Goal: Task Accomplishment & Management: Complete application form

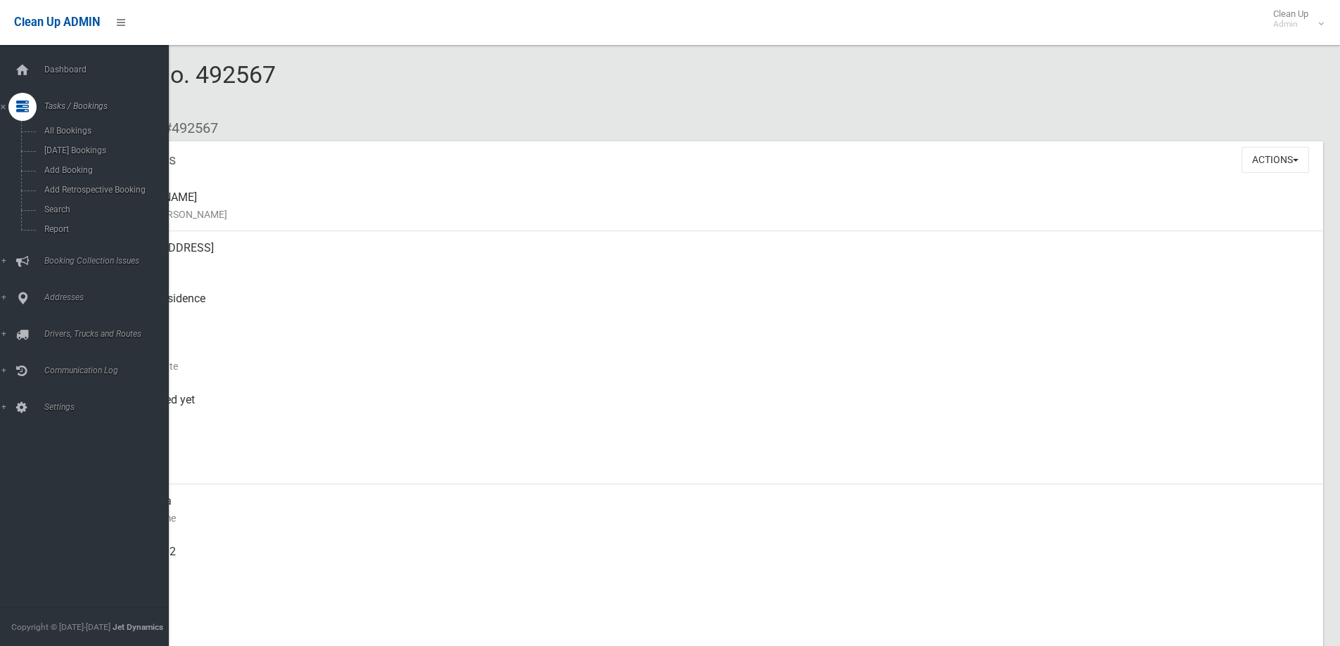
scroll to position [104, 0]
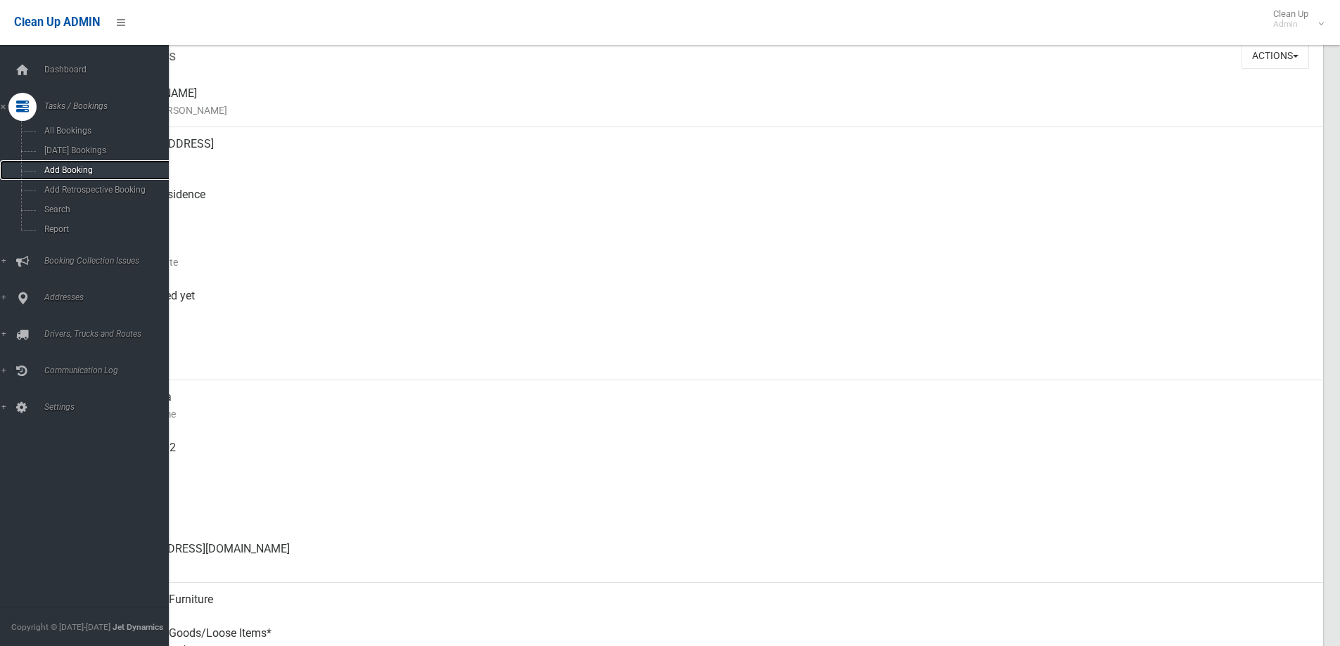
click at [65, 162] on link "Add Booking" at bounding box center [89, 170] width 179 height 20
click at [75, 165] on span "Add Booking" at bounding box center [103, 170] width 127 height 10
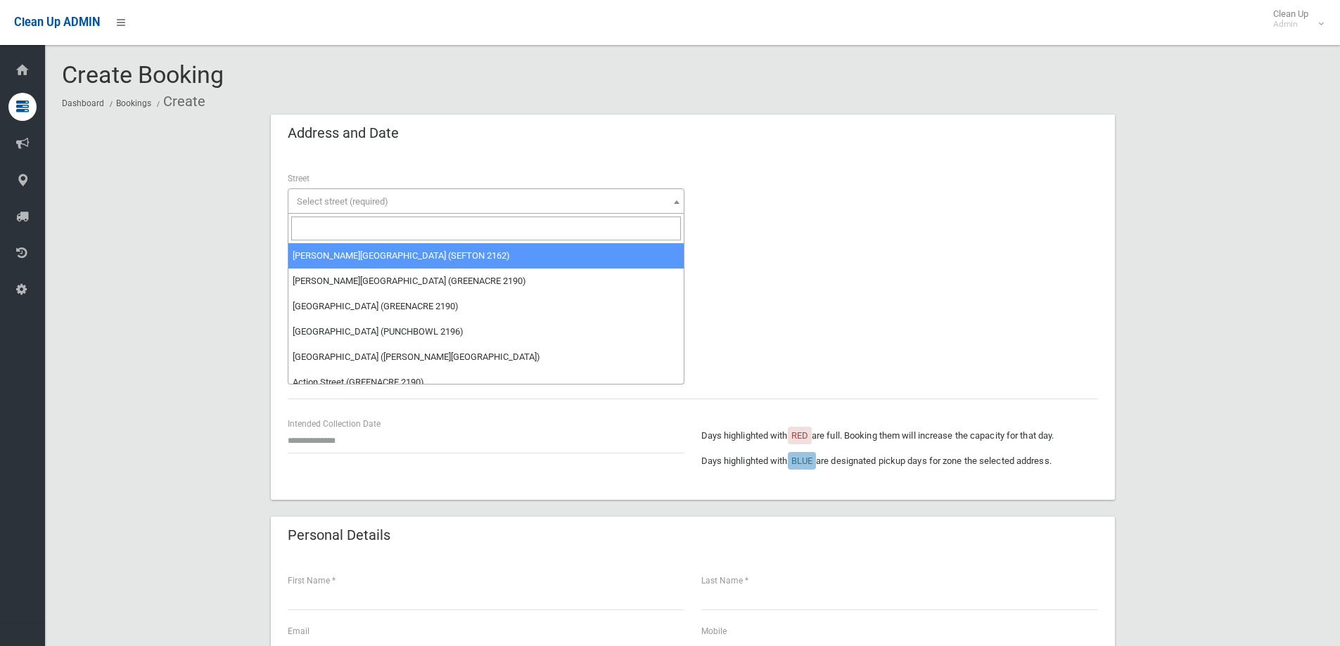
click at [412, 196] on span "Select street (required)" at bounding box center [486, 202] width 390 height 20
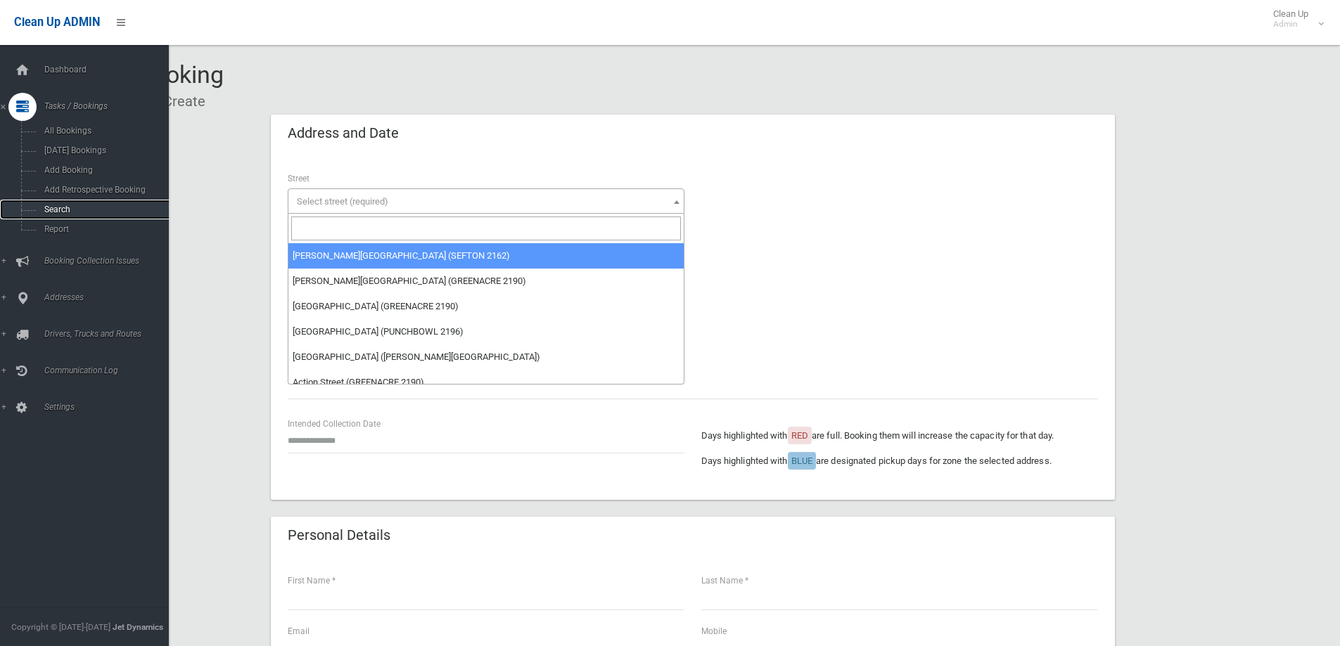
click at [80, 205] on span "Search" at bounding box center [103, 210] width 127 height 10
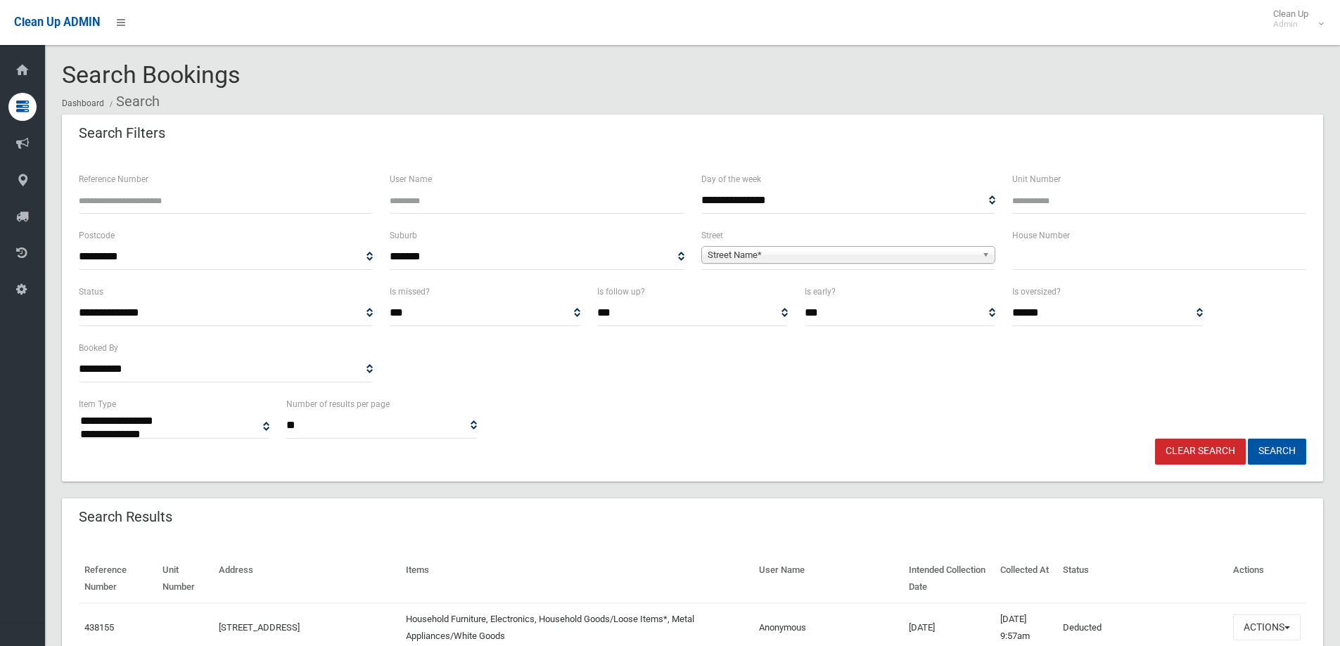
select select
click at [847, 261] on span "Street Name*" at bounding box center [842, 255] width 269 height 17
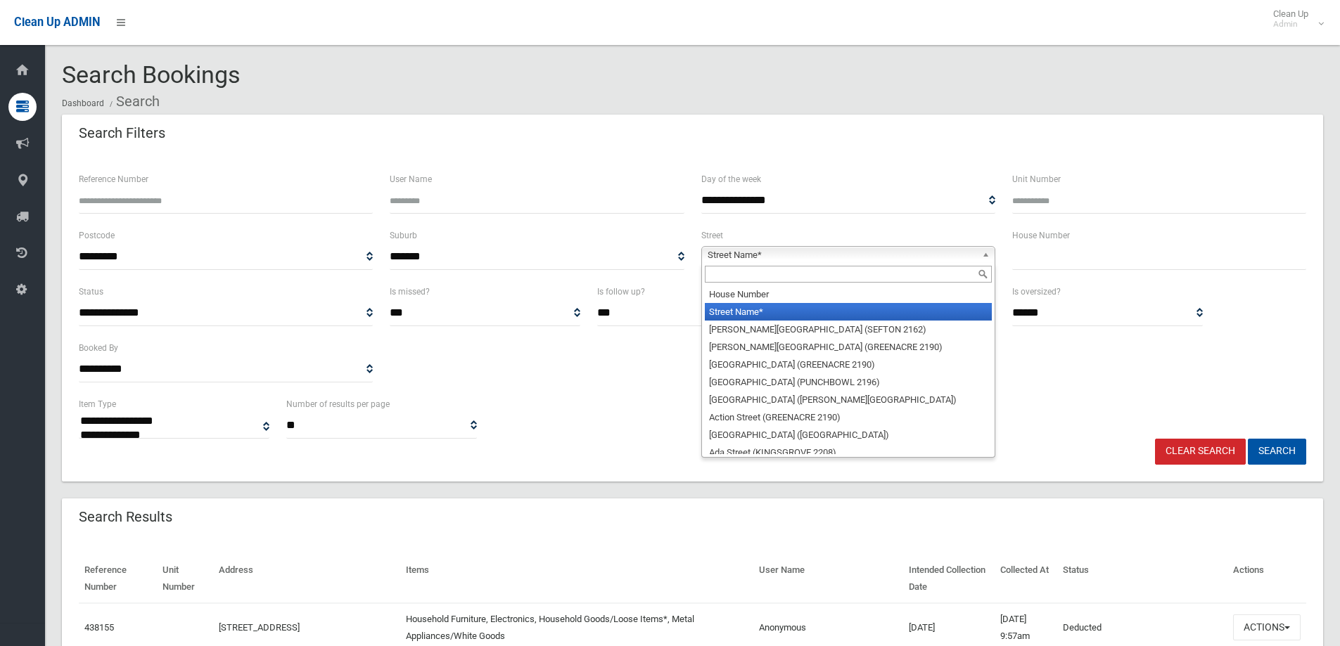
click at [1032, 266] on input "text" at bounding box center [1159, 257] width 294 height 26
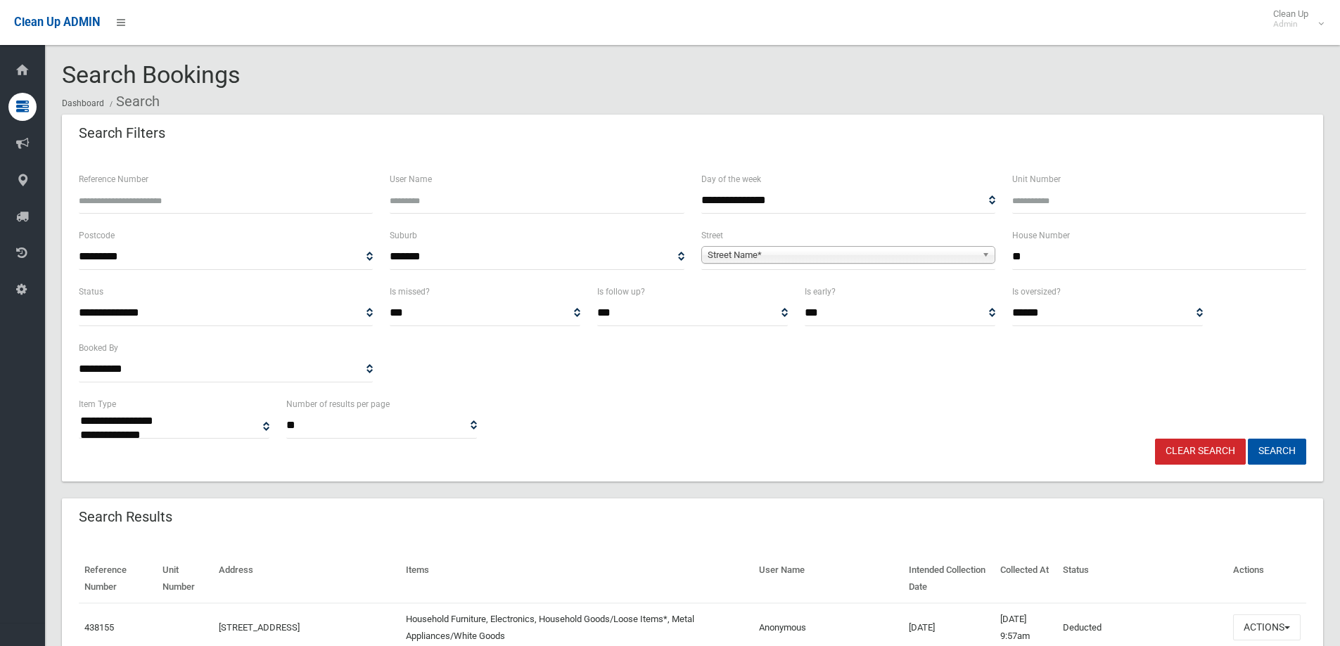
type input "**"
click at [771, 257] on span "Street Name*" at bounding box center [842, 255] width 269 height 17
type input "****"
drag, startPoint x: 748, startPoint y: 292, endPoint x: 916, endPoint y: 276, distance: 168.9
click at [748, 291] on li "Jean Street (GREENACRE 2190)" at bounding box center [848, 295] width 287 height 18
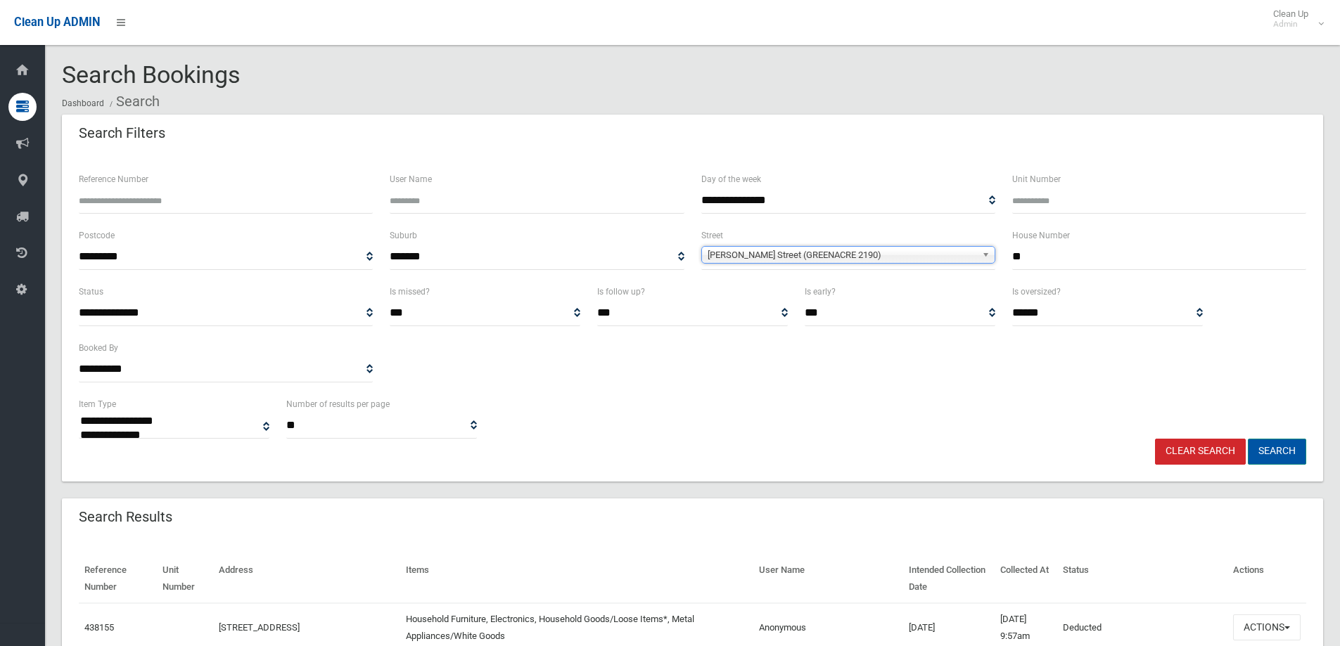
click at [1273, 453] on button "Search" at bounding box center [1277, 452] width 58 height 26
select select
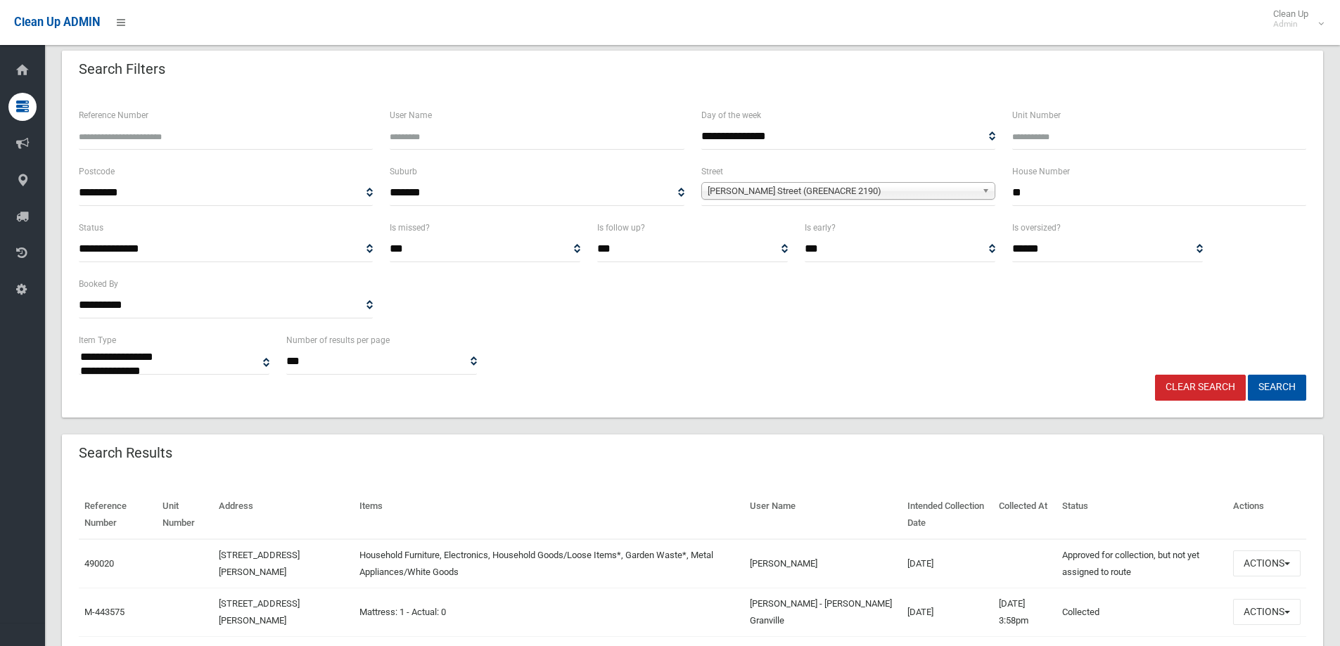
scroll to position [267, 0]
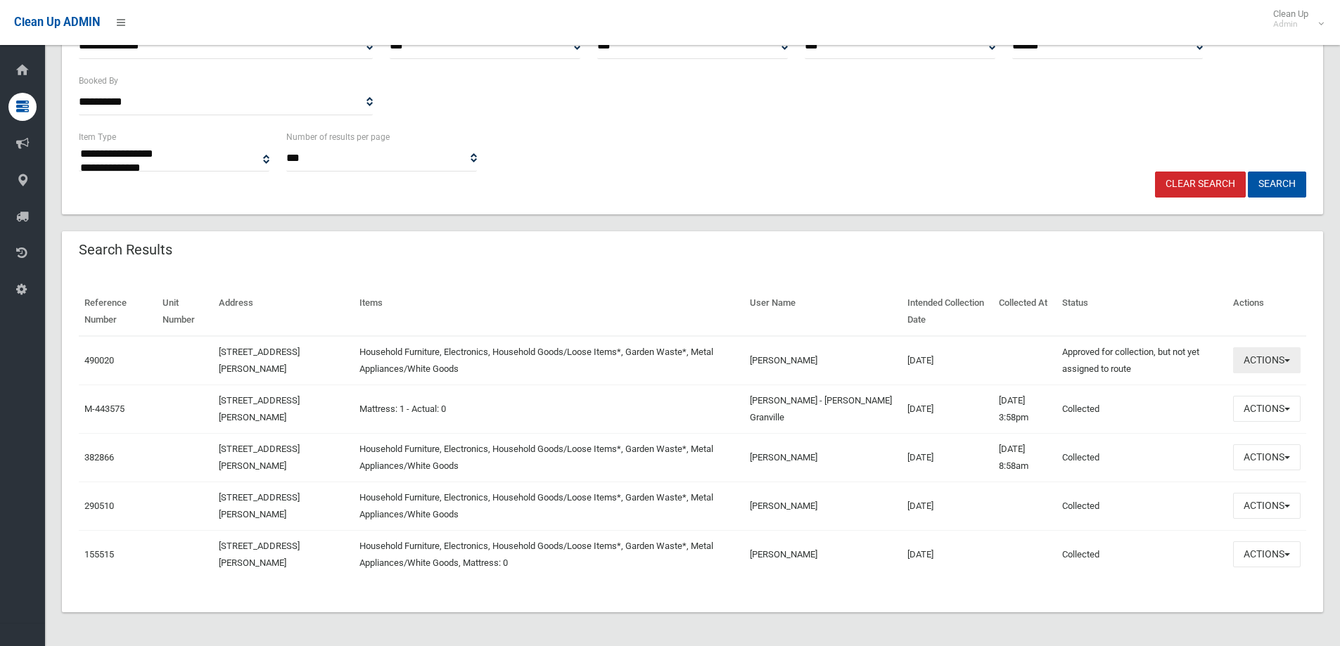
click at [1276, 362] on button "Actions" at bounding box center [1267, 360] width 68 height 26
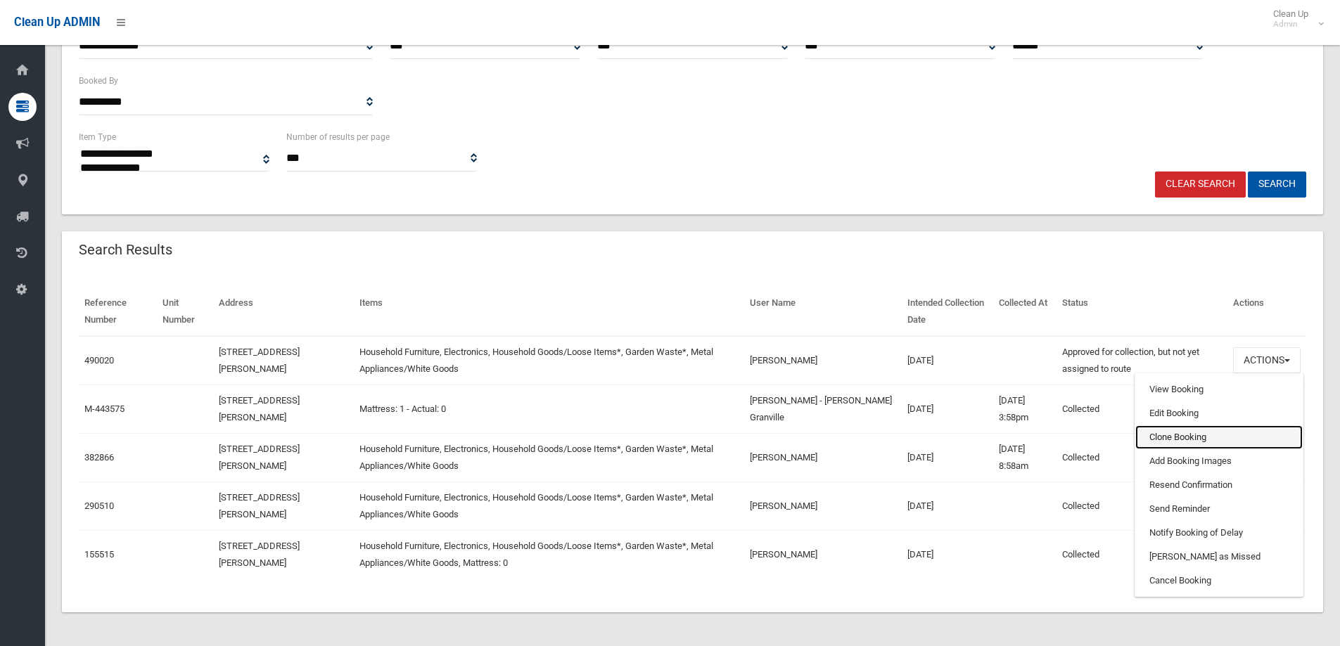
click at [1210, 432] on link "Clone Booking" at bounding box center [1218, 438] width 167 height 24
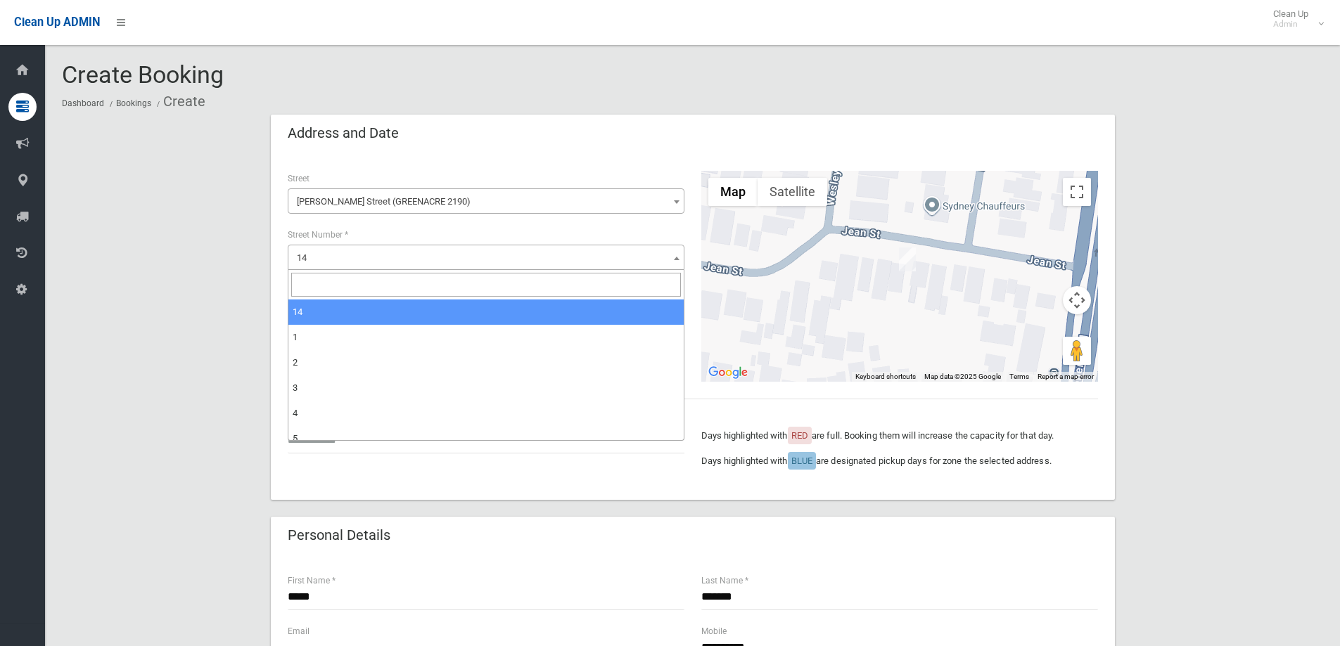
click at [344, 252] on span "14" at bounding box center [486, 258] width 390 height 20
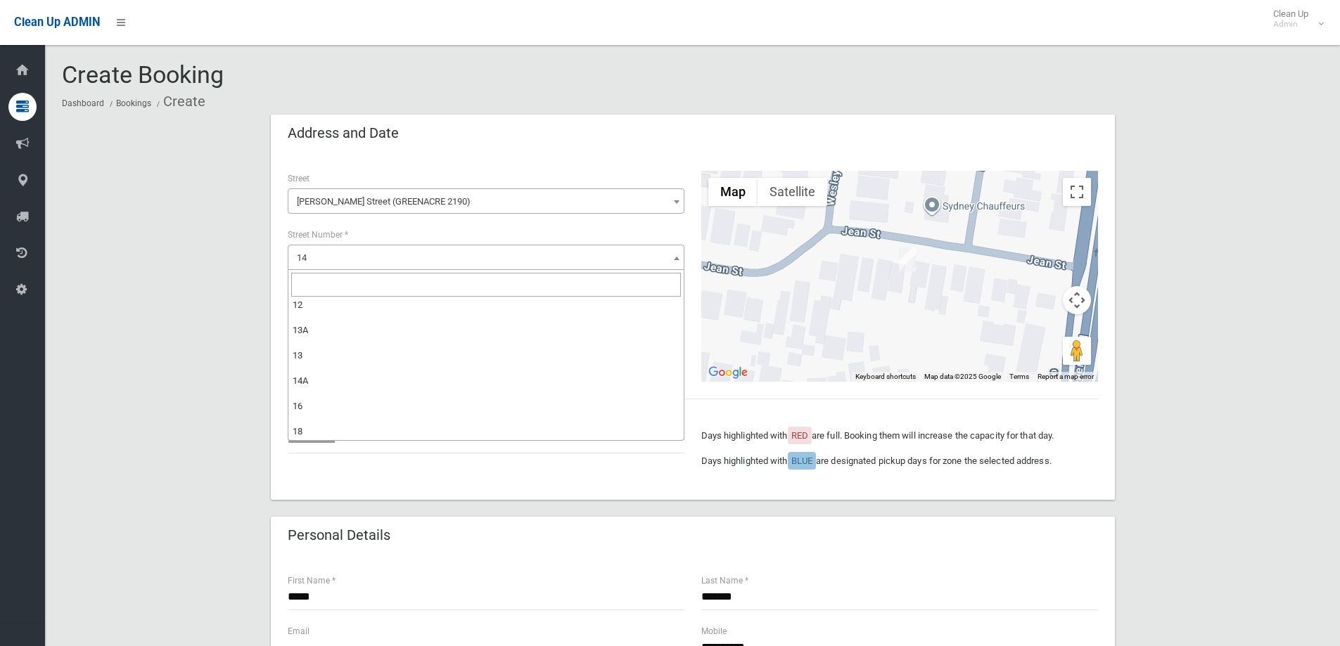
scroll to position [352, 0]
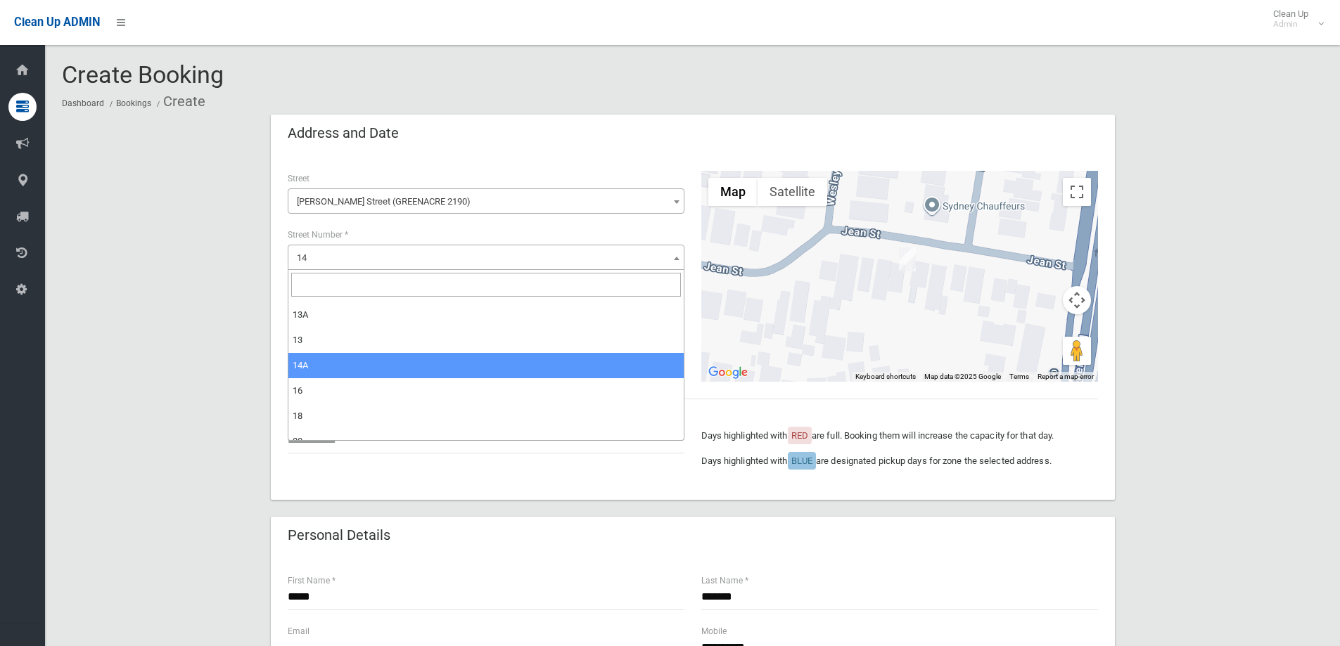
select select "***"
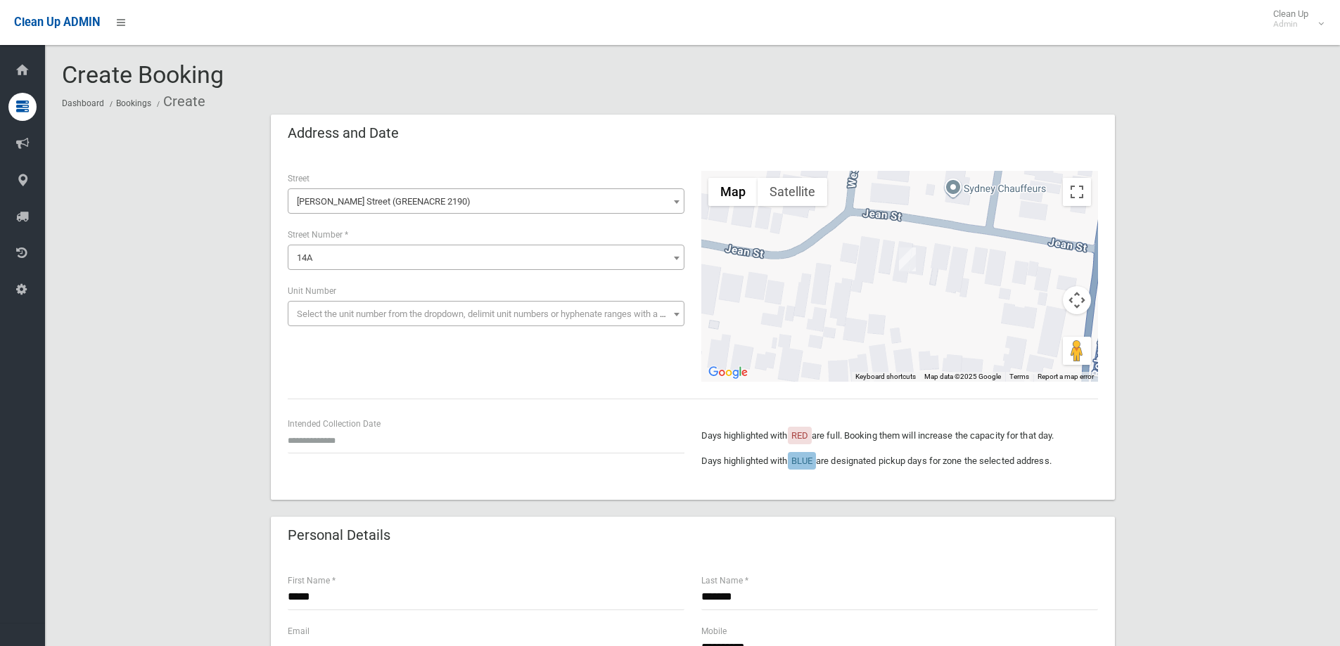
scroll to position [70, 0]
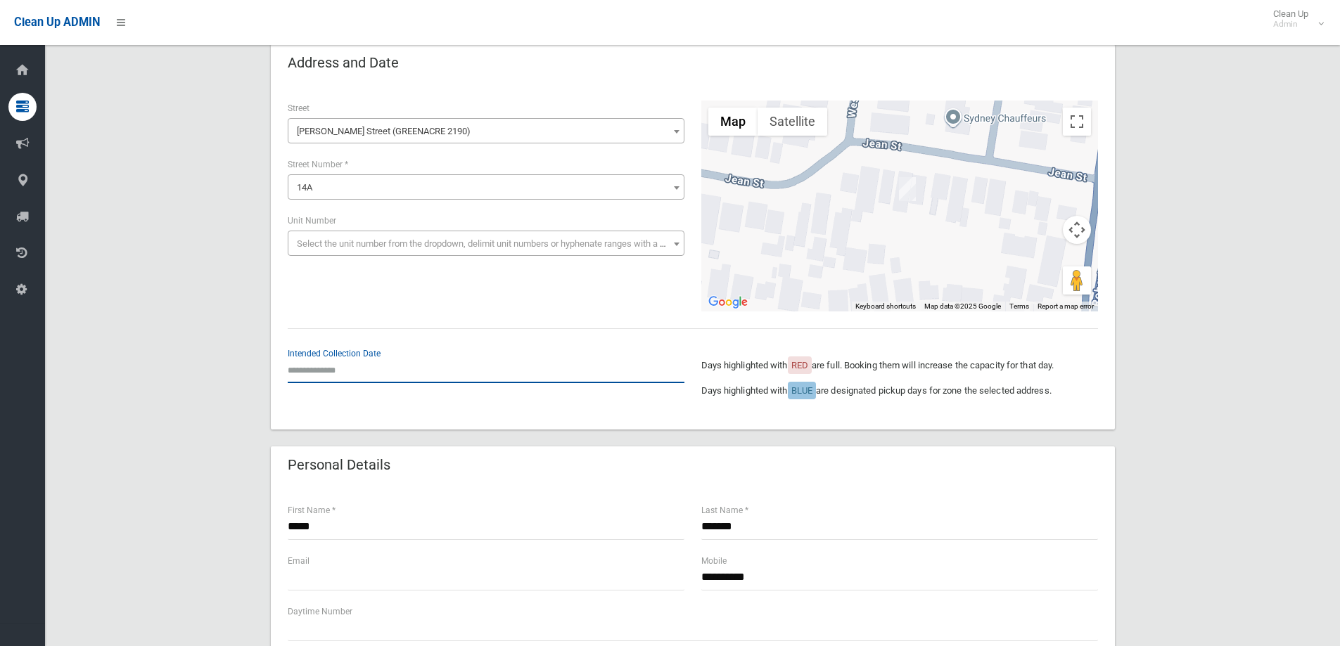
click at [352, 375] on input "text" at bounding box center [486, 370] width 397 height 26
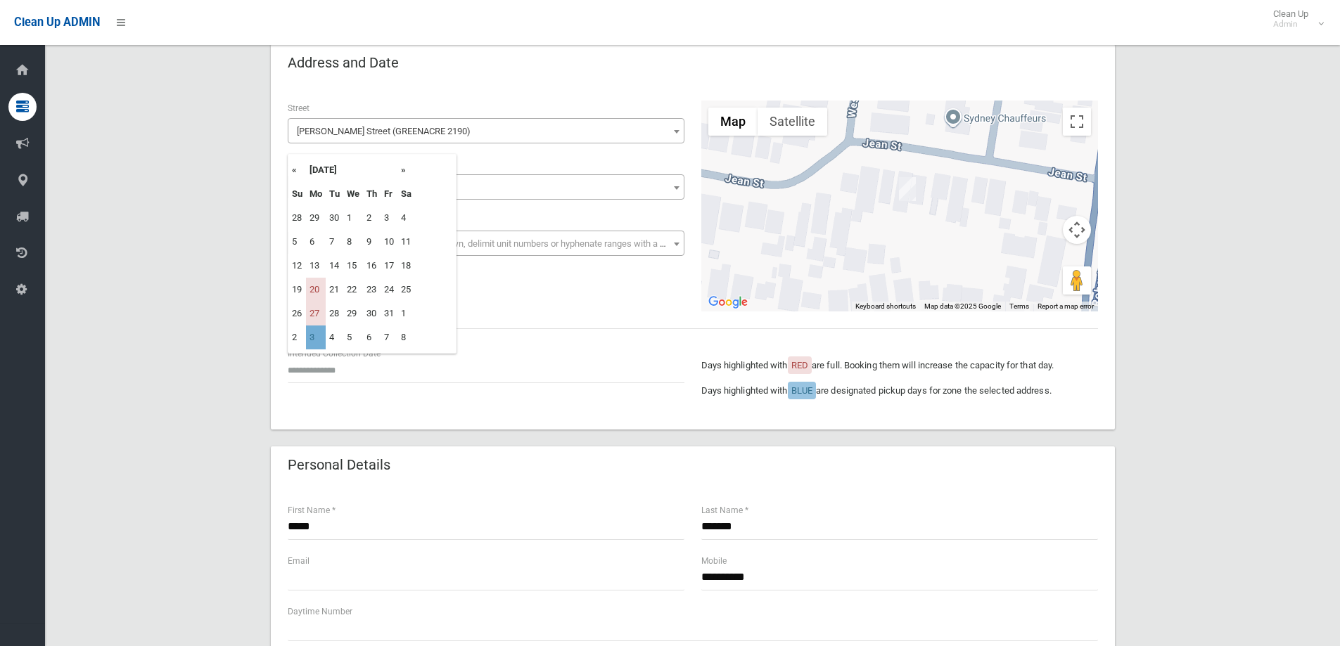
click at [316, 339] on td "3" at bounding box center [316, 338] width 20 height 24
type input "**********"
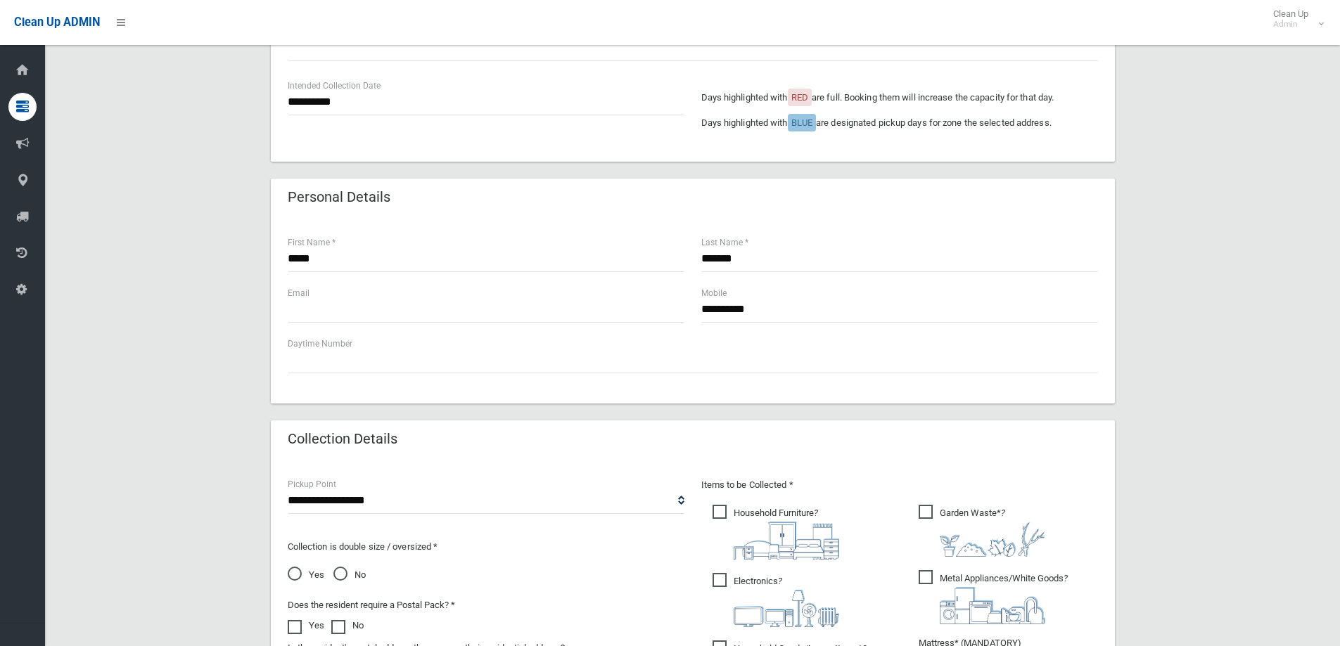
scroll to position [492, 0]
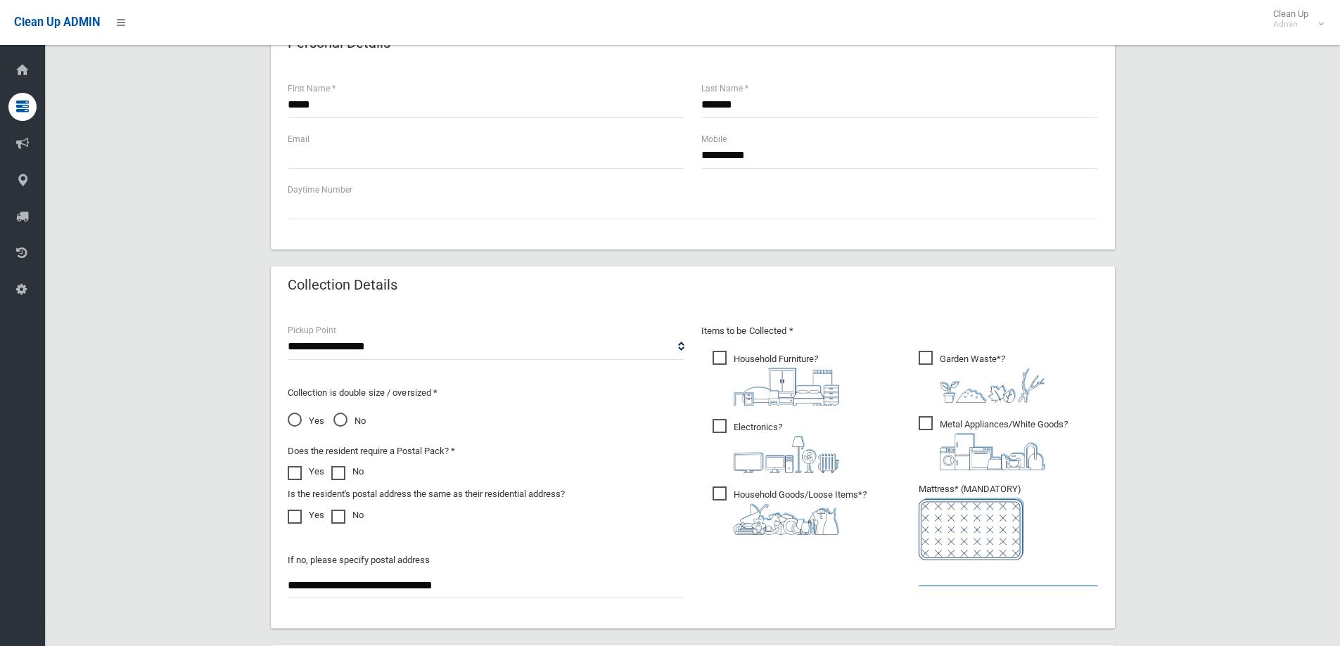
click at [929, 582] on input "text" at bounding box center [1008, 574] width 179 height 26
click at [928, 574] on input "text" at bounding box center [1008, 574] width 179 height 26
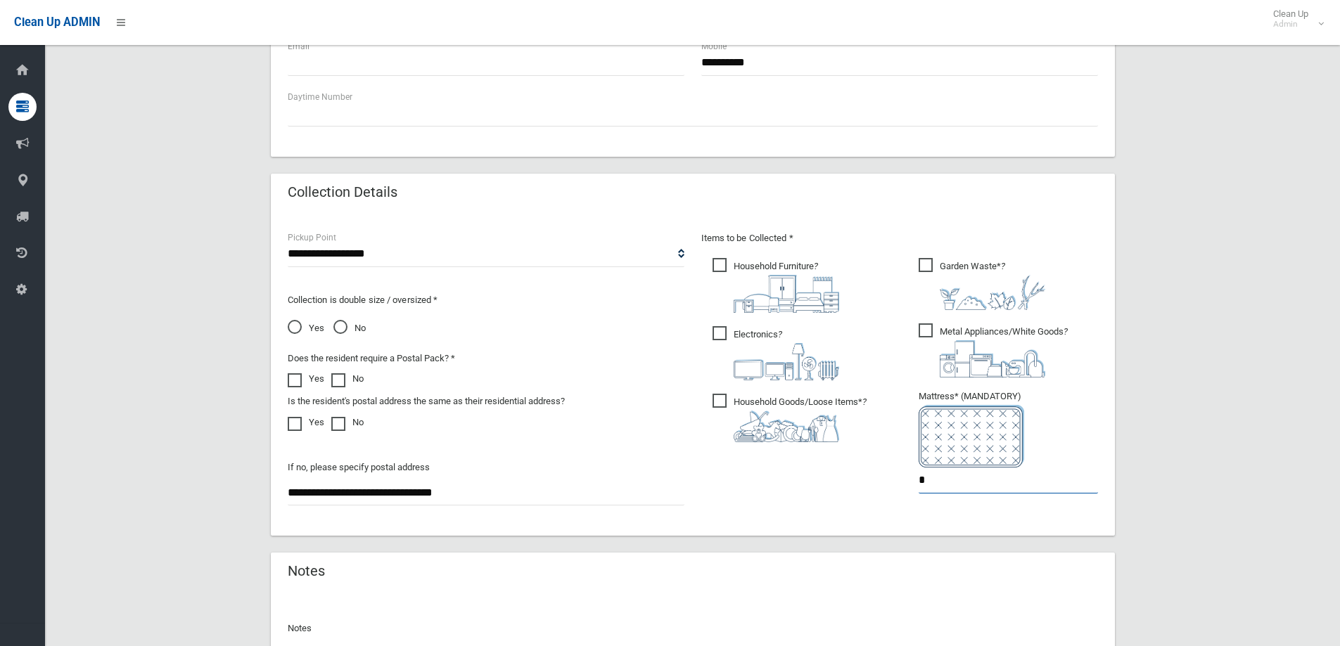
scroll to position [746, 0]
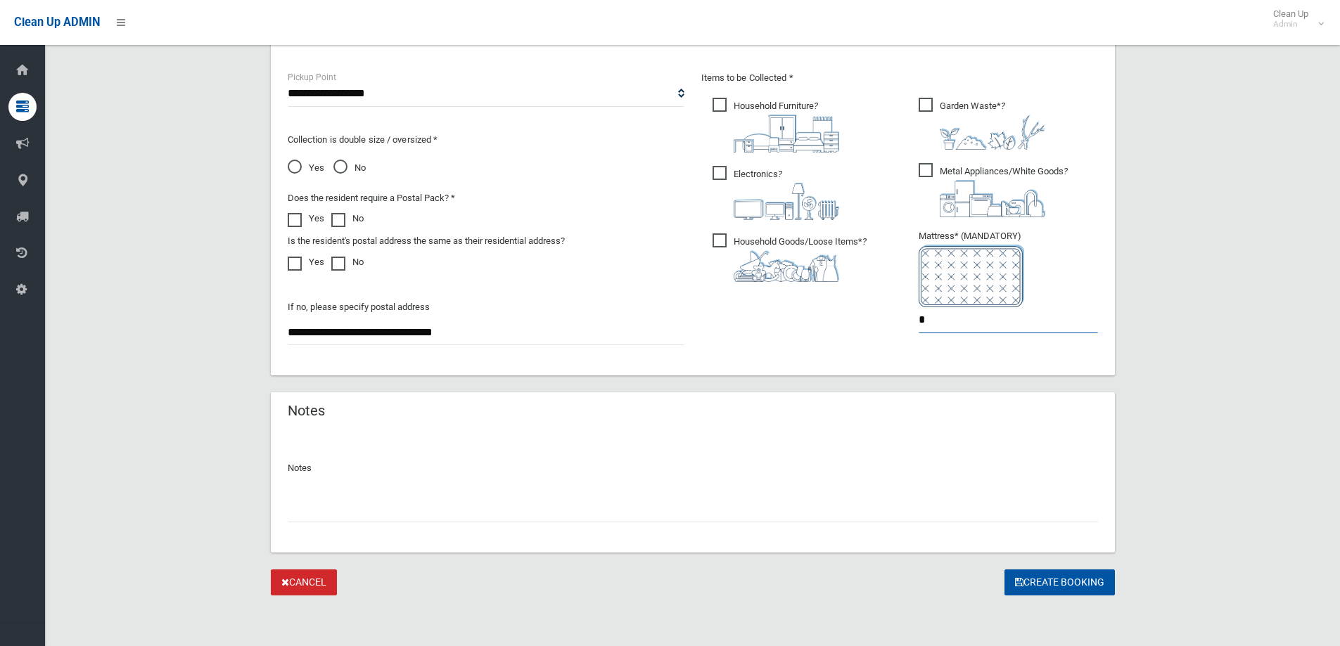
type input "*"
click at [325, 516] on input "text" at bounding box center [693, 510] width 810 height 26
drag, startPoint x: 302, startPoint y: 510, endPoint x: 347, endPoint y: 536, distance: 52.0
click at [302, 509] on input "text" at bounding box center [693, 510] width 810 height 26
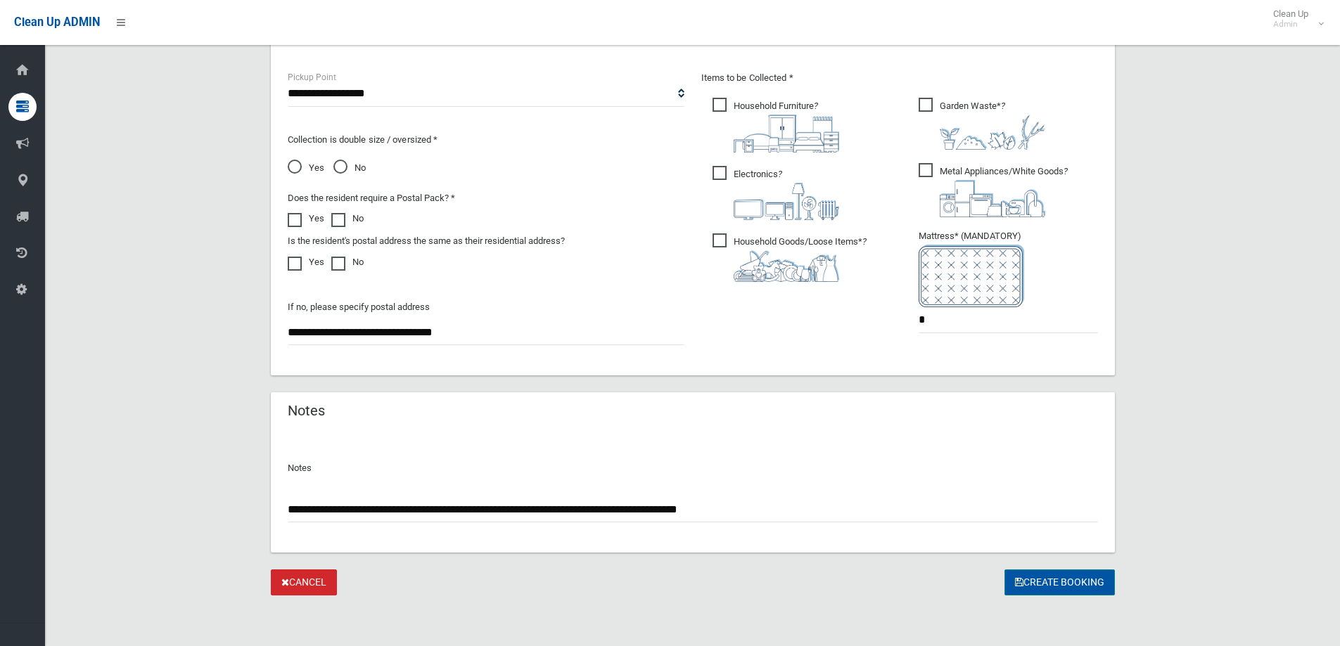
type input "**********"
click at [1049, 589] on button "Create Booking" at bounding box center [1059, 583] width 110 height 26
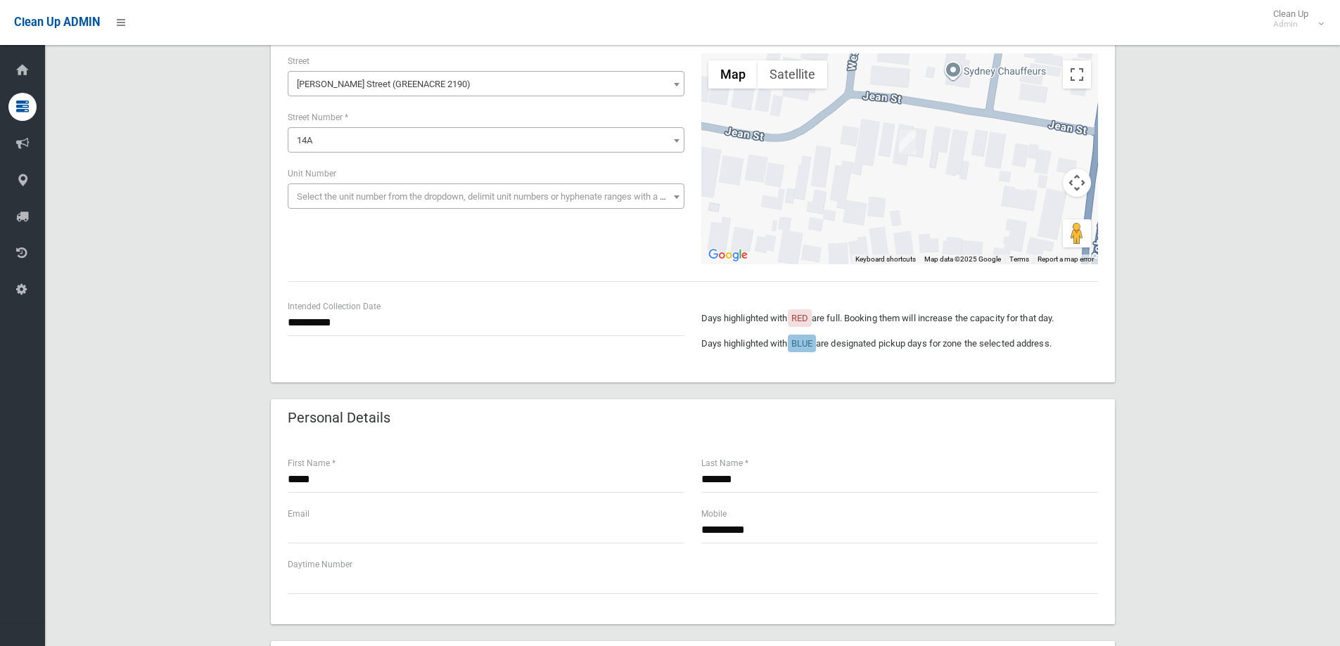
scroll to position [0, 0]
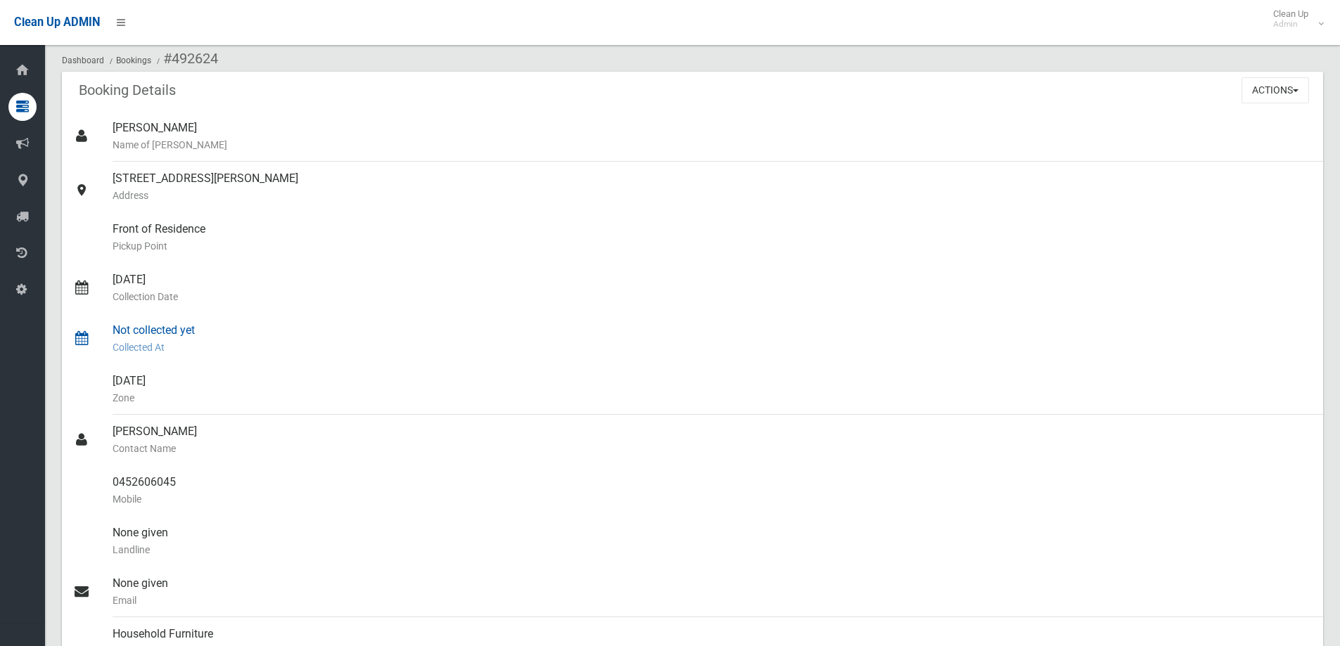
scroll to position [70, 0]
click at [1271, 100] on button "Actions" at bounding box center [1275, 90] width 68 height 26
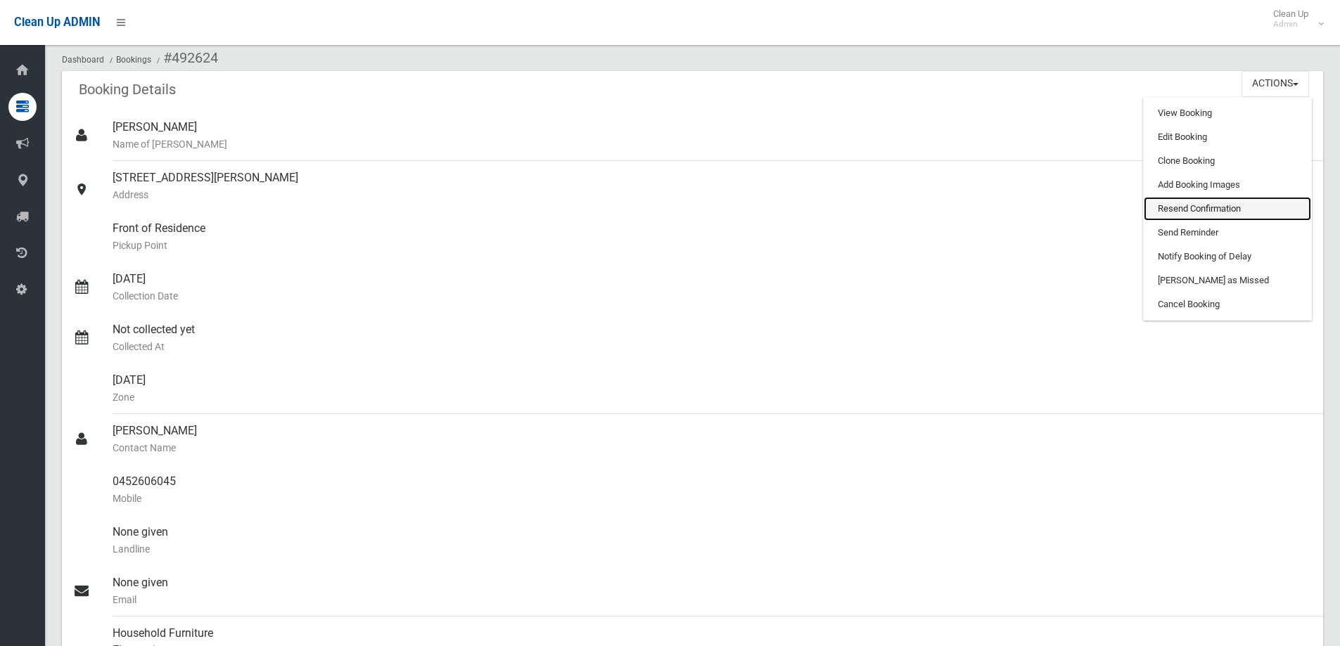
drag, startPoint x: 1213, startPoint y: 206, endPoint x: 750, endPoint y: 71, distance: 481.4
click at [1213, 207] on link "Resend Confirmation" at bounding box center [1227, 209] width 167 height 24
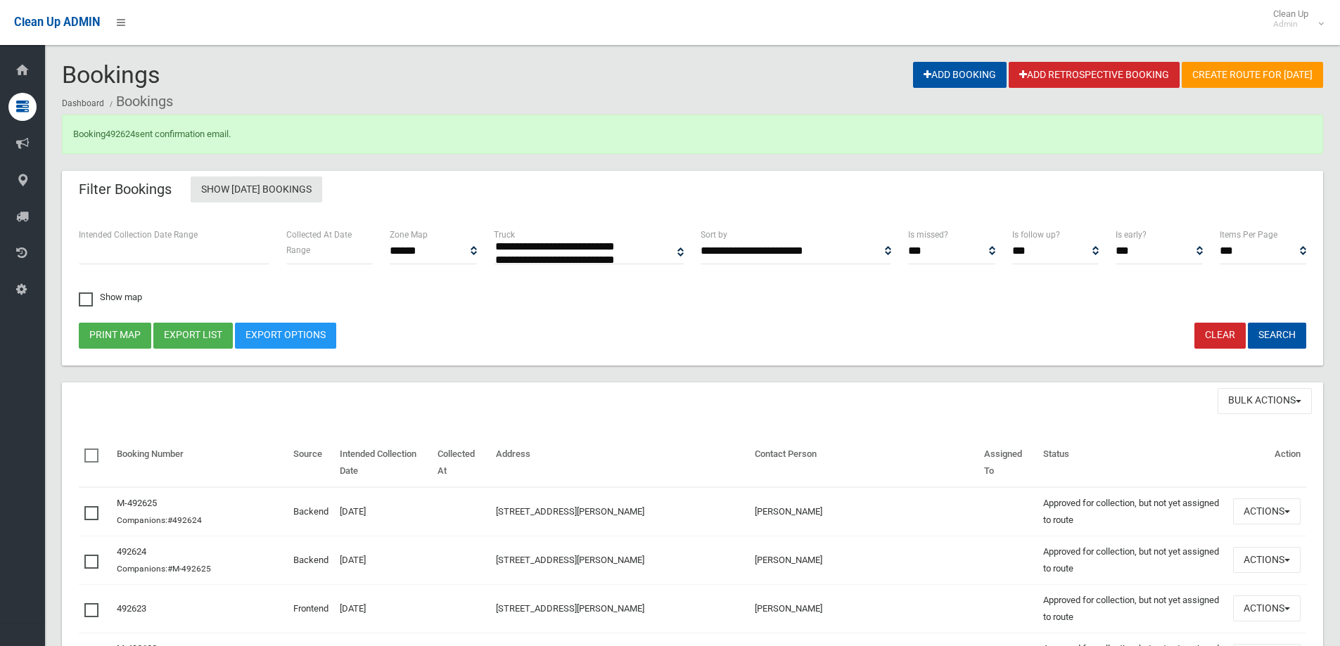
select select
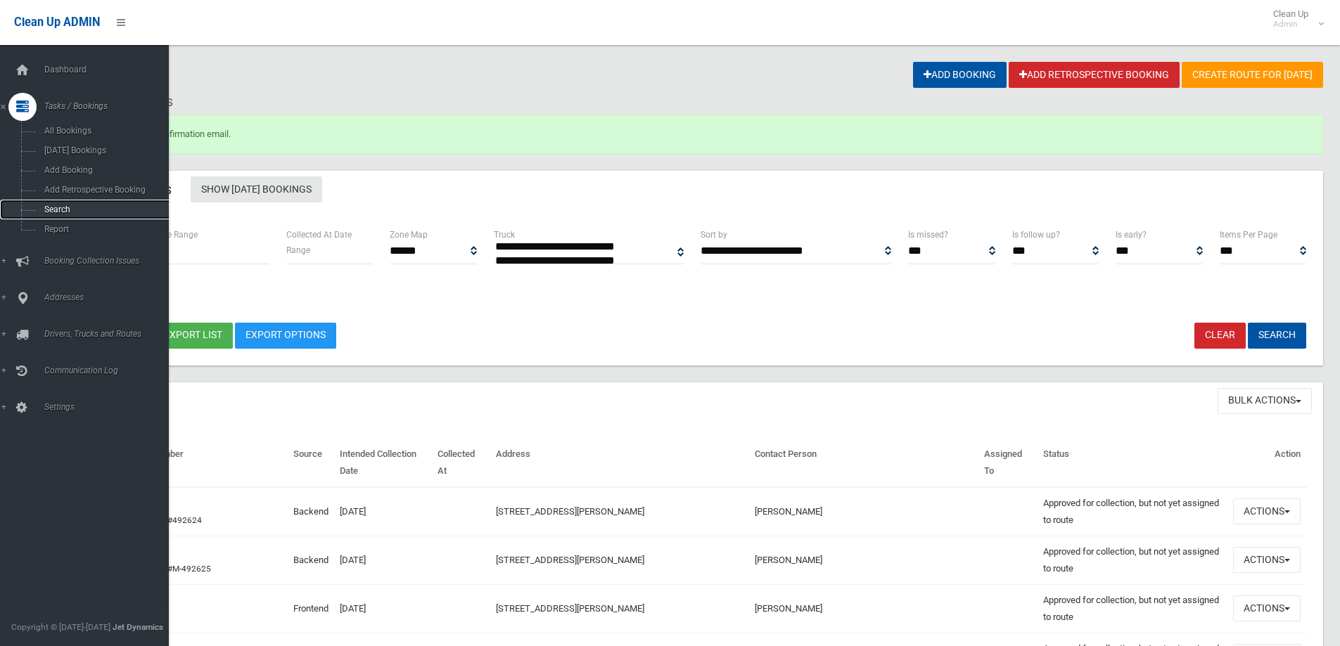
click at [72, 210] on span "Search" at bounding box center [103, 210] width 127 height 10
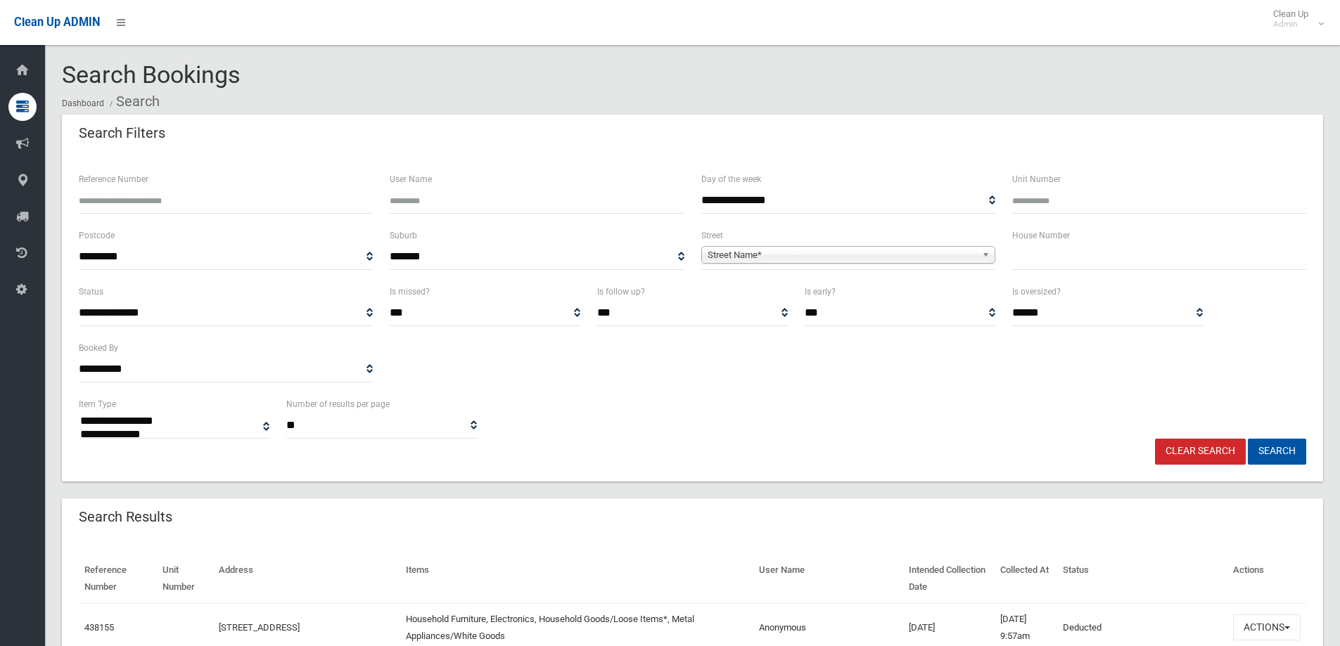
select select
click at [850, 262] on span "Street Name*" at bounding box center [842, 255] width 269 height 17
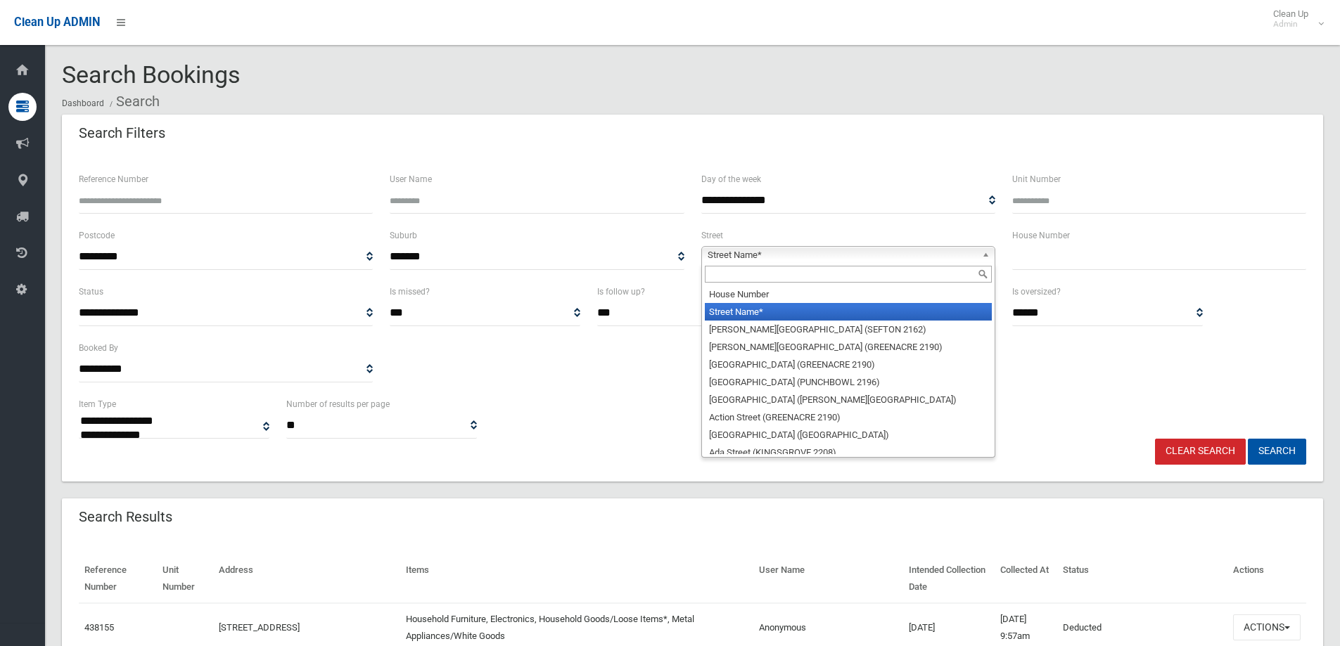
click at [810, 279] on input "text" at bounding box center [848, 274] width 287 height 17
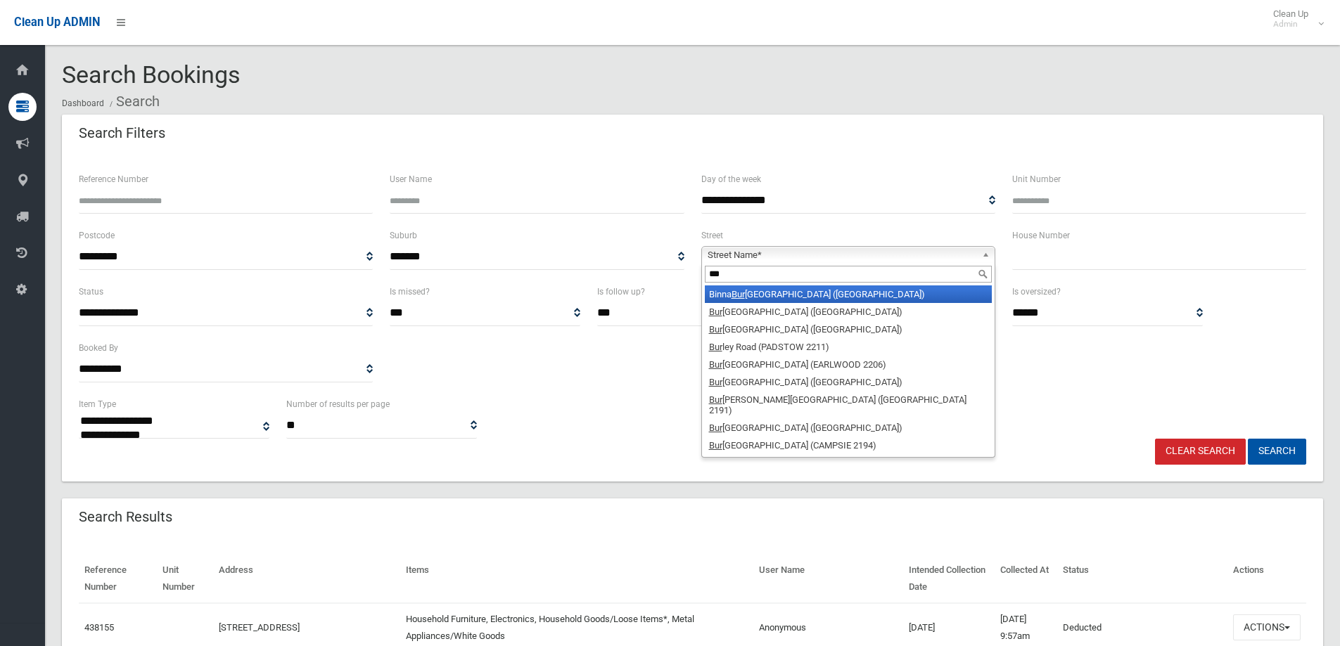
type input "****"
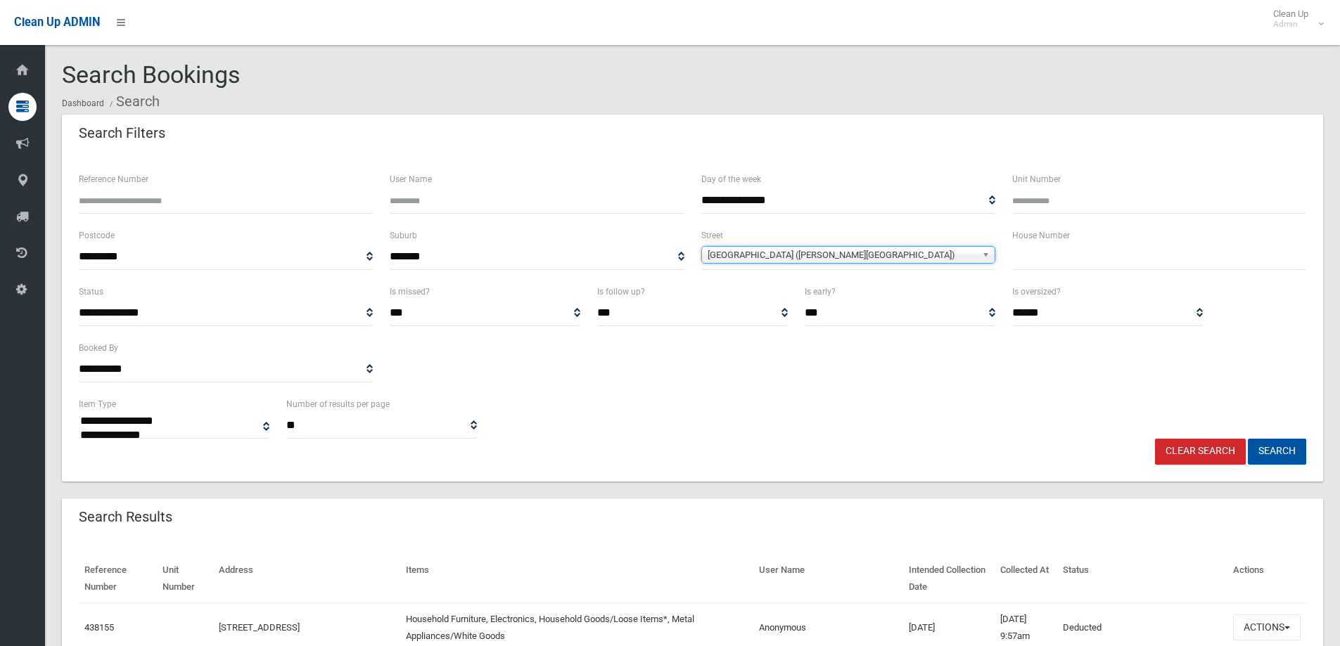
click at [1051, 250] on input "text" at bounding box center [1159, 257] width 294 height 26
click at [1248, 439] on button "Search" at bounding box center [1277, 452] width 58 height 26
click at [1059, 249] on input "****" at bounding box center [1159, 257] width 294 height 26
type input "**"
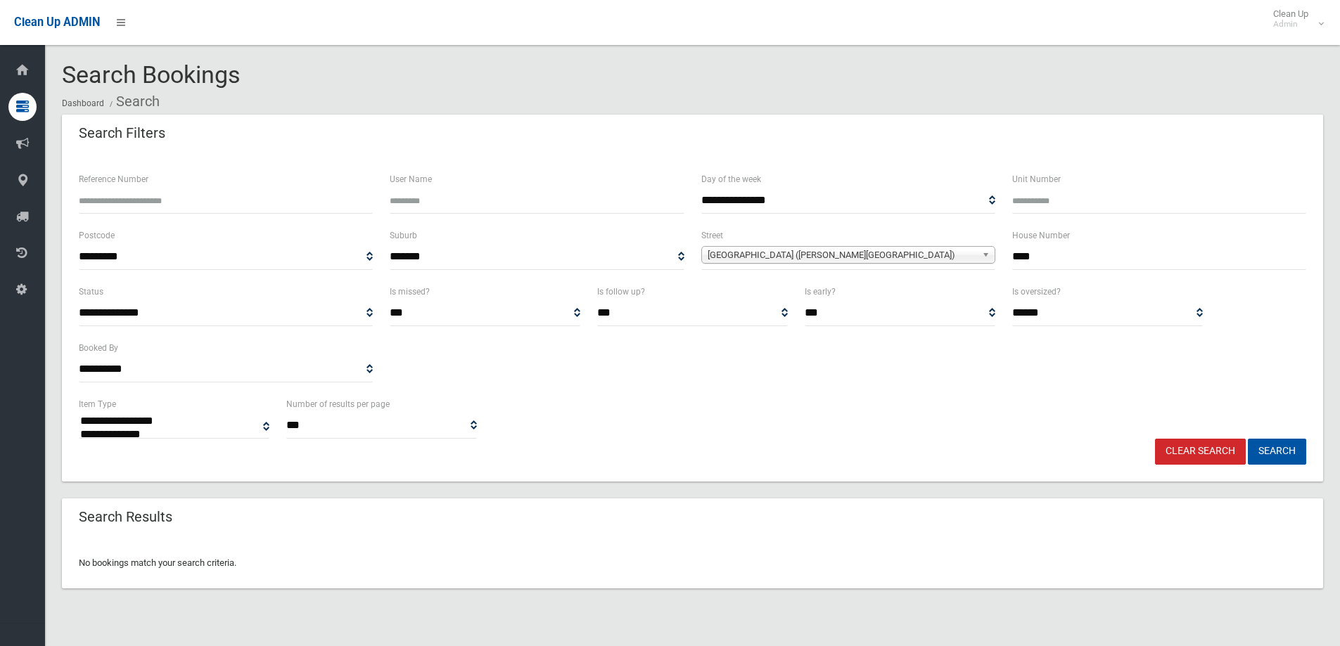
select select
click at [1079, 252] on input "****" at bounding box center [1159, 257] width 294 height 26
type input "***"
click at [1248, 439] on button "Search" at bounding box center [1277, 452] width 58 height 26
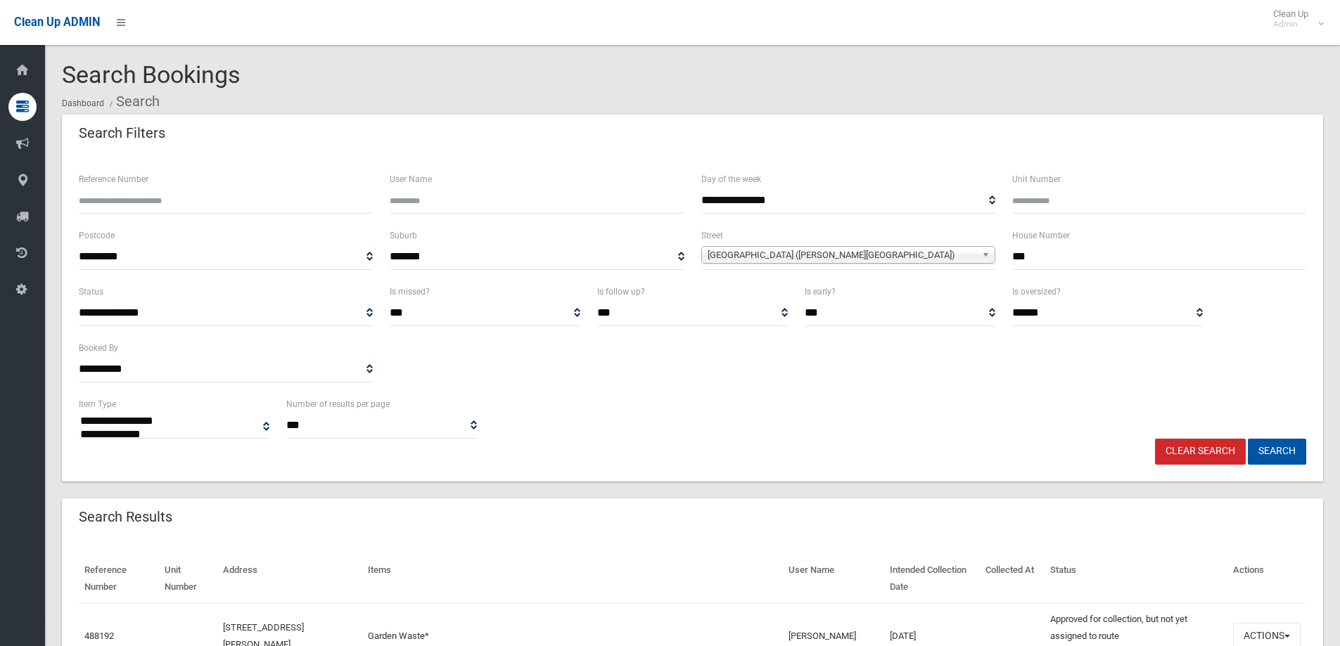
select select
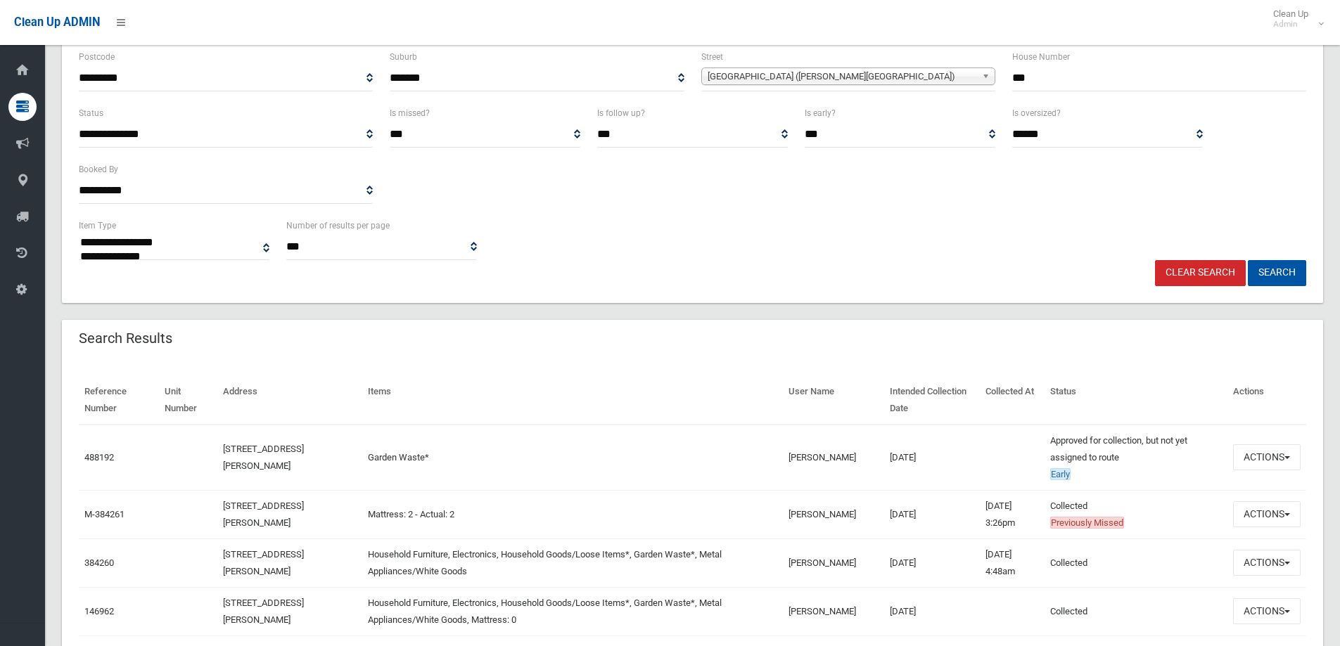
scroll to position [281, 0]
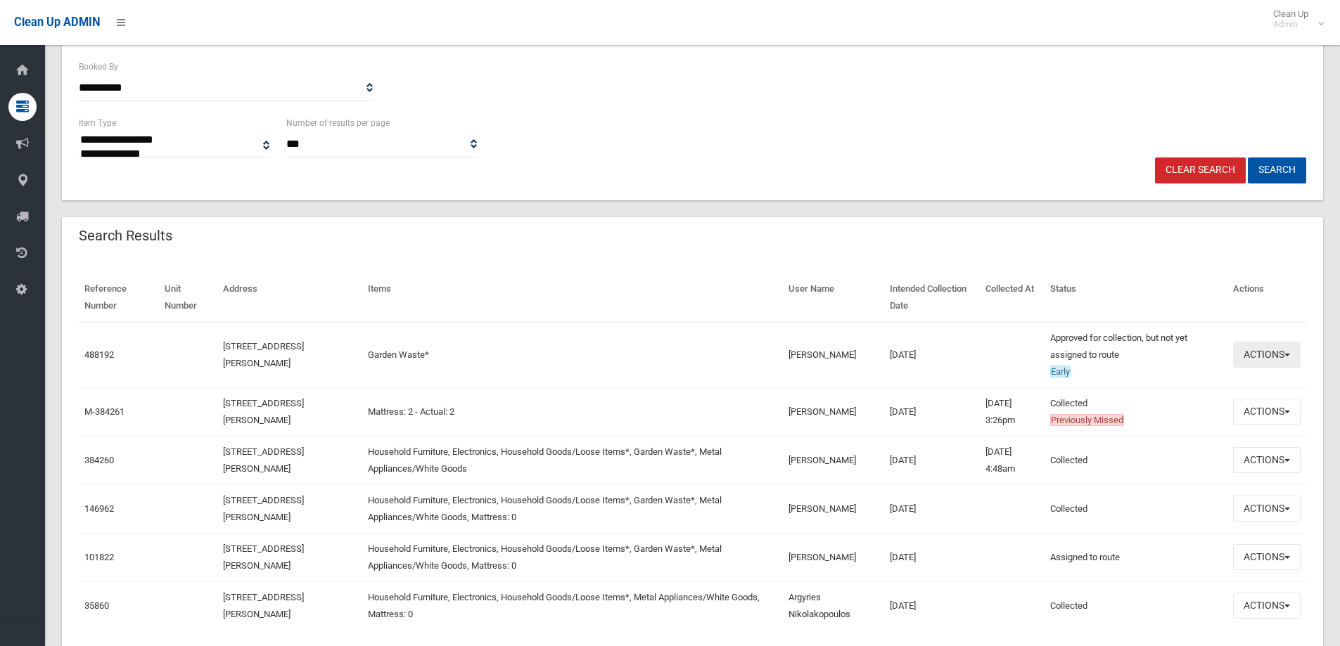
click at [1264, 354] on button "Actions" at bounding box center [1267, 355] width 68 height 26
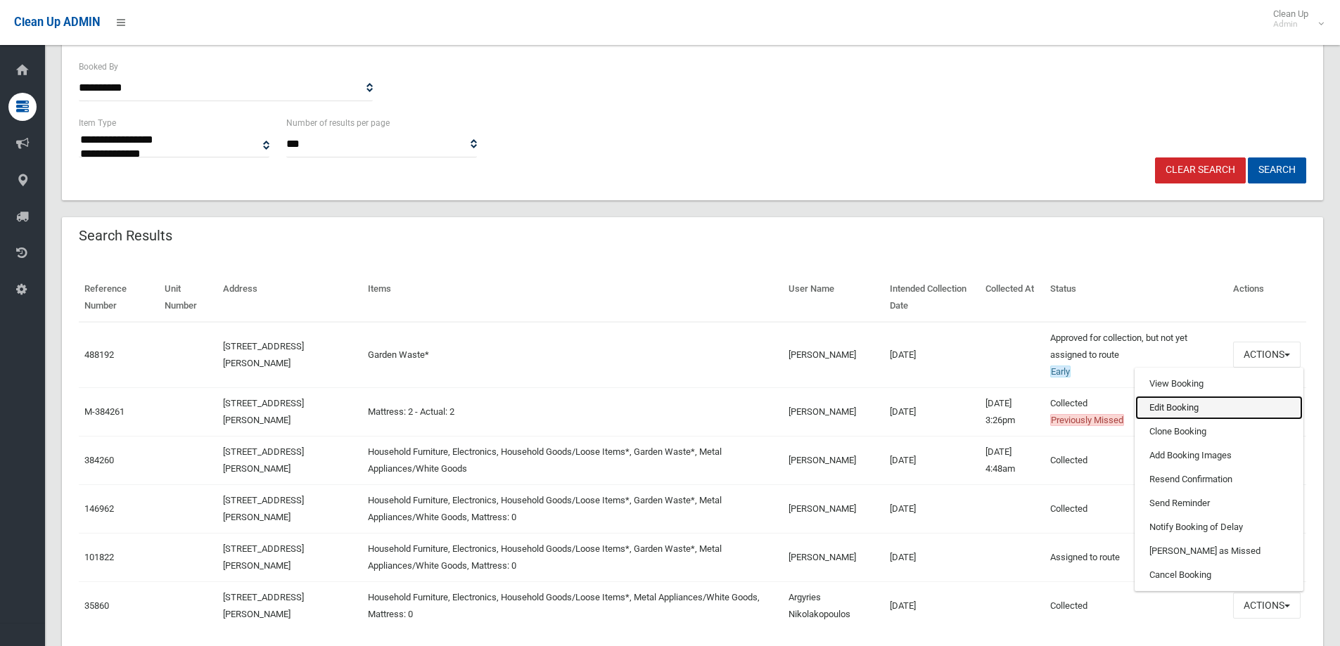
click at [1194, 404] on link "Edit Booking" at bounding box center [1218, 408] width 167 height 24
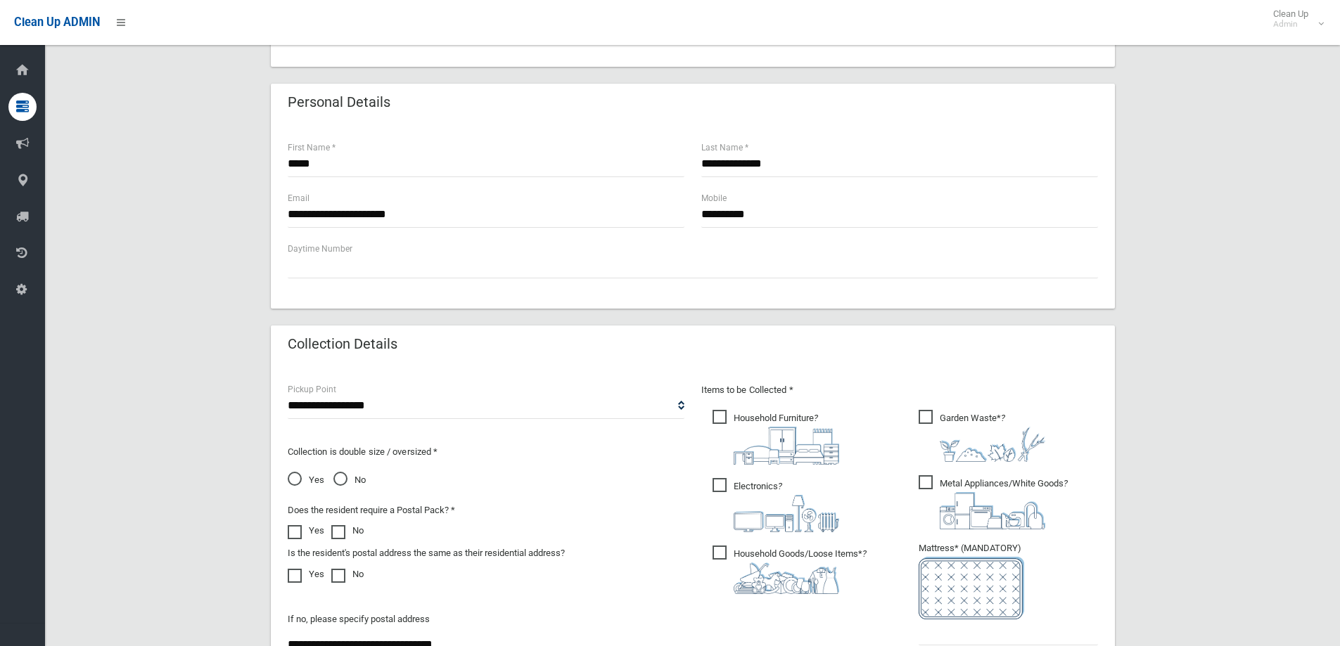
scroll to position [563, 0]
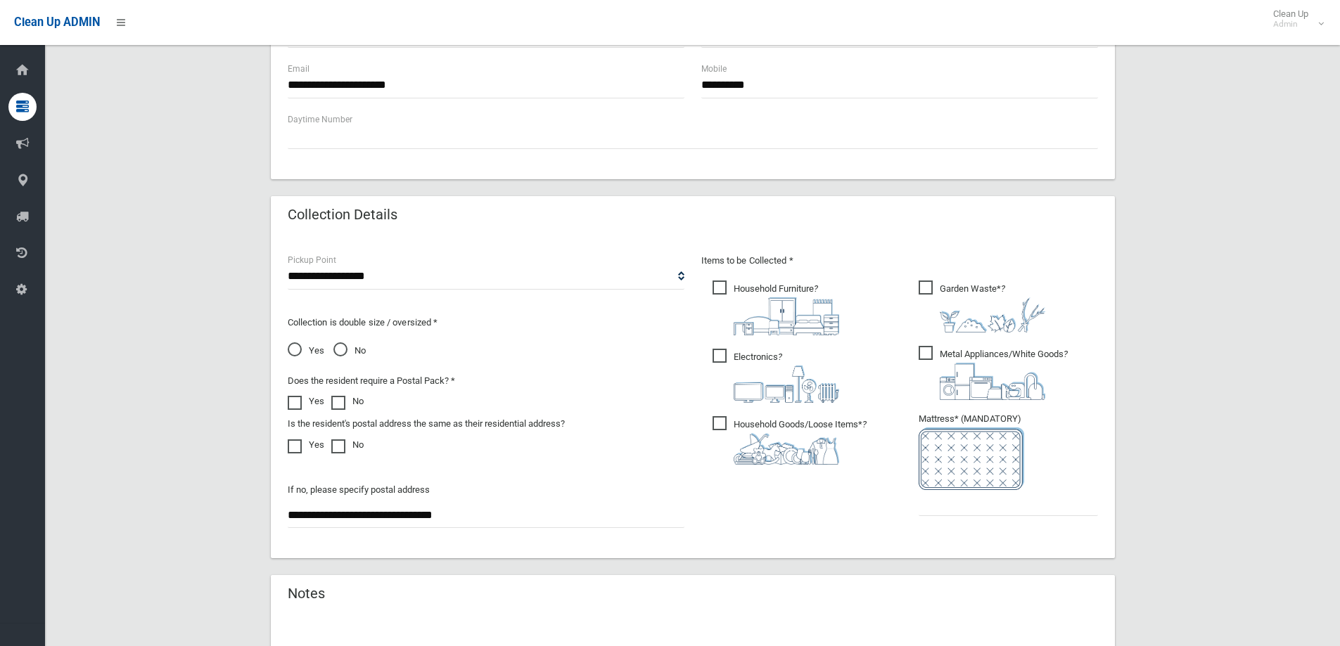
click at [724, 288] on span "Household Furniture ?" at bounding box center [775, 308] width 127 height 55
click at [753, 369] on img at bounding box center [786, 384] width 105 height 37
click at [782, 454] on img at bounding box center [786, 449] width 105 height 32
click at [940, 372] on img at bounding box center [992, 381] width 105 height 37
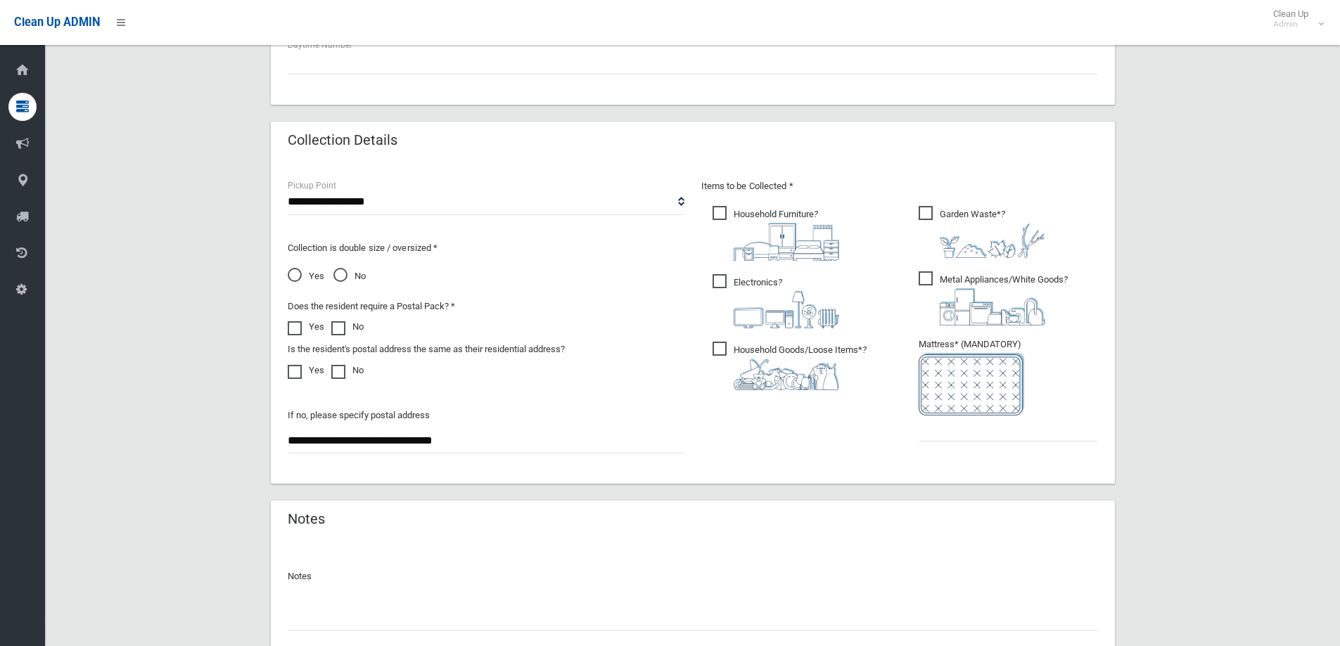
scroll to position [746, 0]
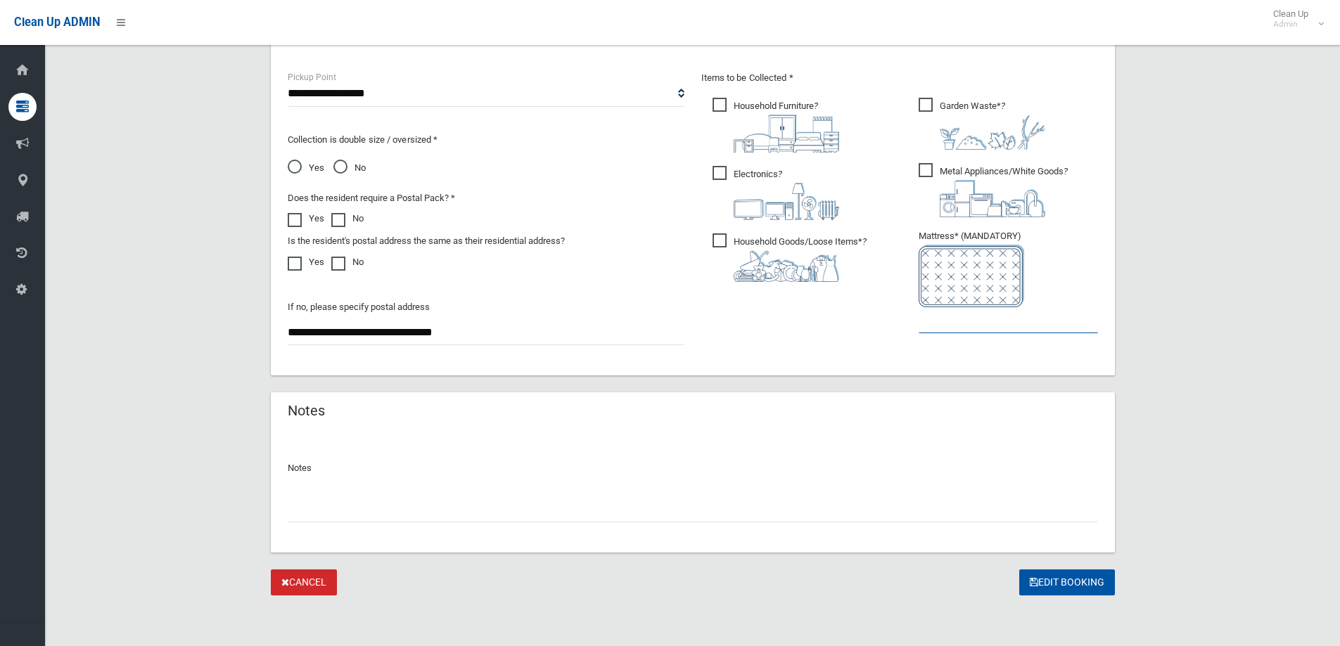
click at [953, 326] on input "text" at bounding box center [1008, 320] width 179 height 26
type input "*"
drag, startPoint x: 1038, startPoint y: 582, endPoint x: 1054, endPoint y: 586, distance: 16.7
click at [1039, 582] on button "Edit Booking" at bounding box center [1067, 583] width 96 height 26
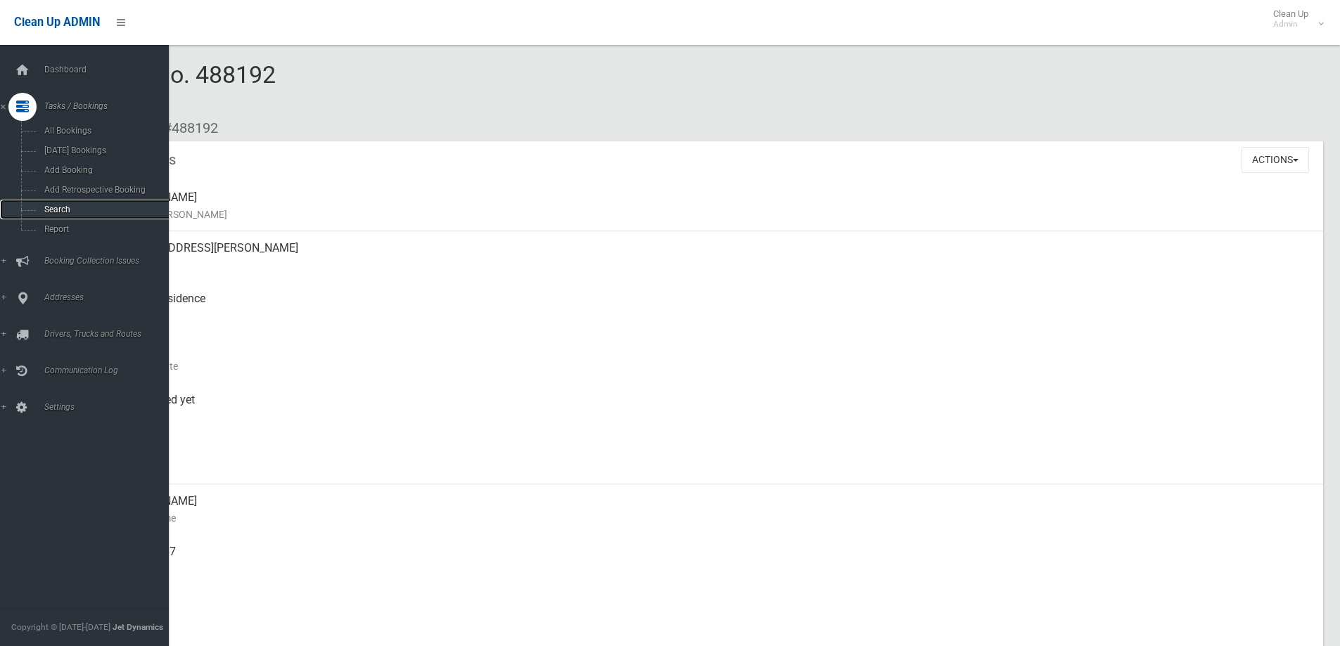
click at [79, 207] on span "Search" at bounding box center [103, 210] width 127 height 10
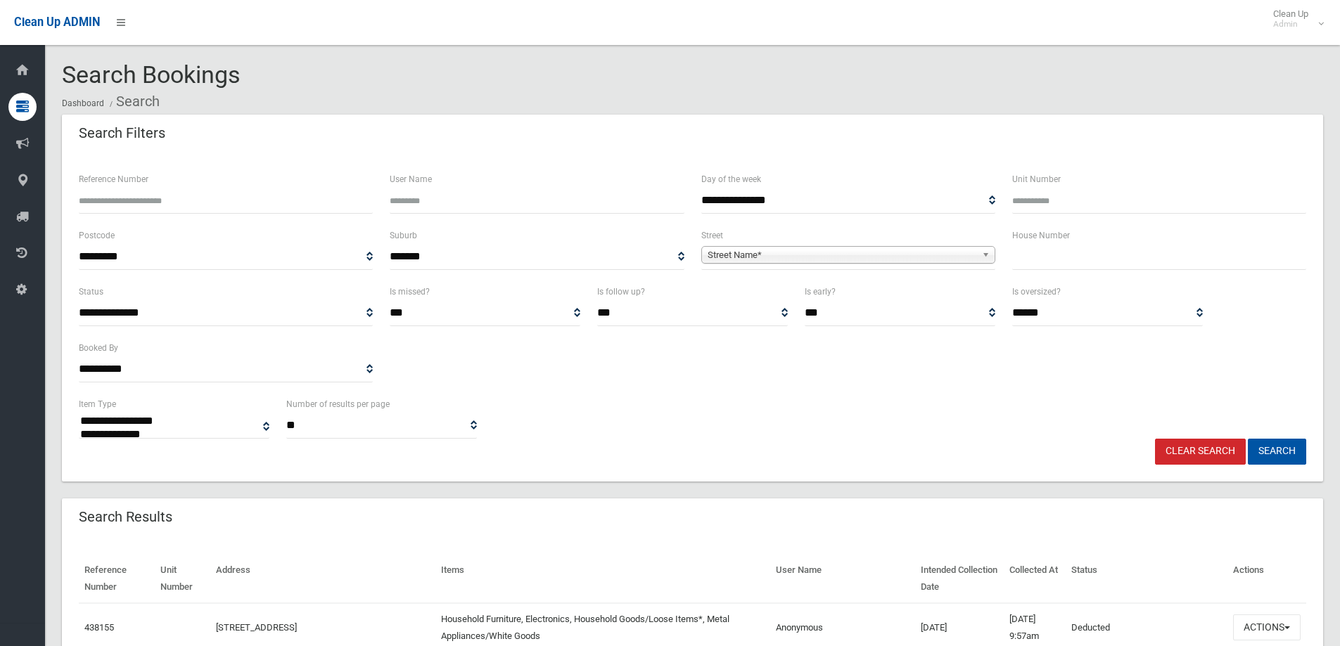
select select
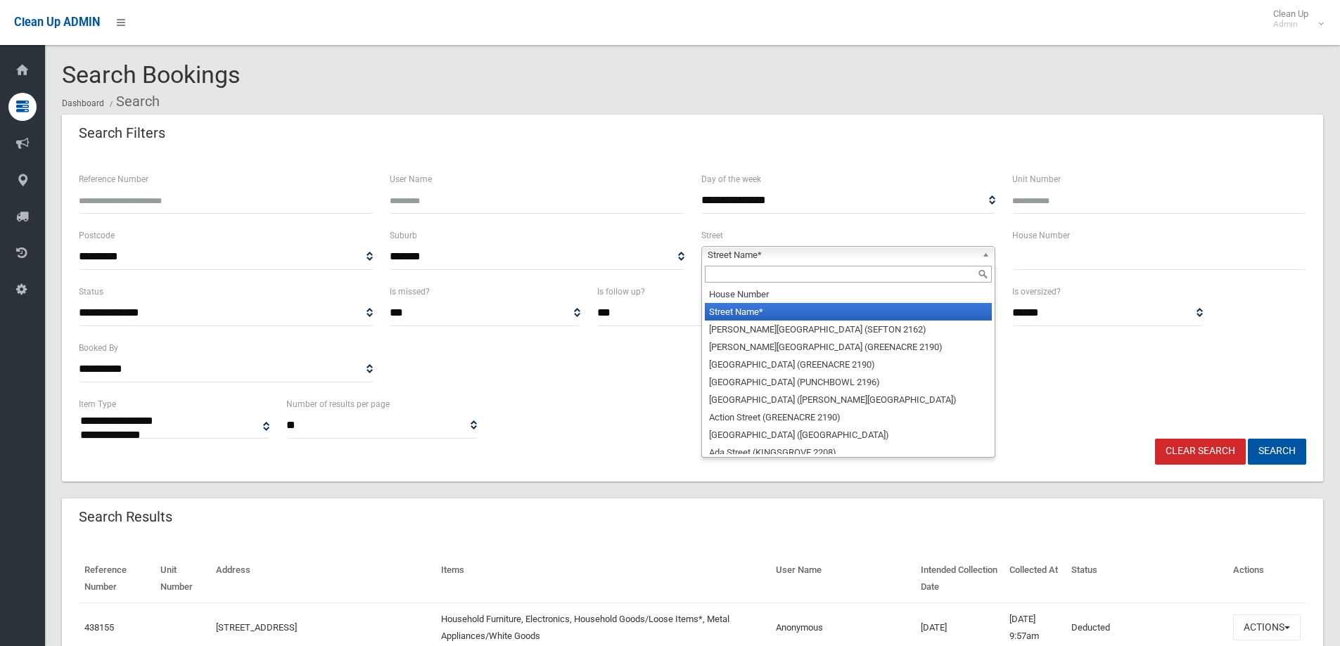
click at [811, 255] on span "Street Name*" at bounding box center [842, 255] width 269 height 17
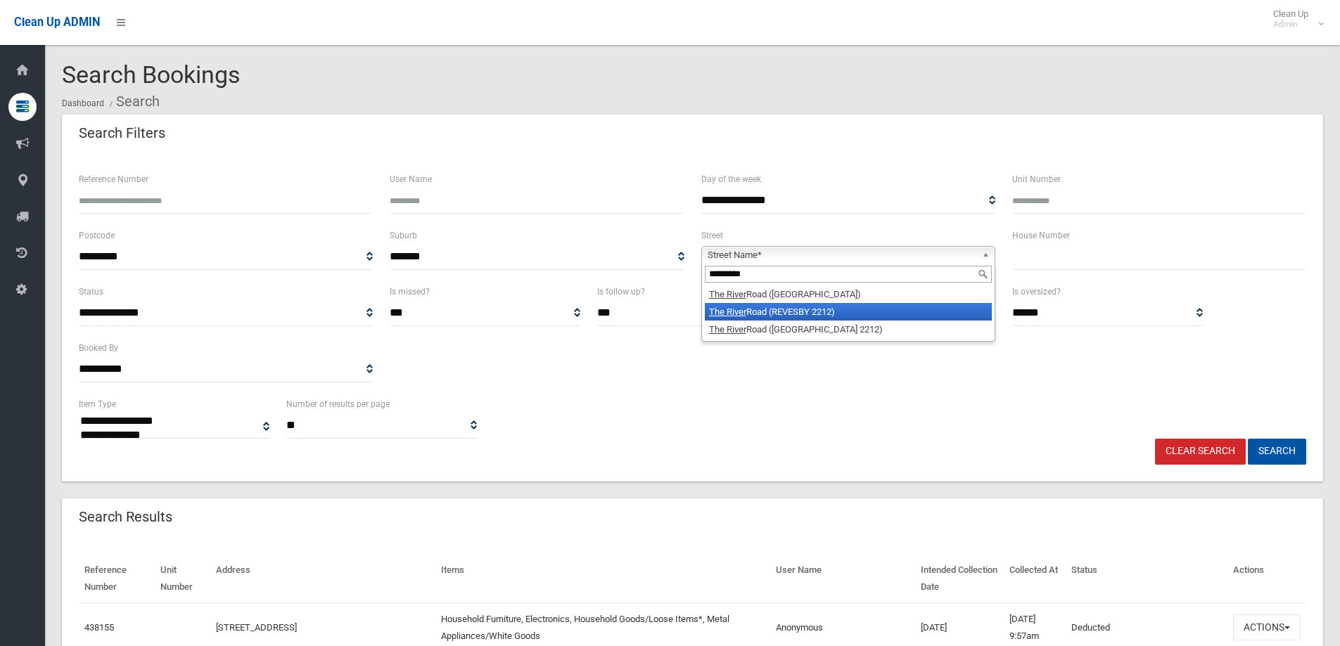
type input "*********"
click at [794, 307] on li "The River Road (REVESBY 2212)" at bounding box center [848, 312] width 287 height 18
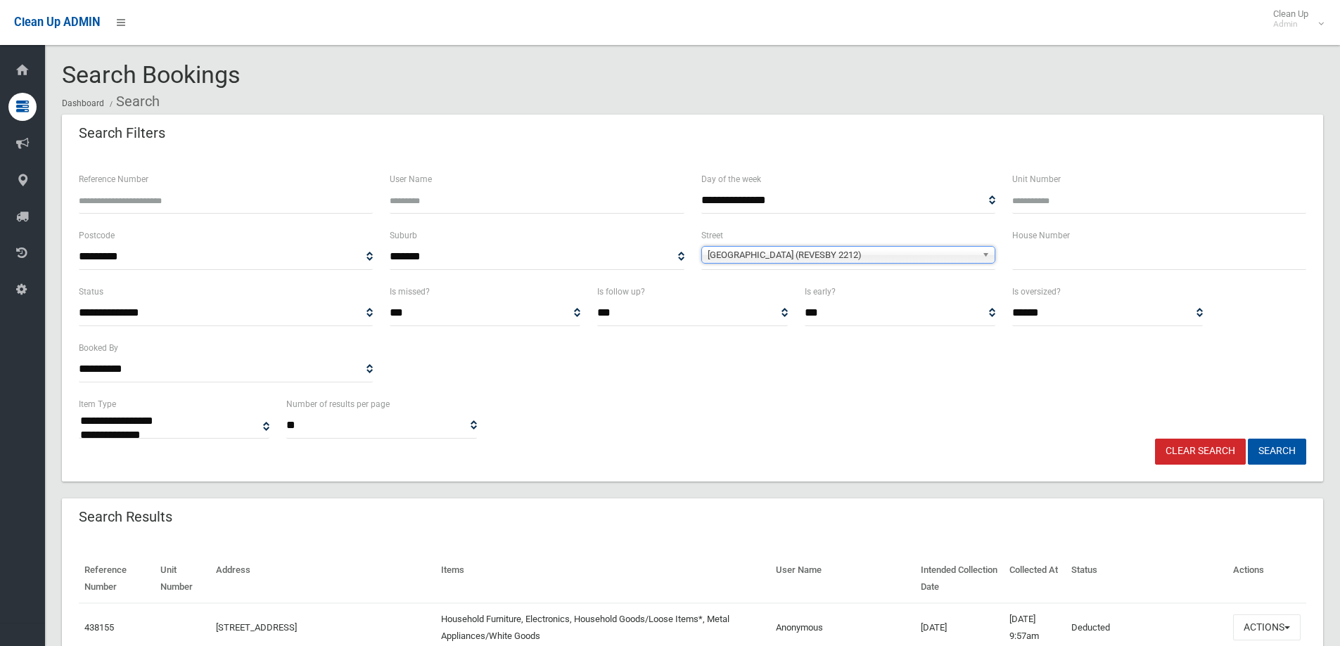
click at [1033, 253] on input "text" at bounding box center [1159, 257] width 294 height 26
type input "*"
type input "***"
click at [1259, 458] on button "Search" at bounding box center [1277, 452] width 58 height 26
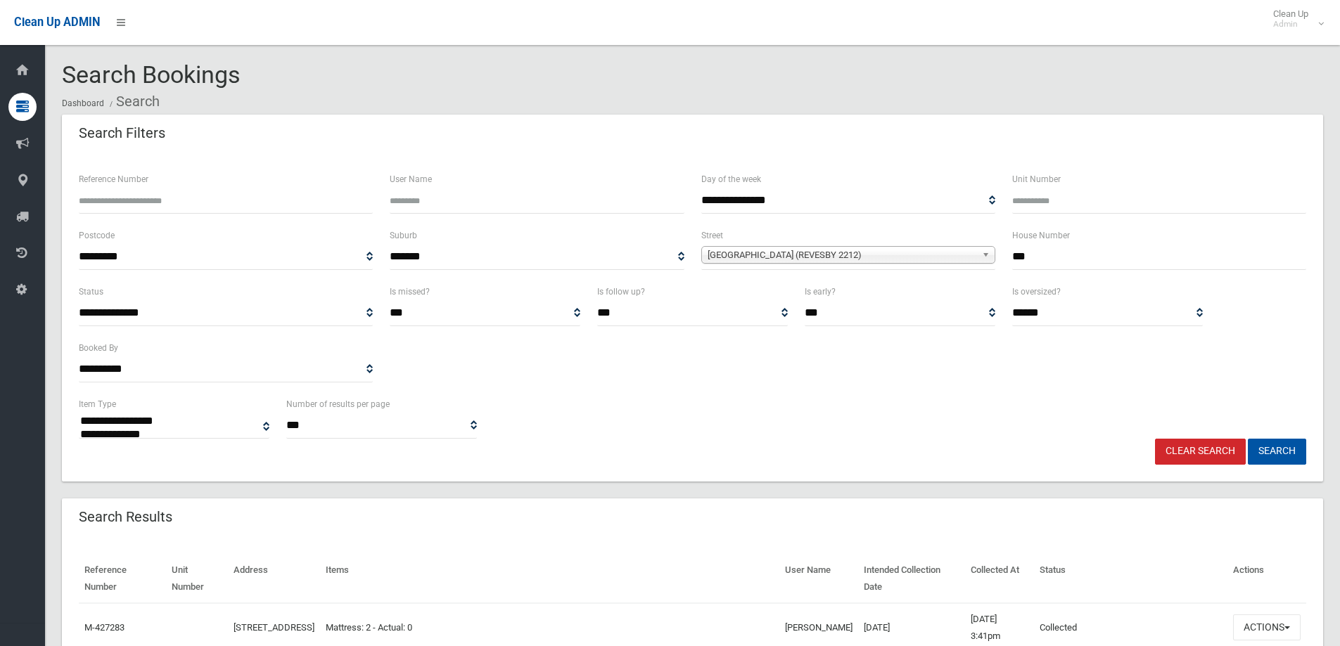
select select
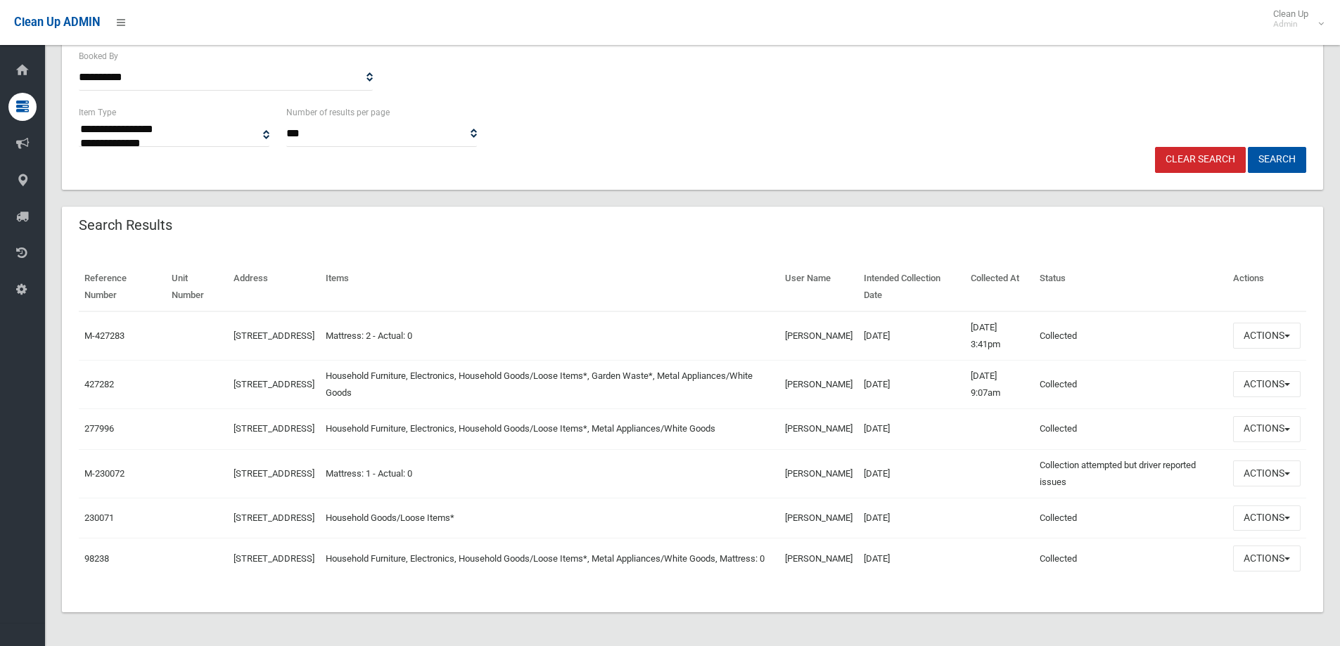
scroll to position [316, 0]
click at [1272, 371] on button "Actions" at bounding box center [1267, 384] width 68 height 26
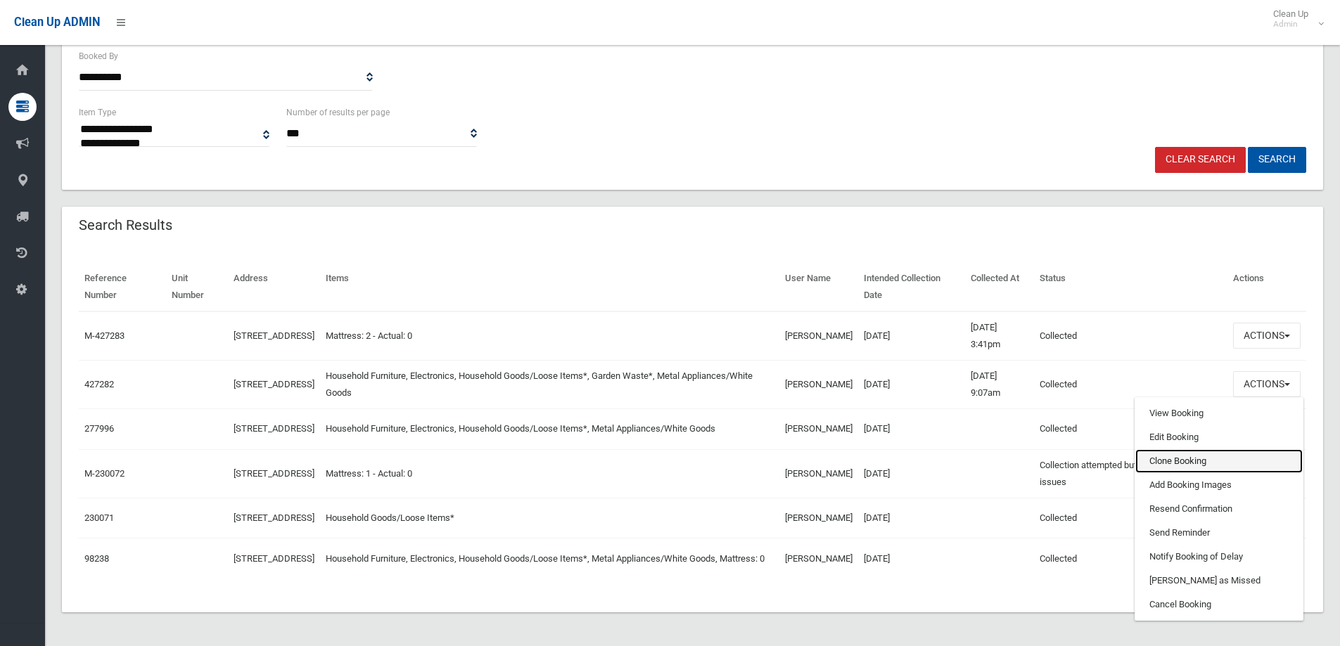
click at [1192, 449] on link "Clone Booking" at bounding box center [1218, 461] width 167 height 24
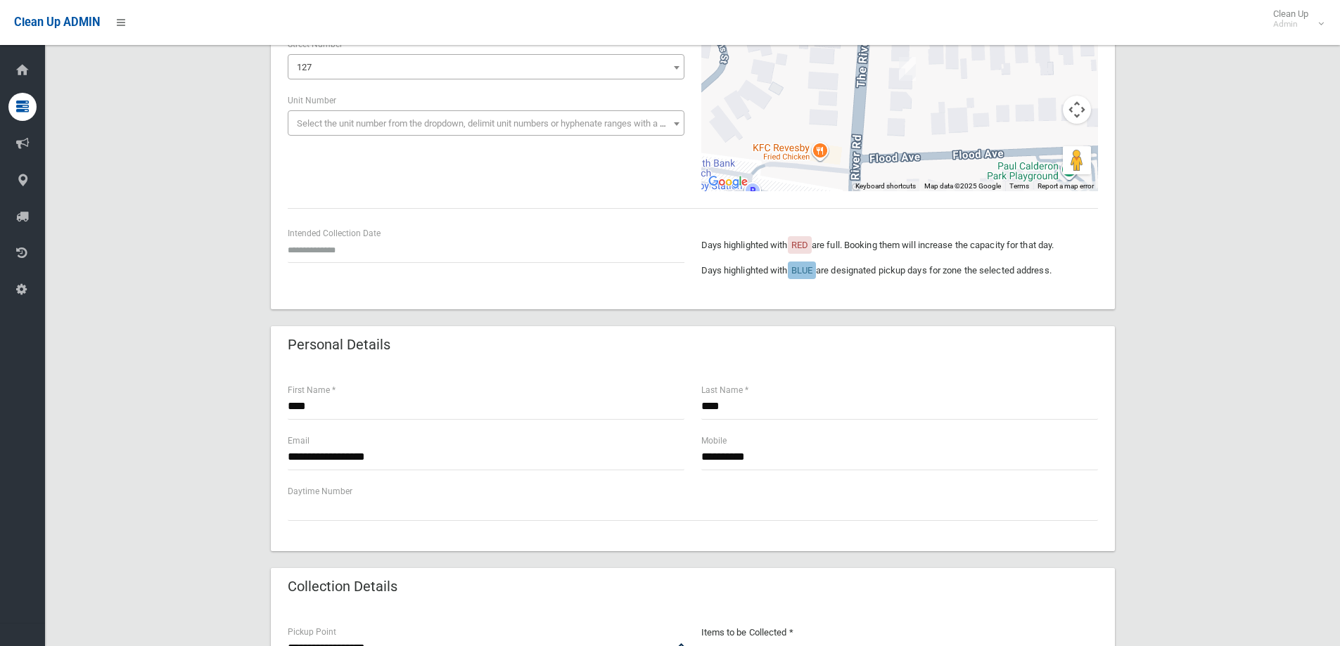
scroll to position [141, 0]
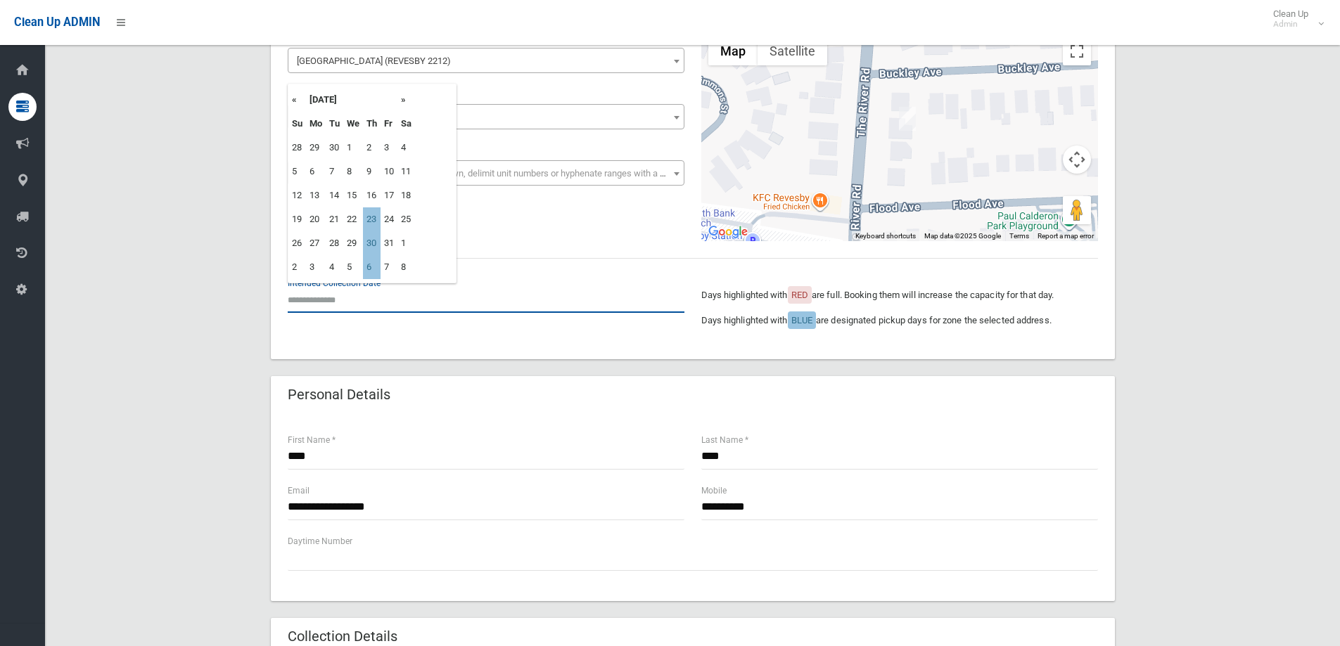
click at [364, 300] on input "text" at bounding box center [486, 300] width 397 height 26
click at [375, 215] on td "23" at bounding box center [372, 219] width 18 height 24
type input "**********"
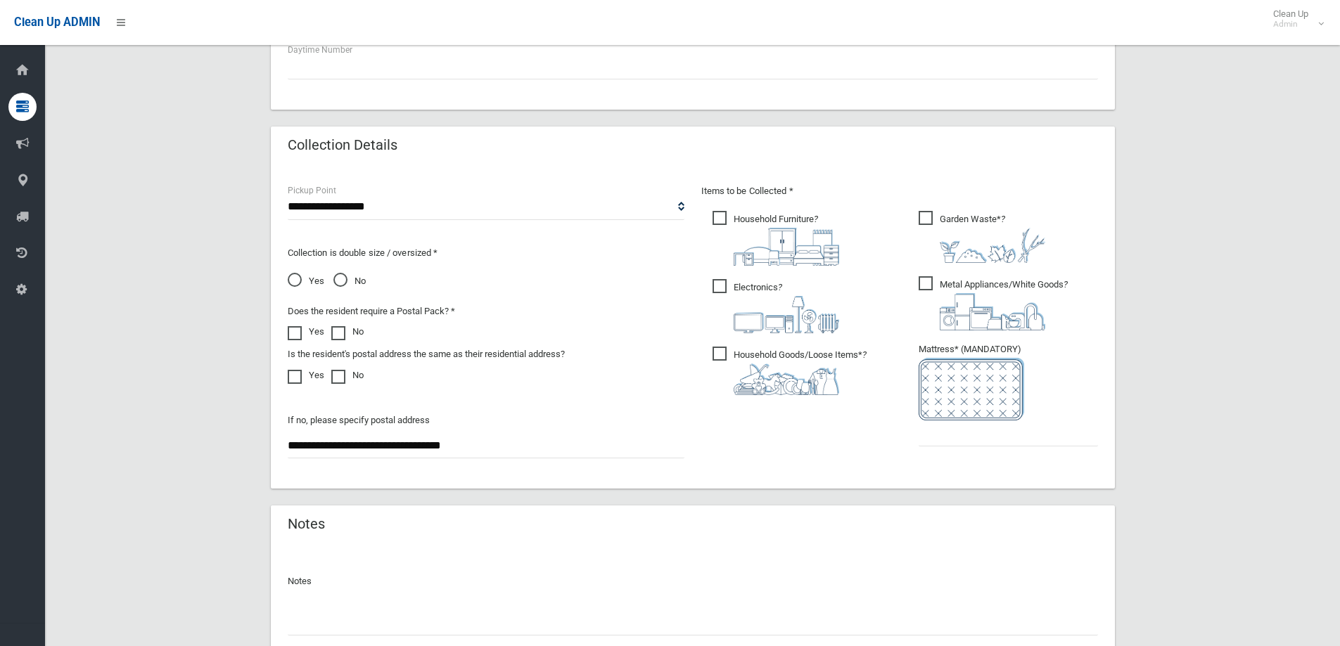
scroll to position [633, 0]
drag, startPoint x: 971, startPoint y: 440, endPoint x: 987, endPoint y: 443, distance: 16.6
click at [971, 440] on input "text" at bounding box center [1008, 433] width 179 height 26
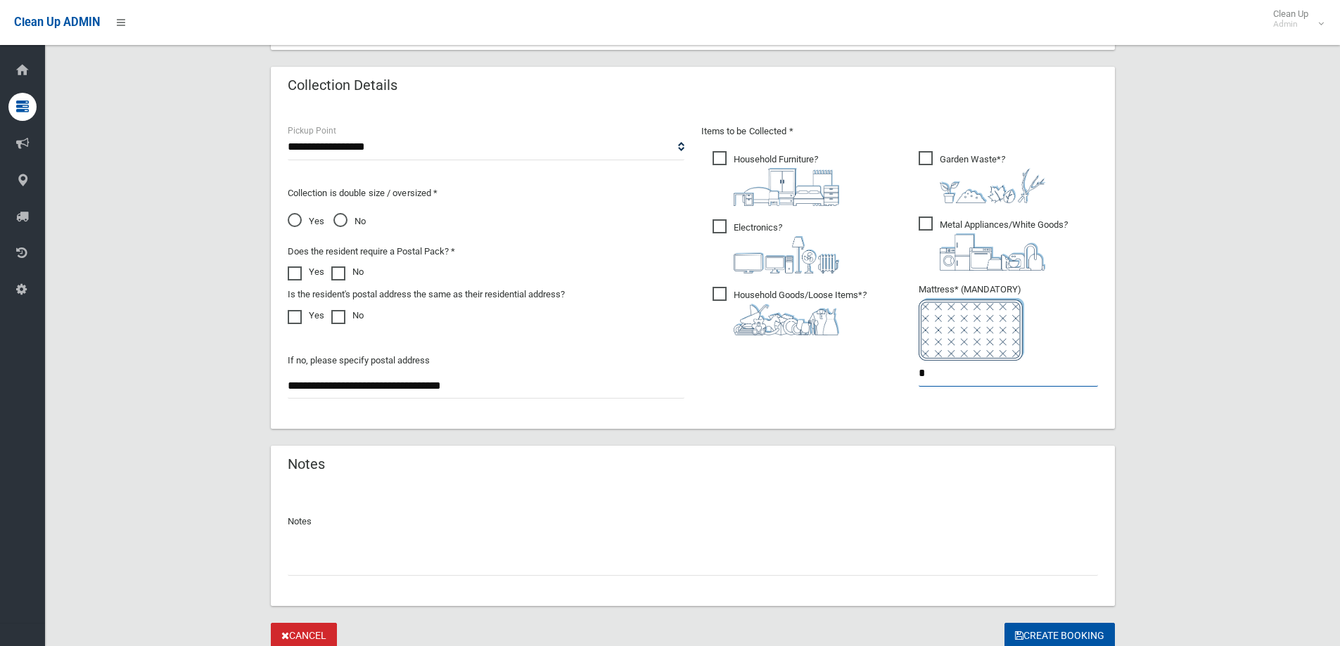
scroll to position [746, 0]
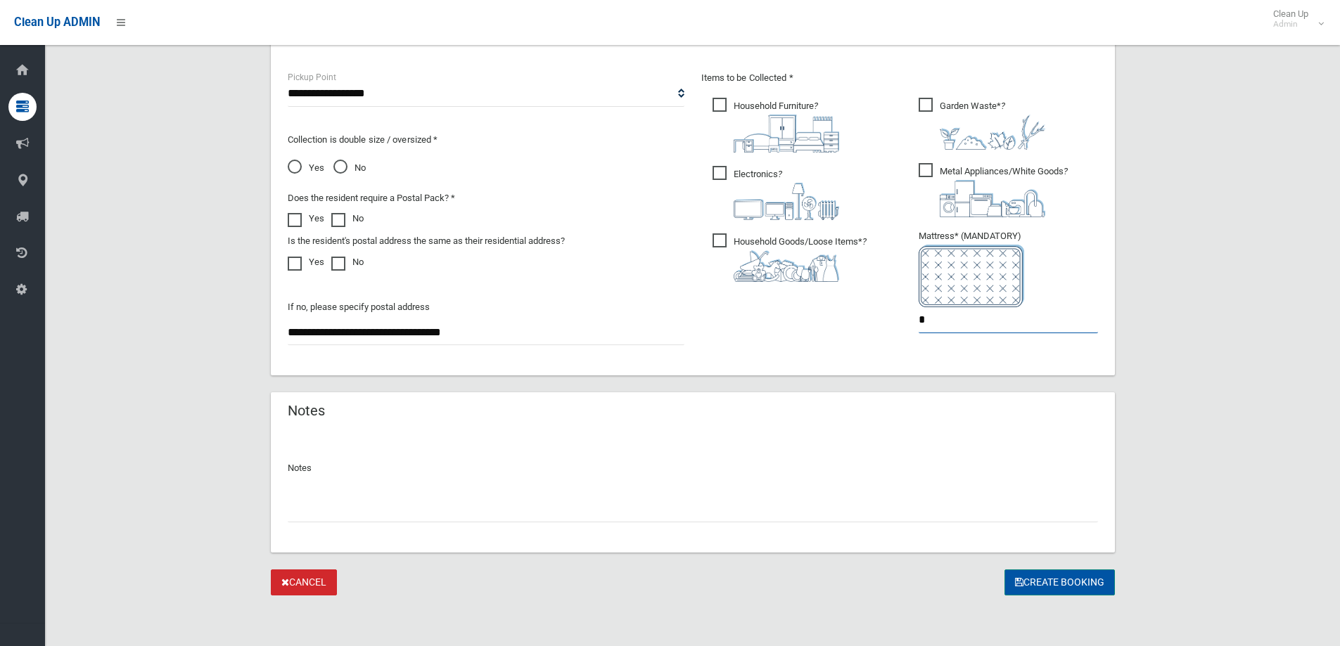
type input "*"
drag, startPoint x: 1069, startPoint y: 584, endPoint x: 703, endPoint y: 453, distance: 389.1
click at [1058, 577] on button "Create Booking" at bounding box center [1059, 583] width 110 height 26
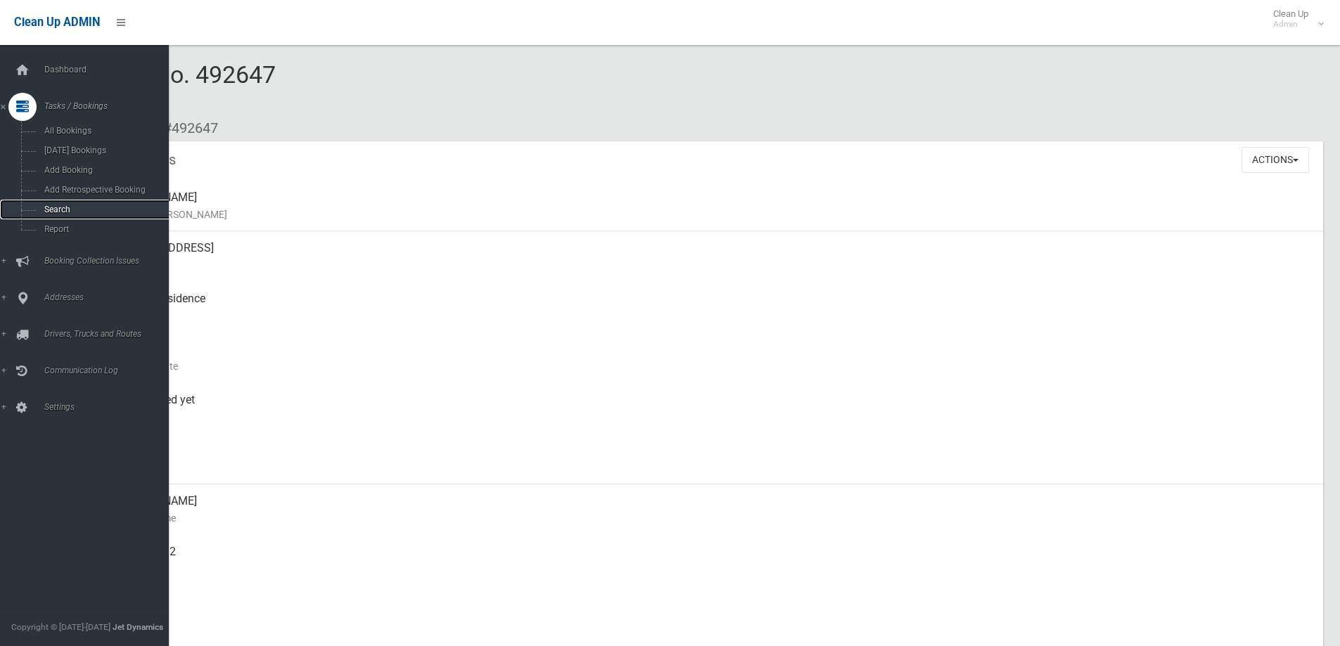
click at [80, 205] on span "Search" at bounding box center [103, 210] width 127 height 10
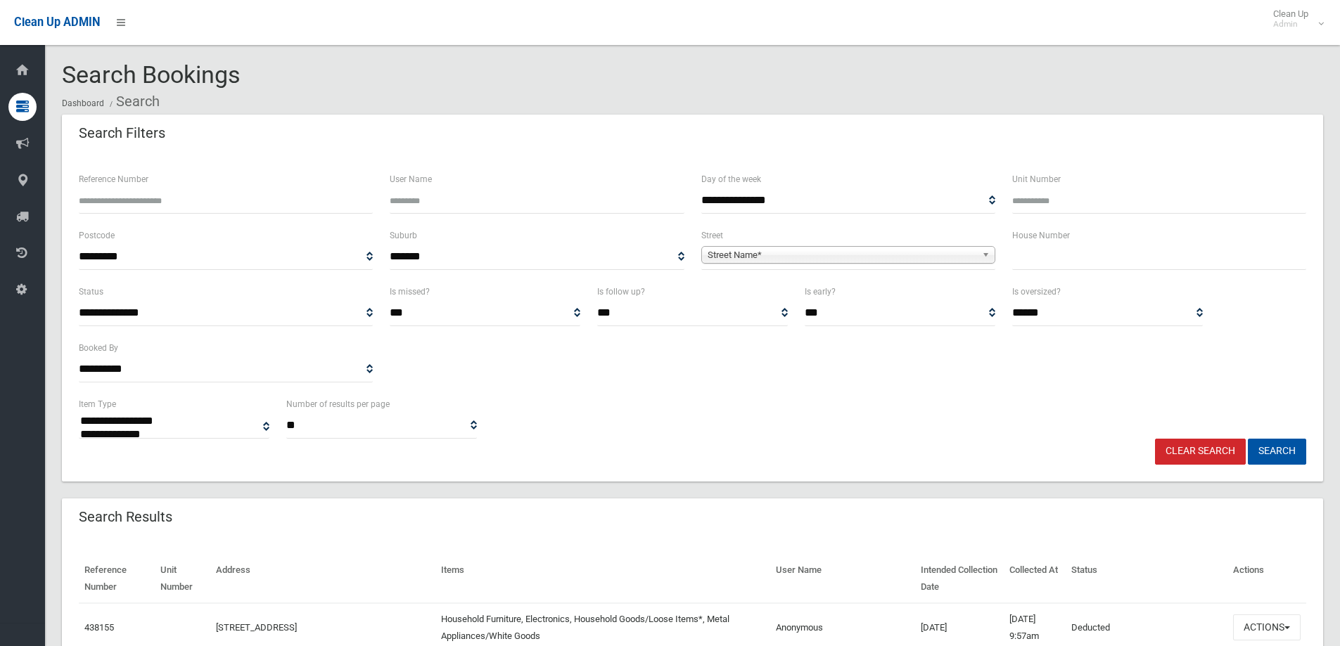
select select
click at [751, 253] on span "Street Name*" at bounding box center [842, 255] width 269 height 17
type input "******"
click at [779, 289] on li "Breasl ey Avenue (YAGOONA 2199)" at bounding box center [848, 295] width 287 height 18
click at [1053, 271] on div "House Number" at bounding box center [1159, 255] width 311 height 56
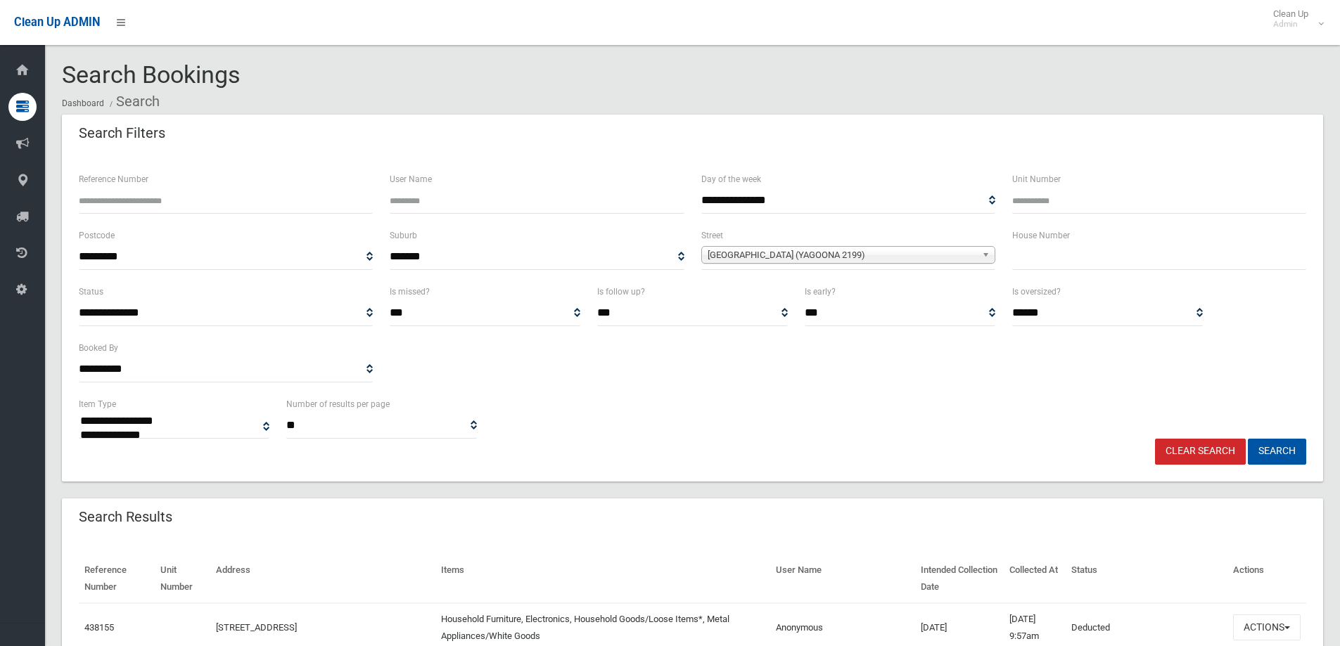
click at [1053, 264] on input "text" at bounding box center [1159, 257] width 294 height 26
type input "*"
click at [1248, 439] on button "Search" at bounding box center [1277, 452] width 58 height 26
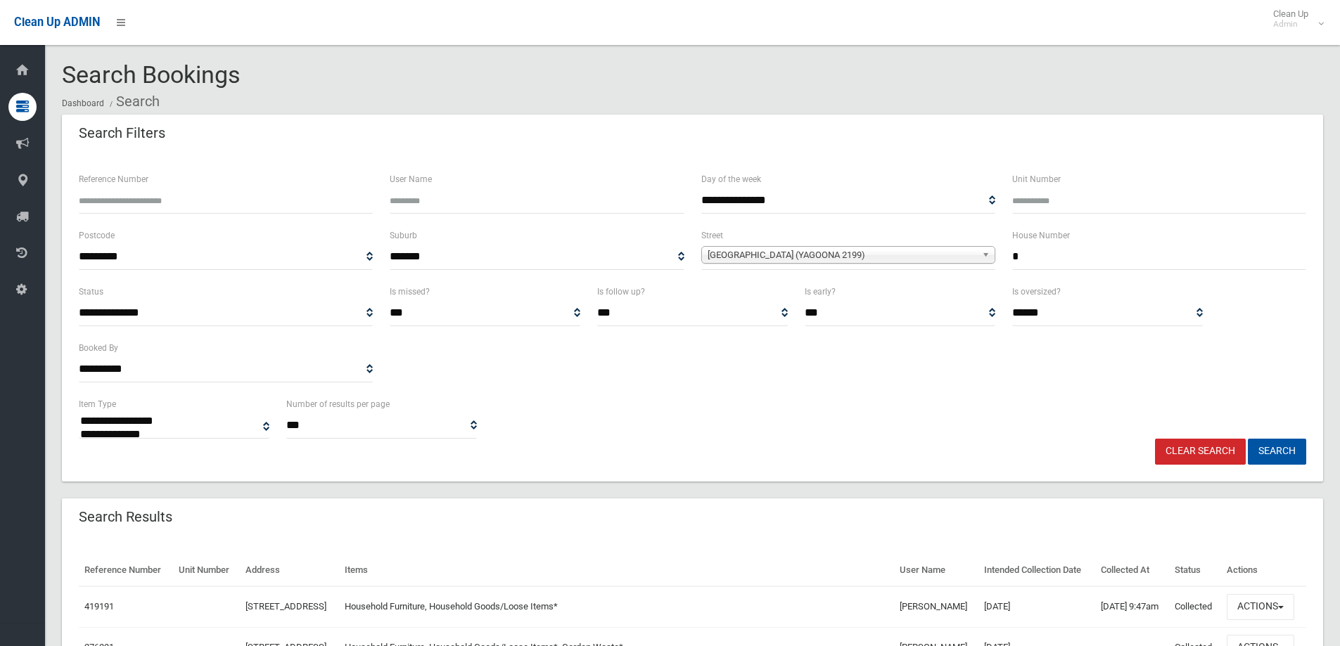
select select
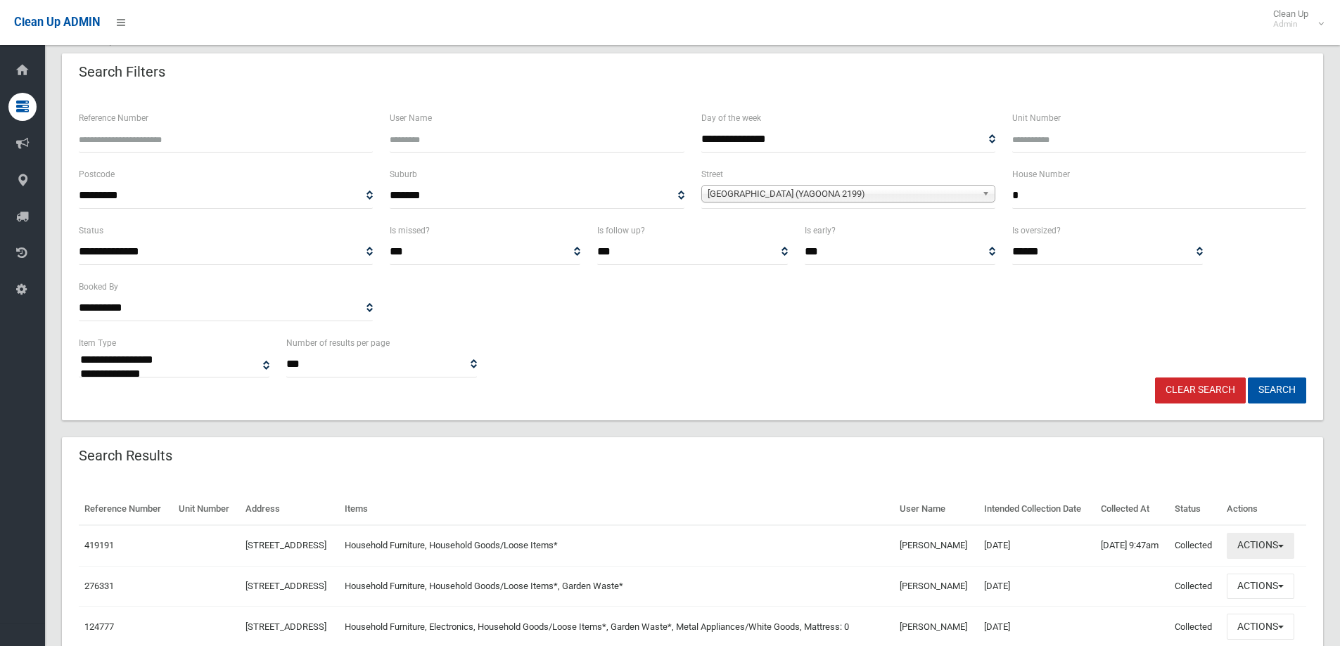
scroll to position [170, 0]
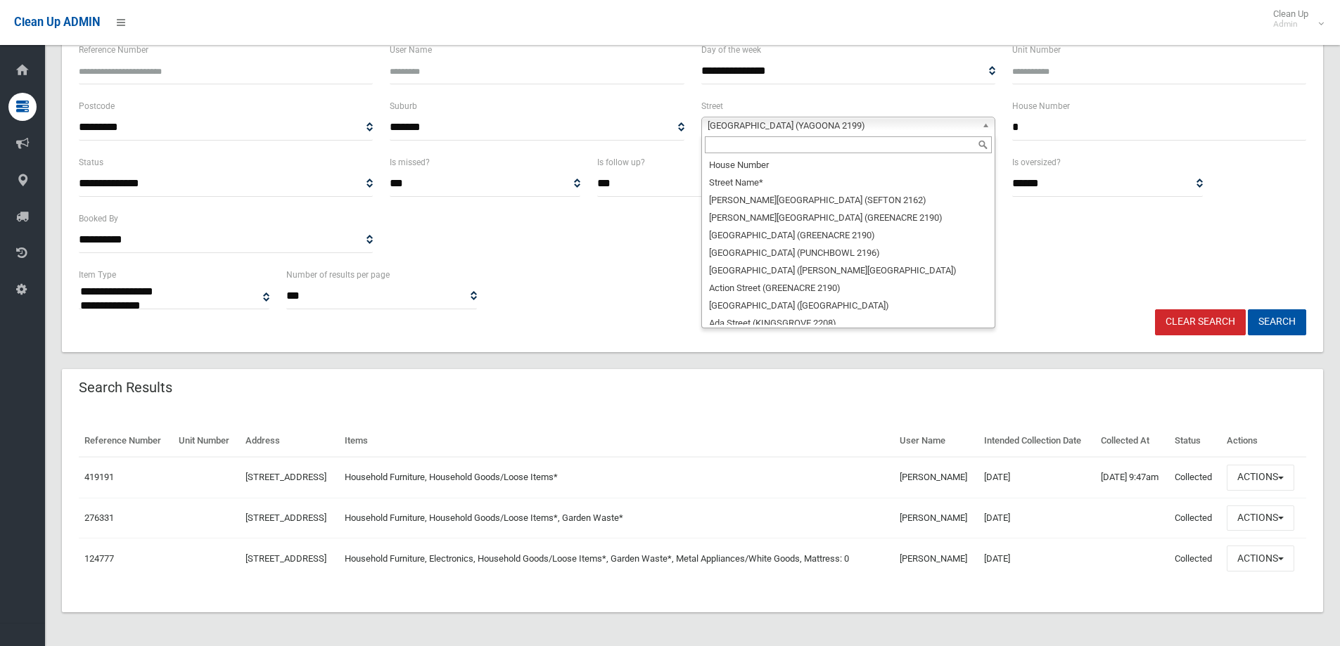
click at [877, 117] on span "[GEOGRAPHIC_DATA] (YAGOONA 2199)" at bounding box center [842, 125] width 269 height 17
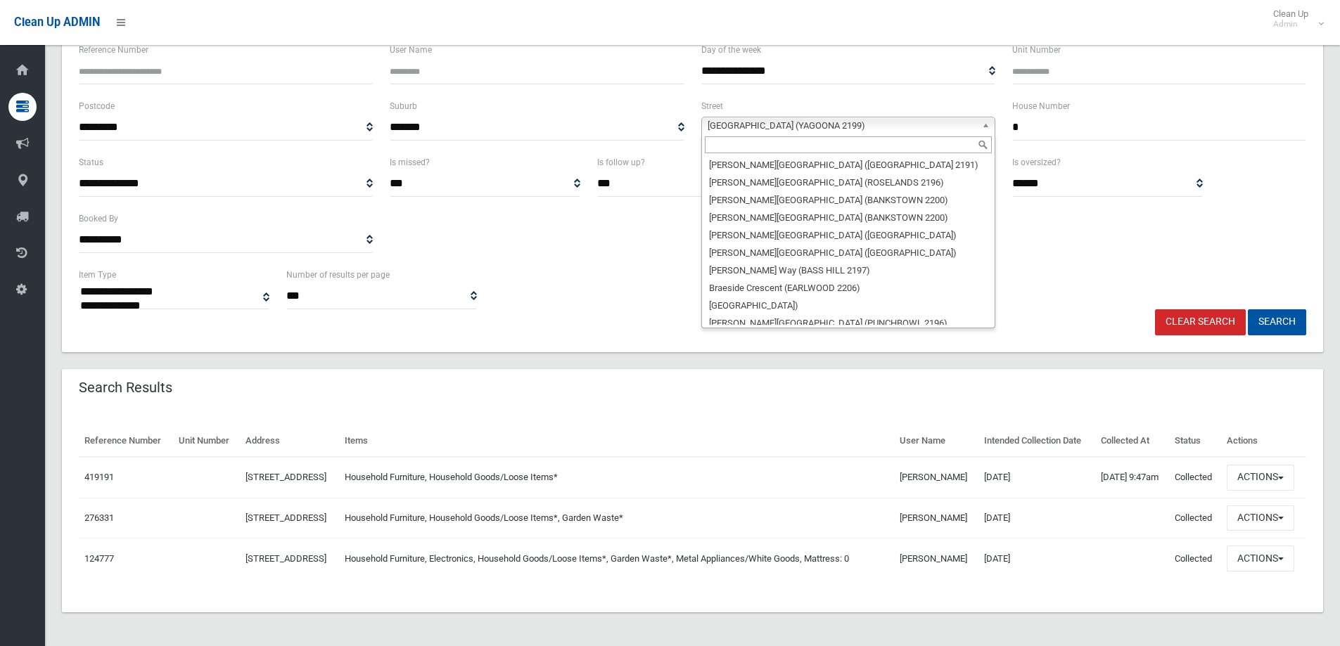
click at [876, 136] on input "text" at bounding box center [848, 144] width 287 height 17
click at [1074, 115] on input "*" at bounding box center [1159, 128] width 294 height 26
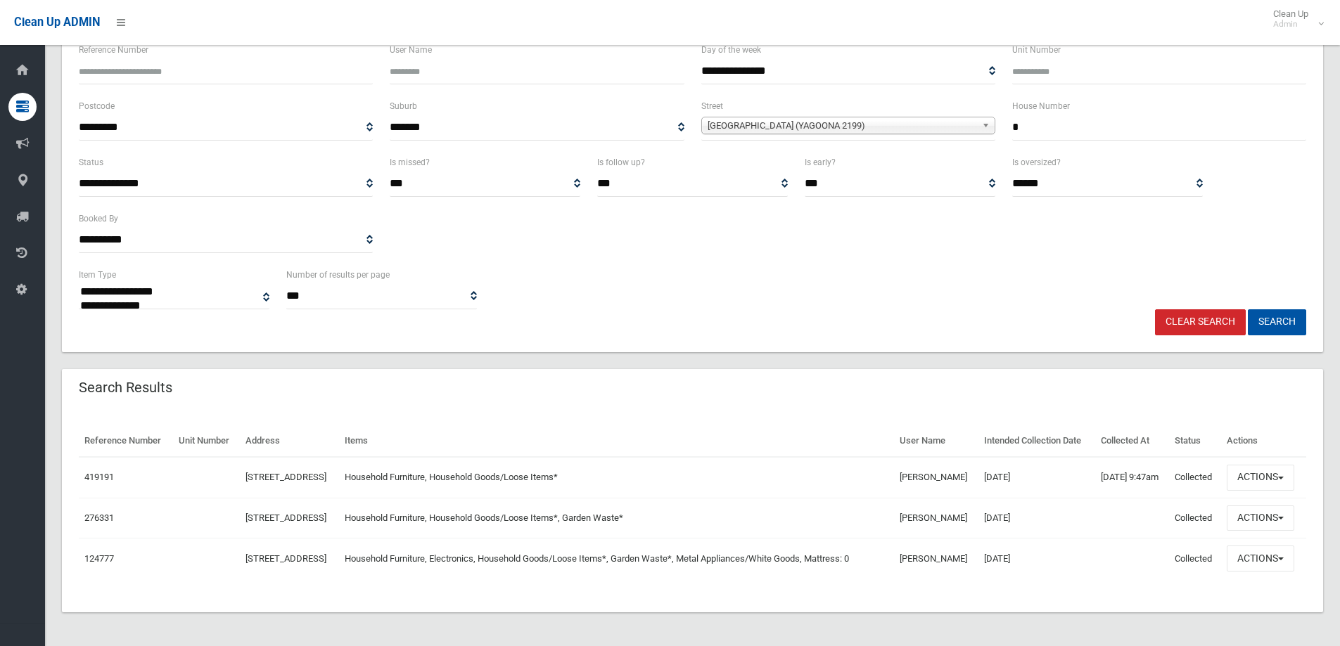
click at [1205, 309] on link "Clear Search" at bounding box center [1200, 322] width 91 height 26
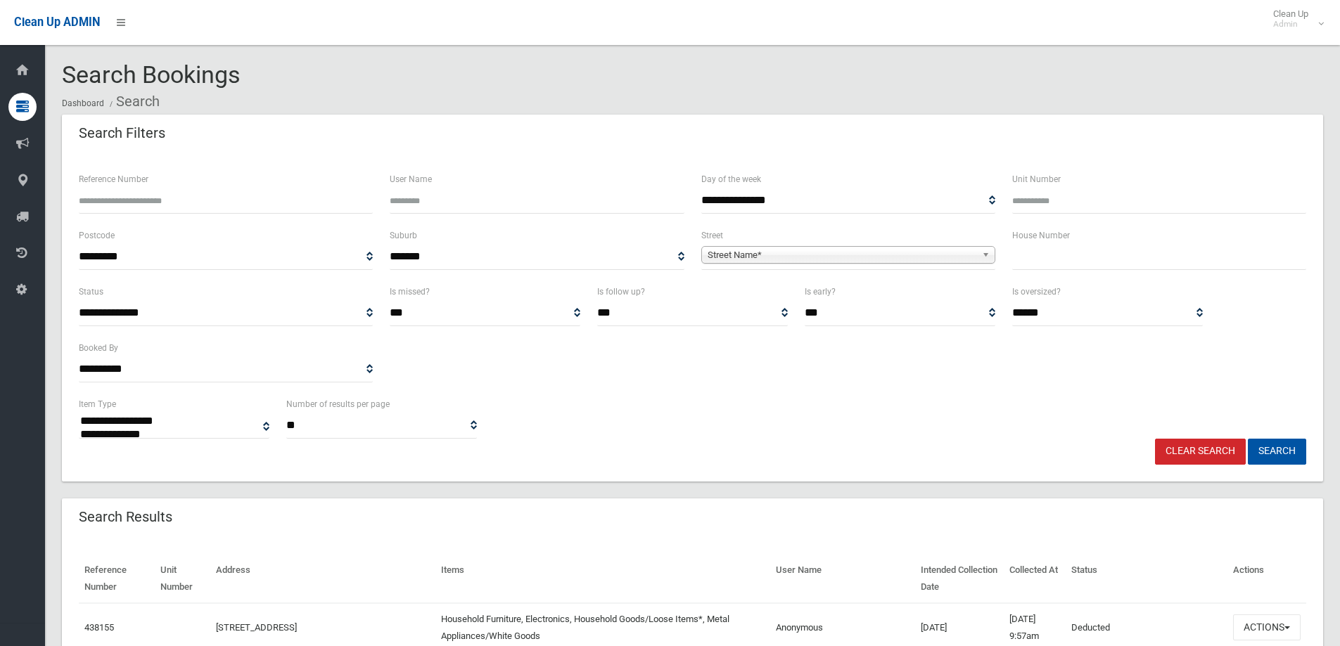
select select
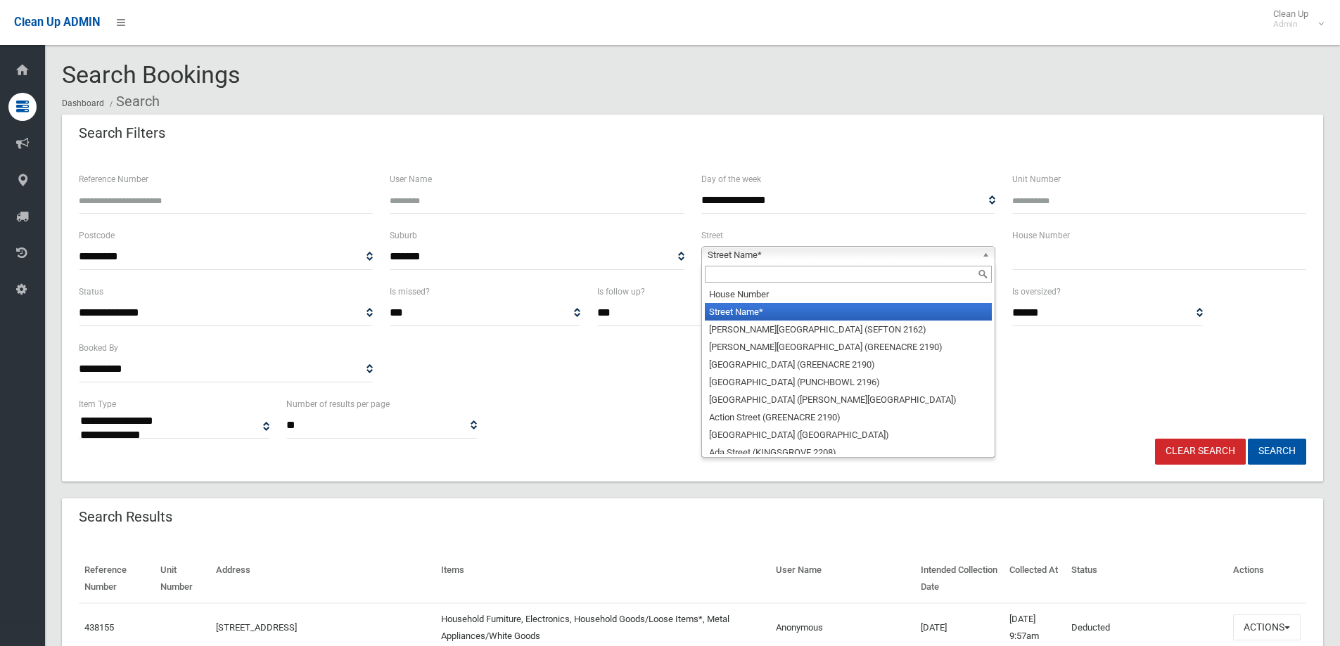
click at [853, 257] on span "Street Name*" at bounding box center [842, 255] width 269 height 17
click at [847, 269] on input "text" at bounding box center [848, 274] width 287 height 17
click at [825, 268] on input "text" at bounding box center [848, 274] width 287 height 17
click at [790, 257] on span "Street Name*" at bounding box center [842, 255] width 269 height 17
click at [793, 275] on input "text" at bounding box center [848, 274] width 287 height 17
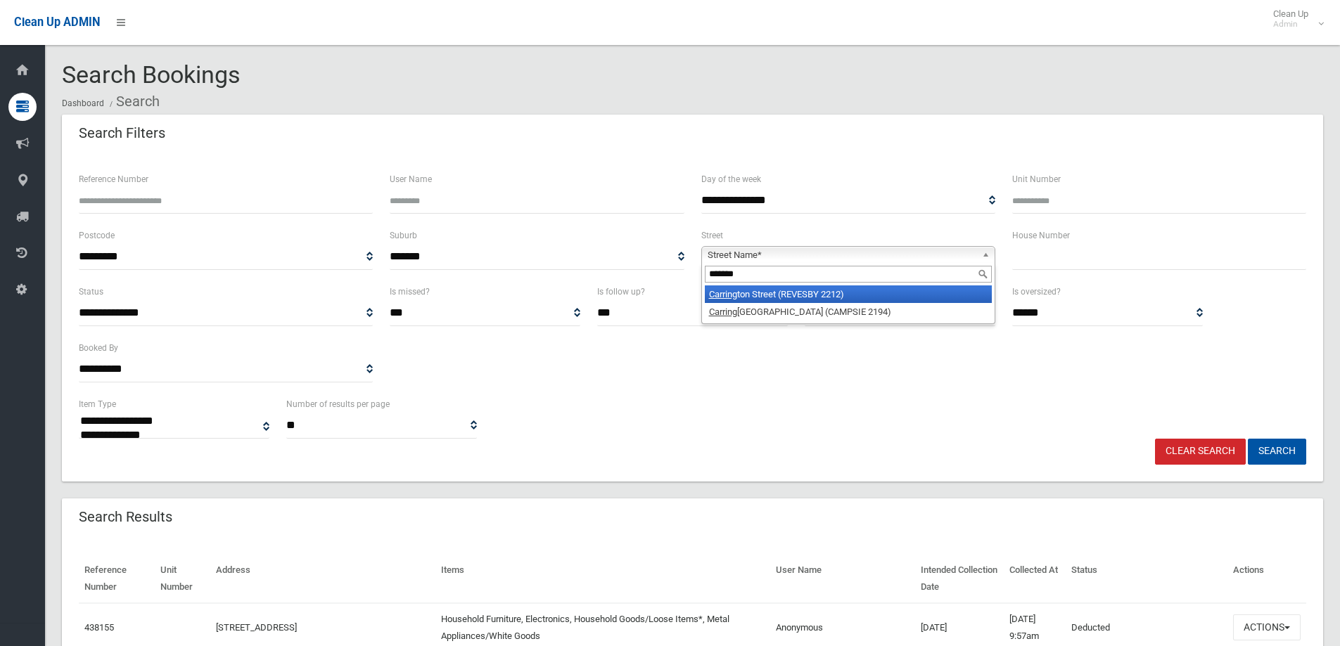
type input "*******"
click at [794, 290] on li "Carring ton Street (REVESBY 2212)" at bounding box center [848, 295] width 287 height 18
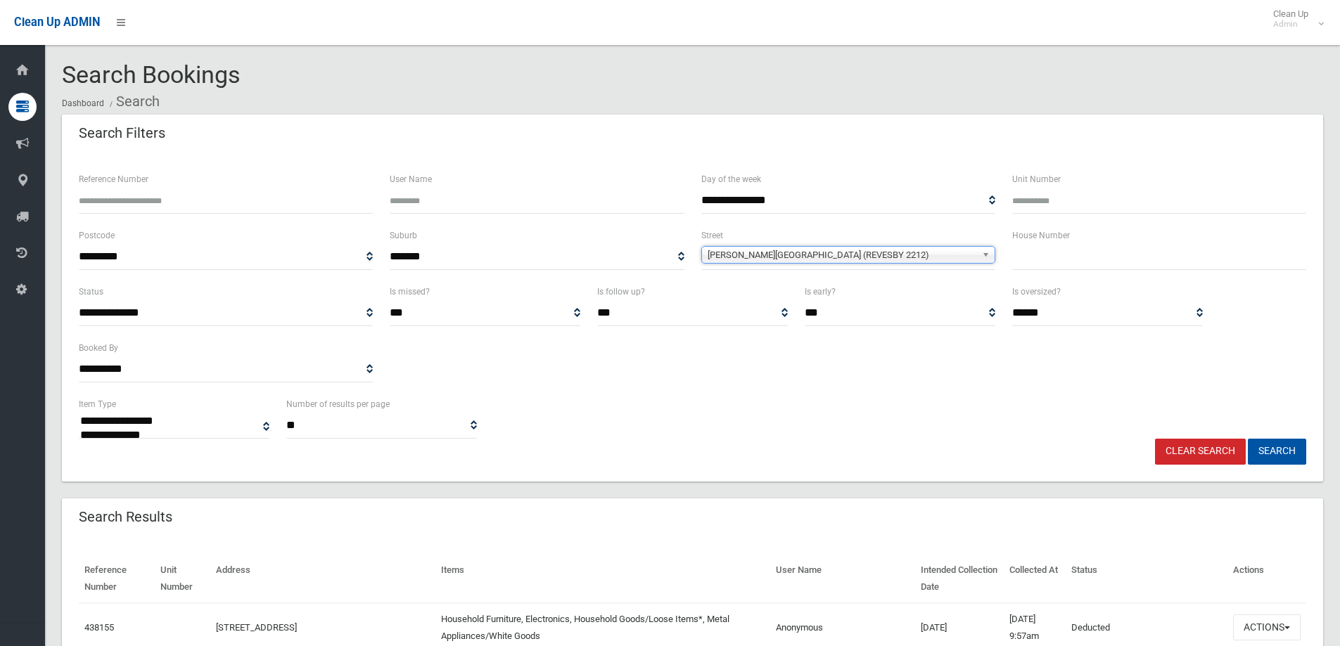
click at [1091, 241] on div "House Number" at bounding box center [1159, 248] width 294 height 43
click at [1086, 260] on input "text" at bounding box center [1159, 257] width 294 height 26
type input "**"
click at [1273, 444] on button "Search" at bounding box center [1277, 452] width 58 height 26
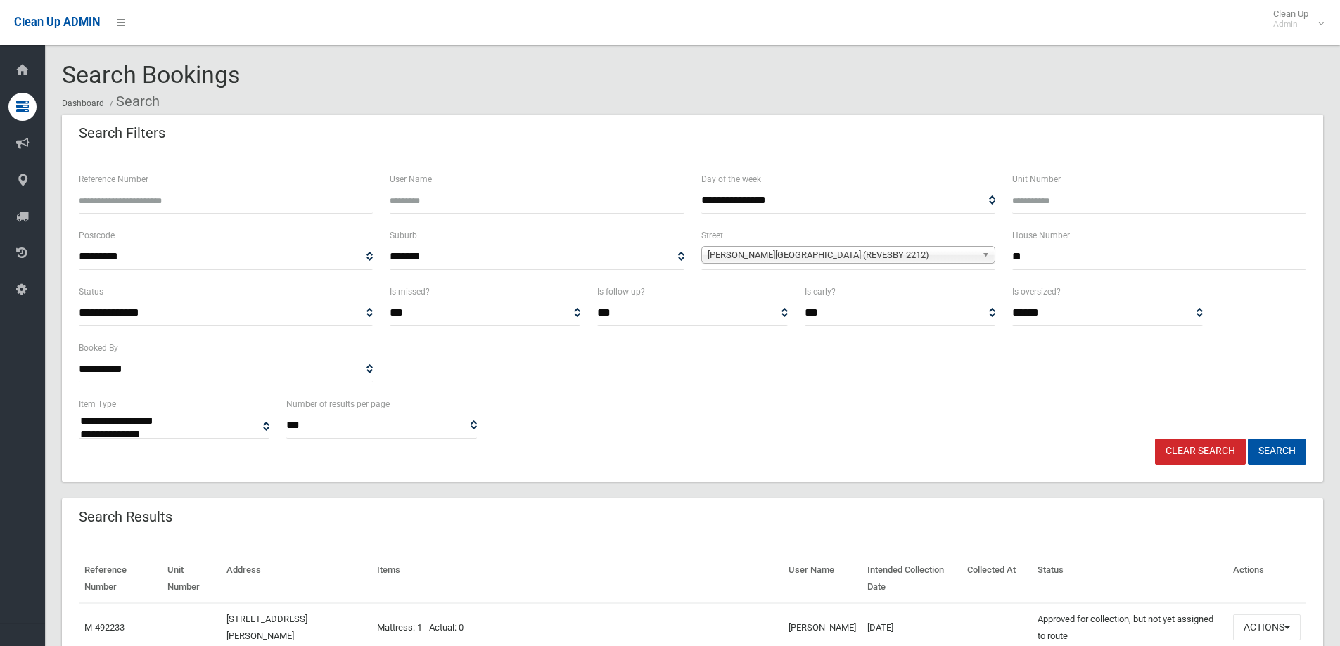
select select
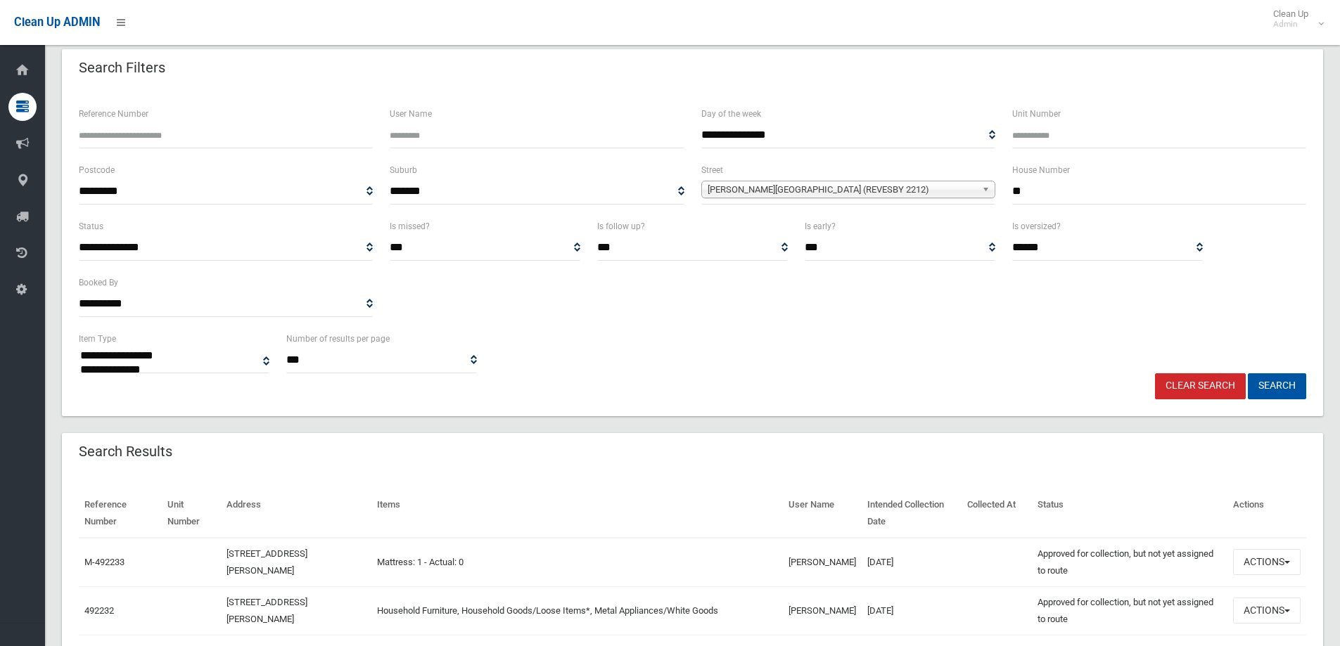
scroll to position [281, 0]
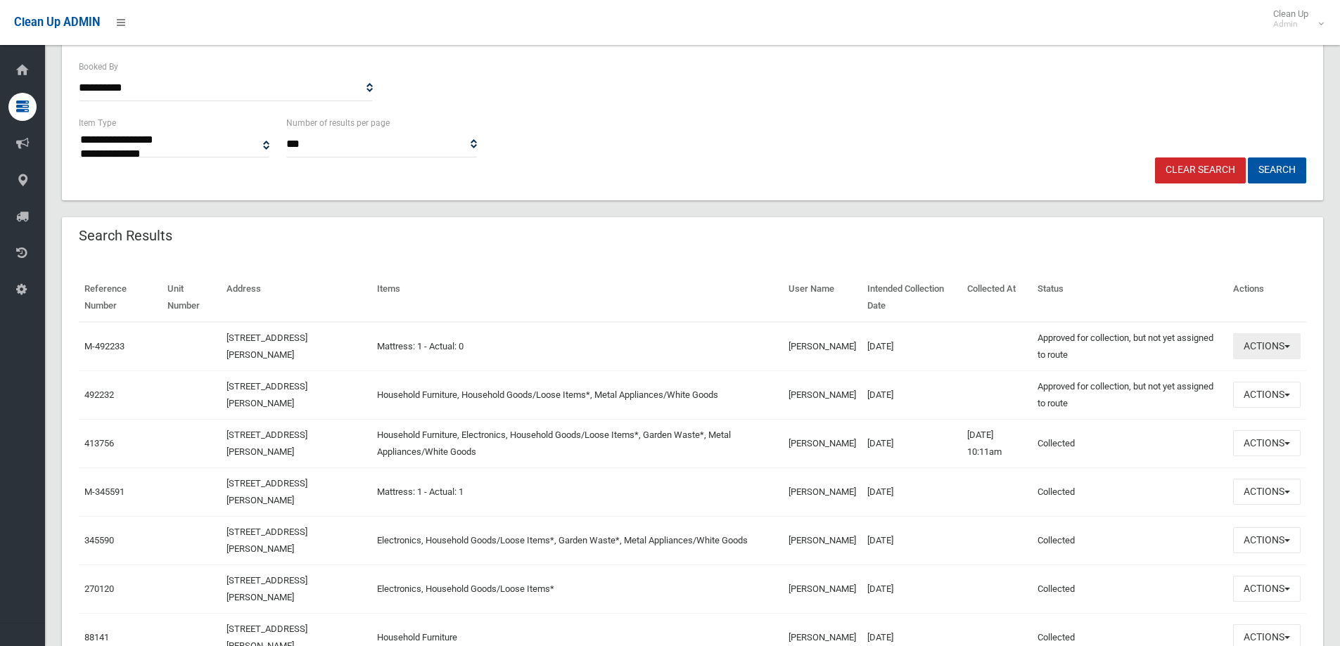
click at [1267, 353] on button "Actions" at bounding box center [1267, 346] width 68 height 26
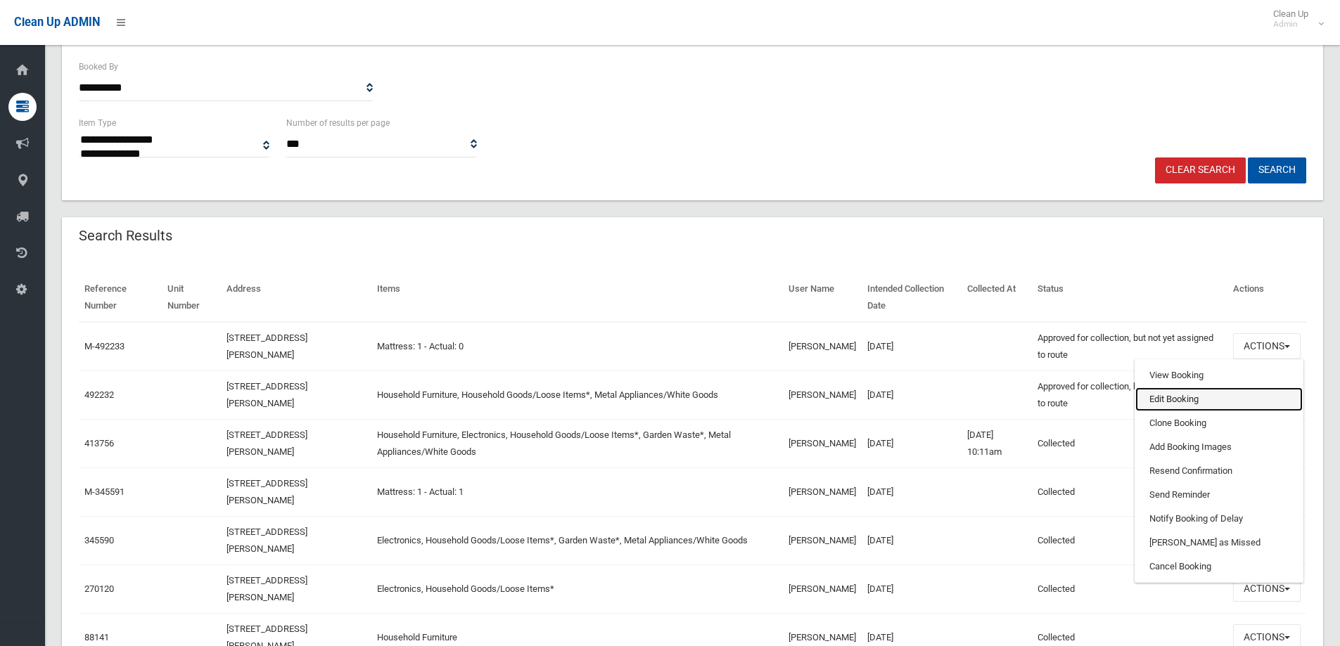
click at [1224, 396] on link "Edit Booking" at bounding box center [1218, 400] width 167 height 24
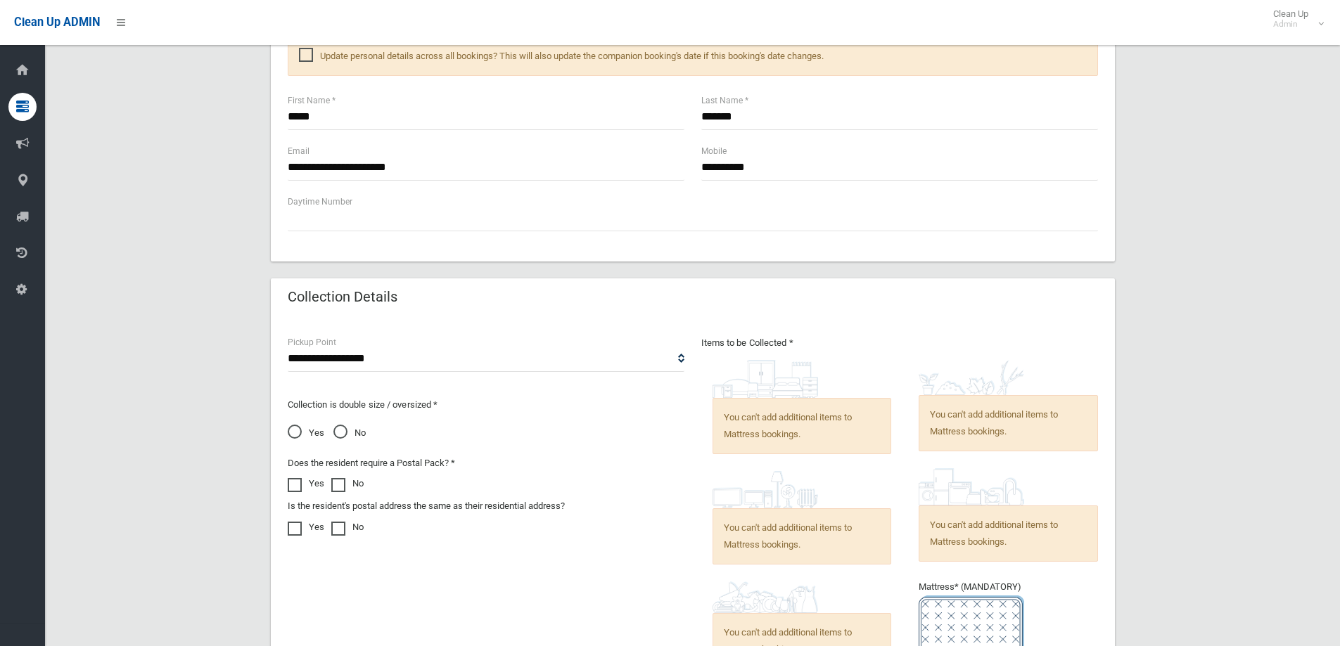
scroll to position [844, 0]
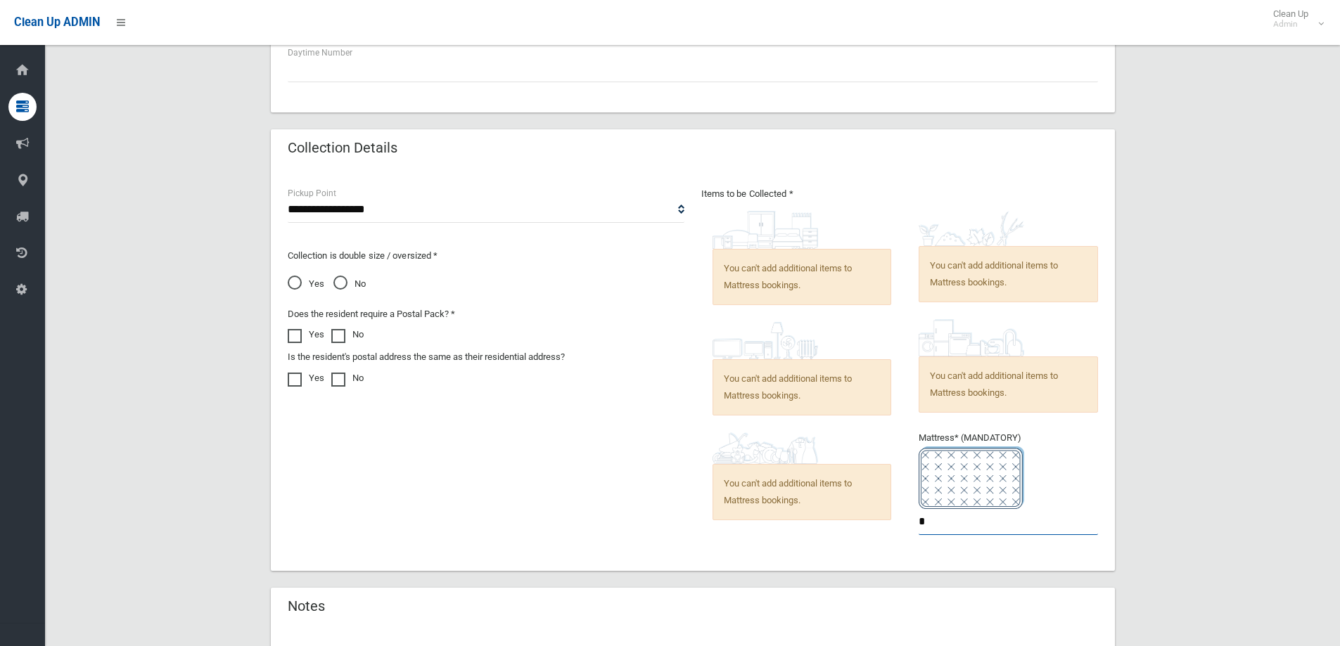
drag, startPoint x: 959, startPoint y: 528, endPoint x: 850, endPoint y: 558, distance: 112.3
click at [850, 558] on div "**********" at bounding box center [693, 370] width 844 height 402
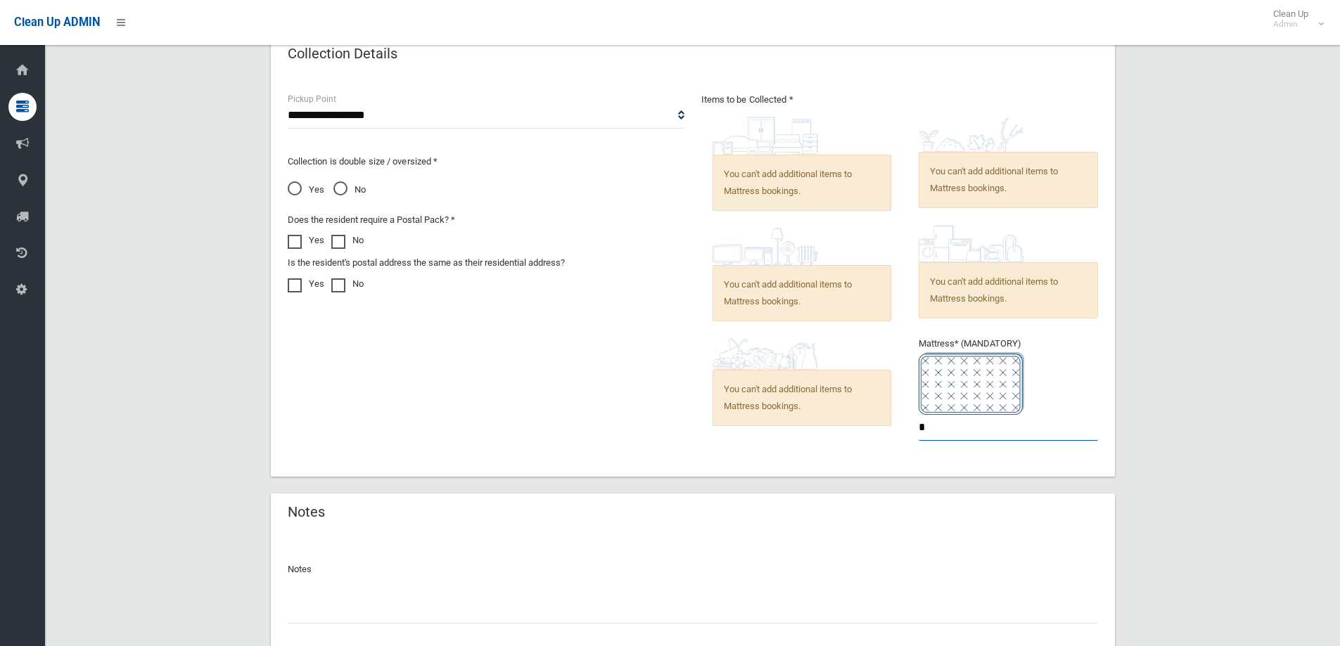
scroll to position [1039, 0]
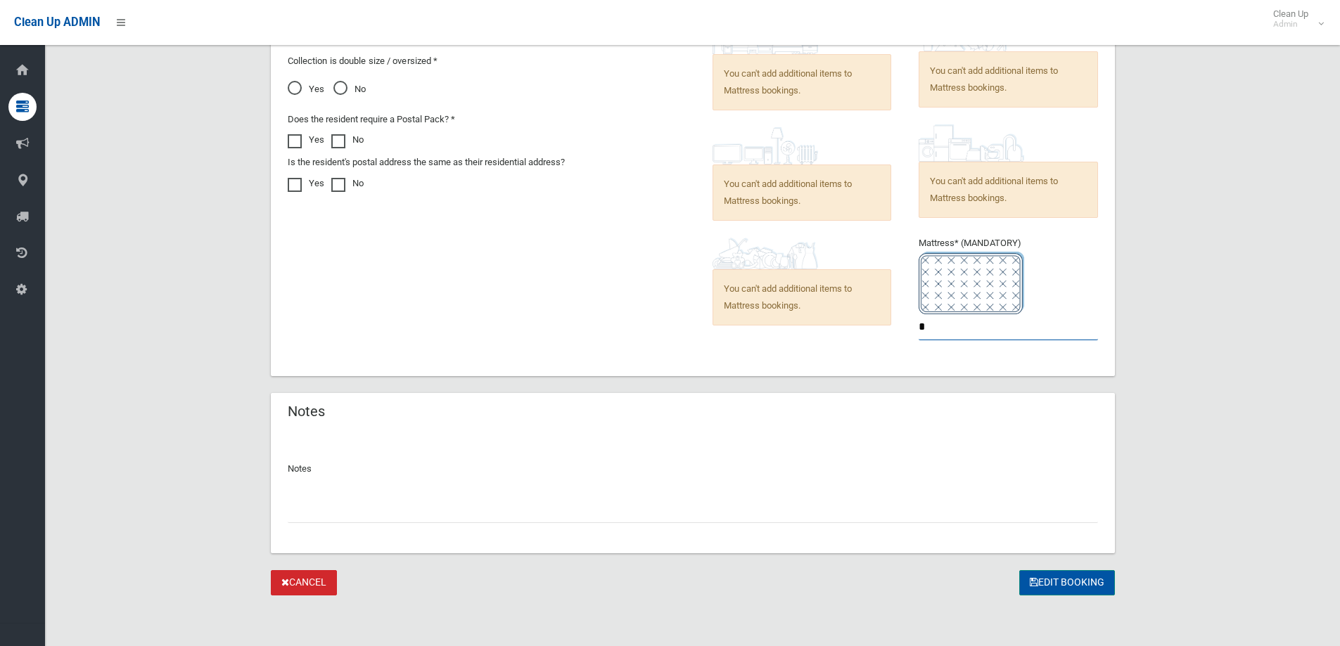
type input "*"
click at [1050, 588] on button "Edit Booking" at bounding box center [1067, 583] width 96 height 26
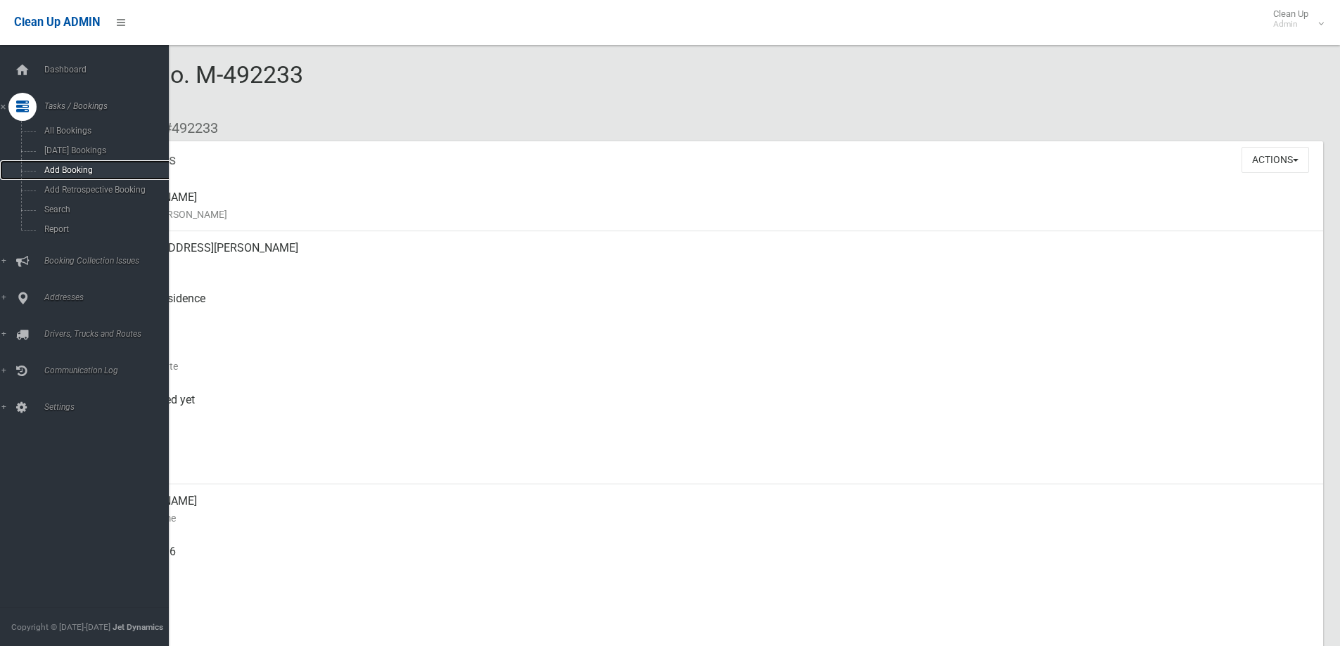
click at [75, 168] on span "Add Booking" at bounding box center [103, 170] width 127 height 10
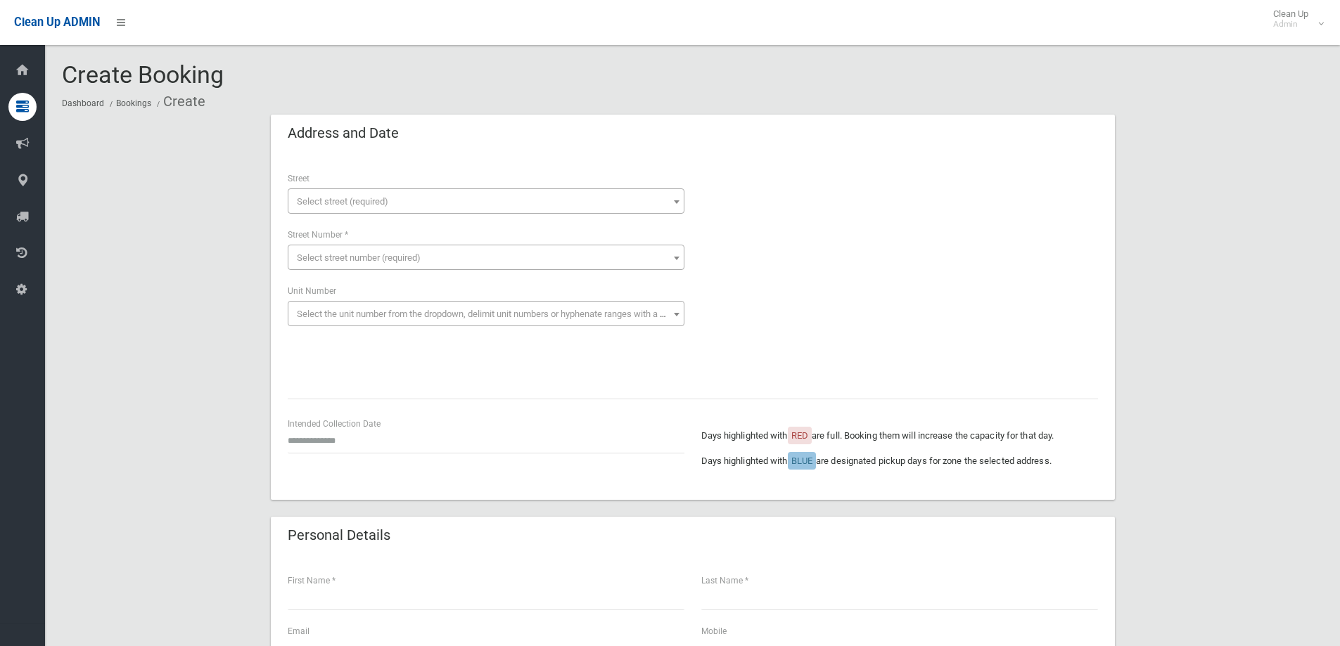
click at [452, 195] on span "Select street (required)" at bounding box center [486, 202] width 390 height 20
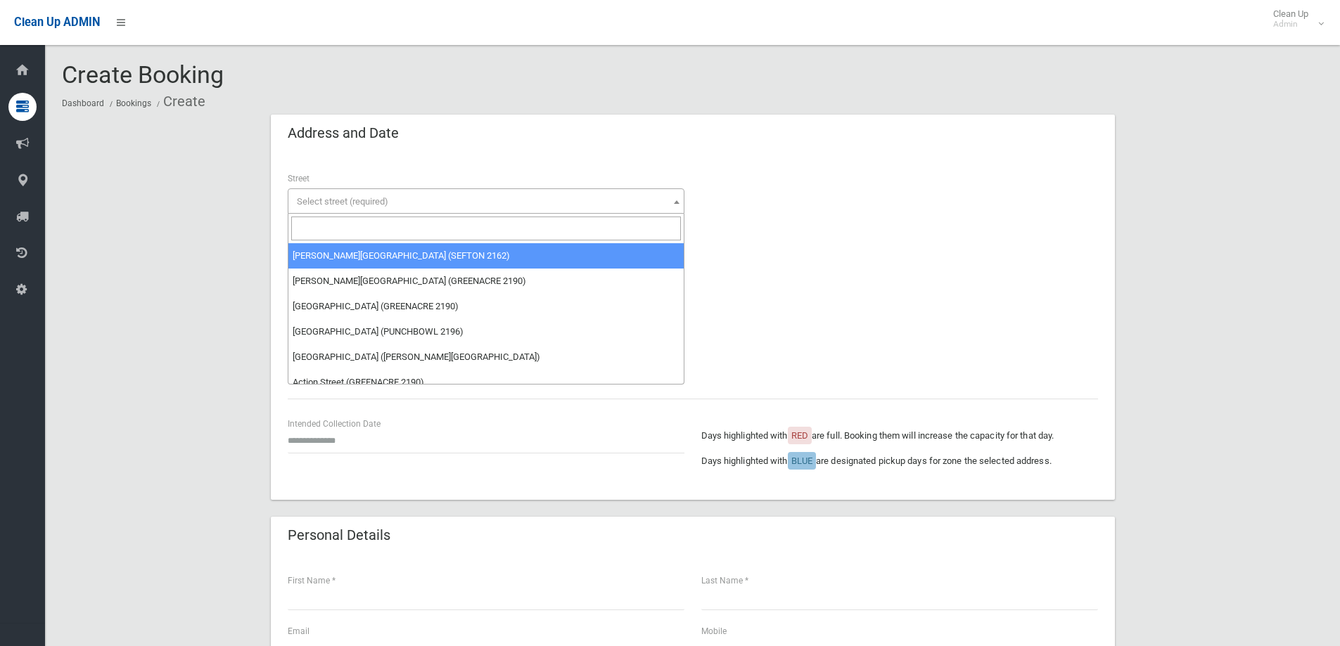
click at [361, 222] on input "search" at bounding box center [486, 229] width 390 height 24
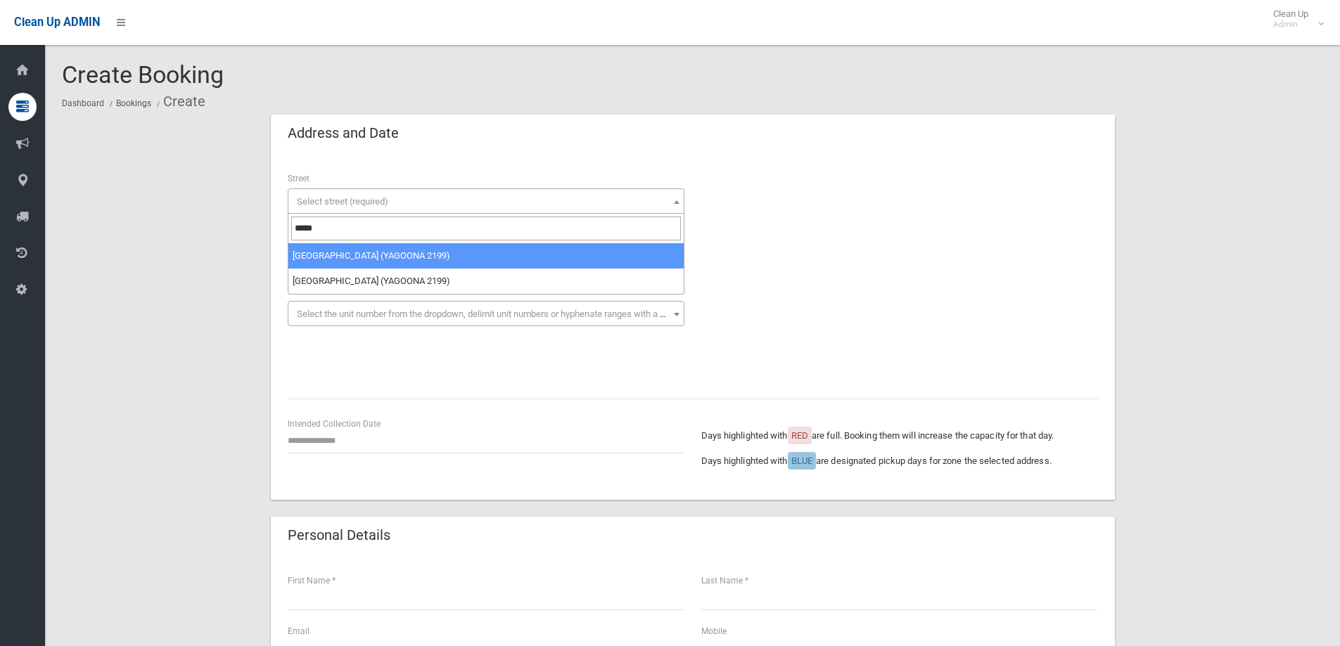
type input "******"
select select "****"
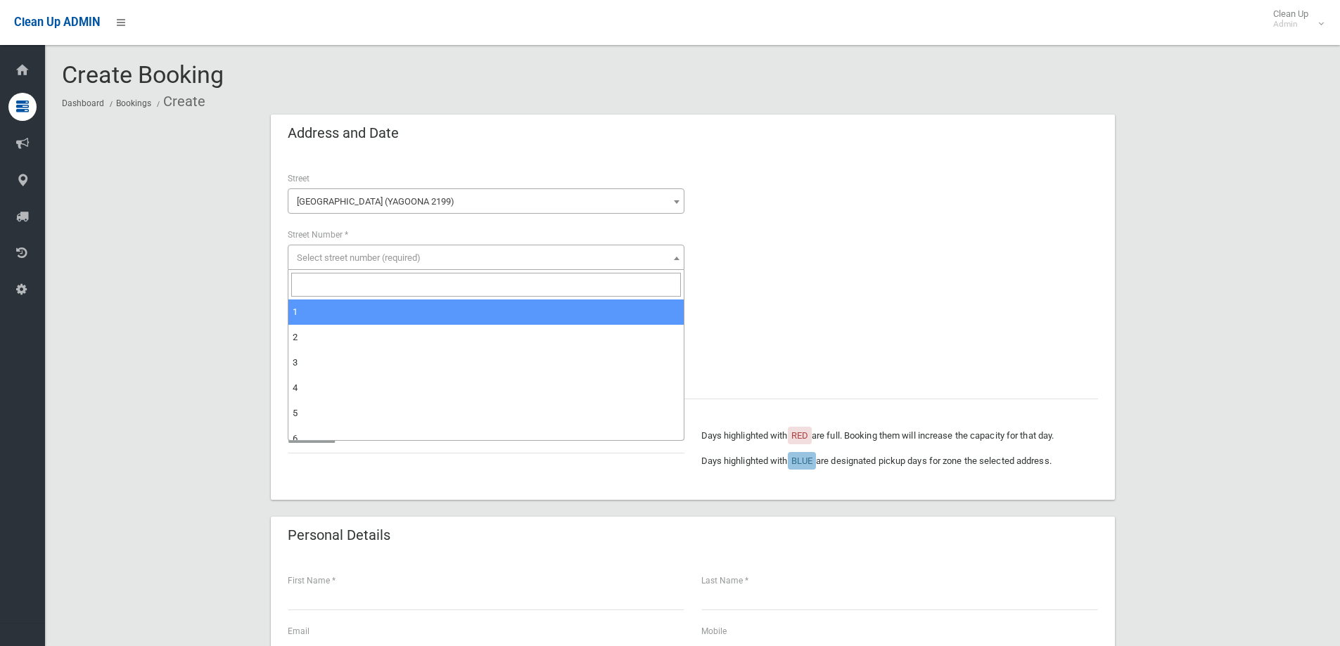
click at [406, 256] on span "Select street number (required)" at bounding box center [359, 257] width 124 height 11
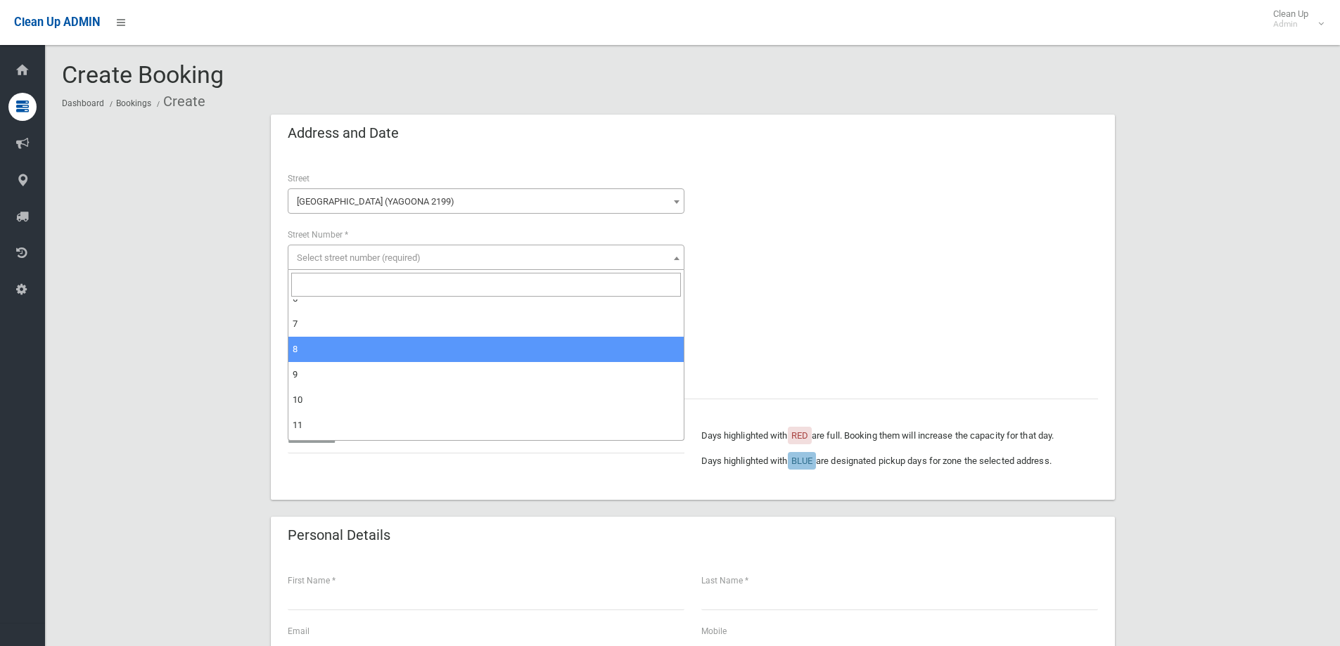
scroll to position [141, 0]
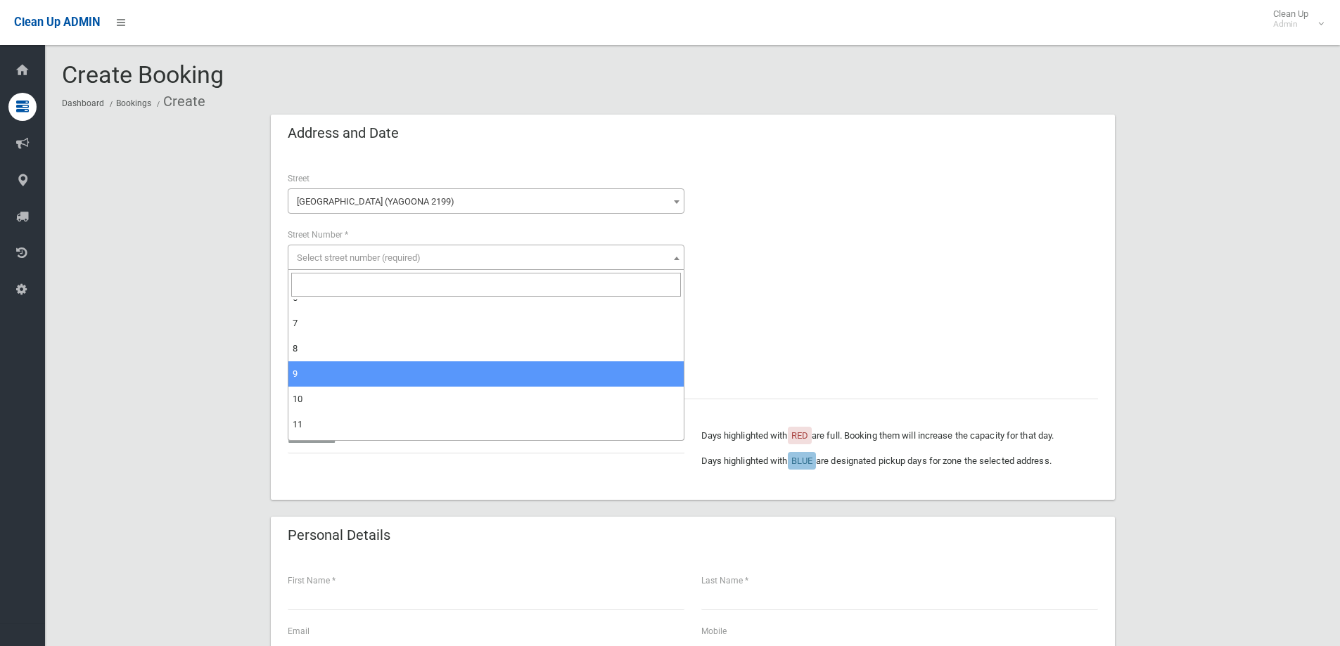
select select "*"
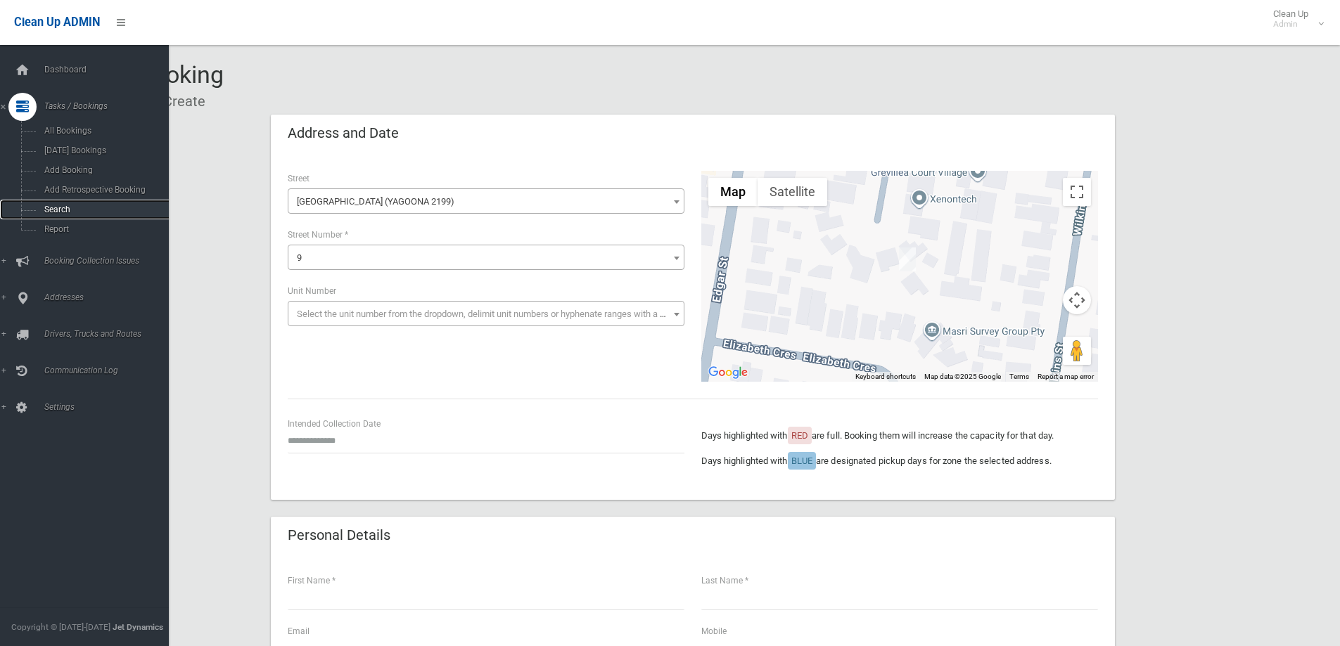
click at [63, 203] on link "Search" at bounding box center [89, 210] width 179 height 20
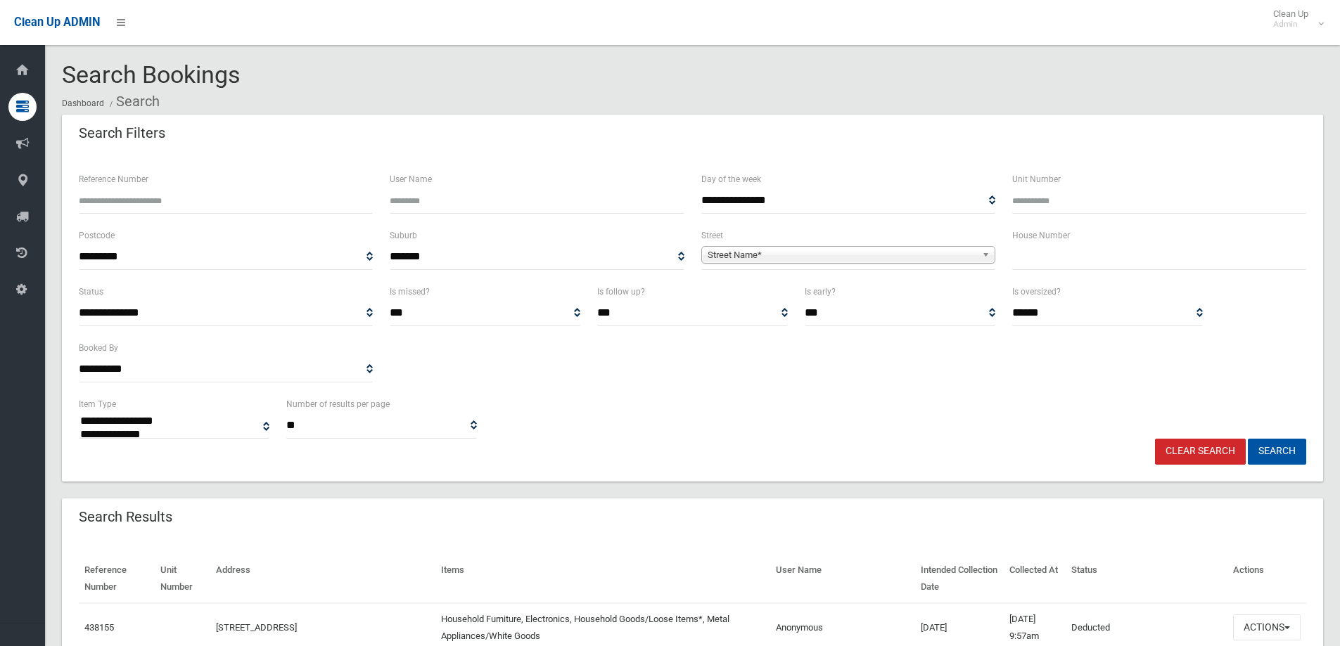
select select
click at [836, 255] on span "Street Name*" at bounding box center [842, 255] width 269 height 17
type input "******"
click at [1092, 260] on input "text" at bounding box center [1159, 257] width 294 height 26
type input "*"
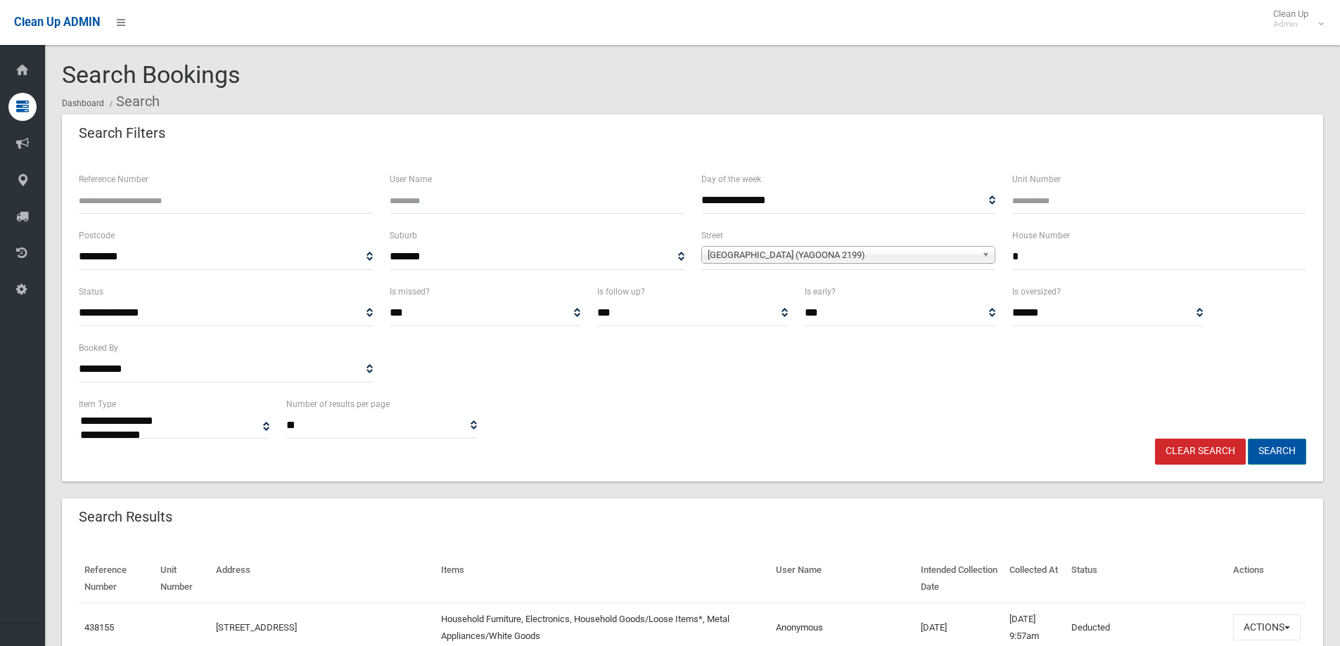
click at [1281, 451] on button "Search" at bounding box center [1277, 452] width 58 height 26
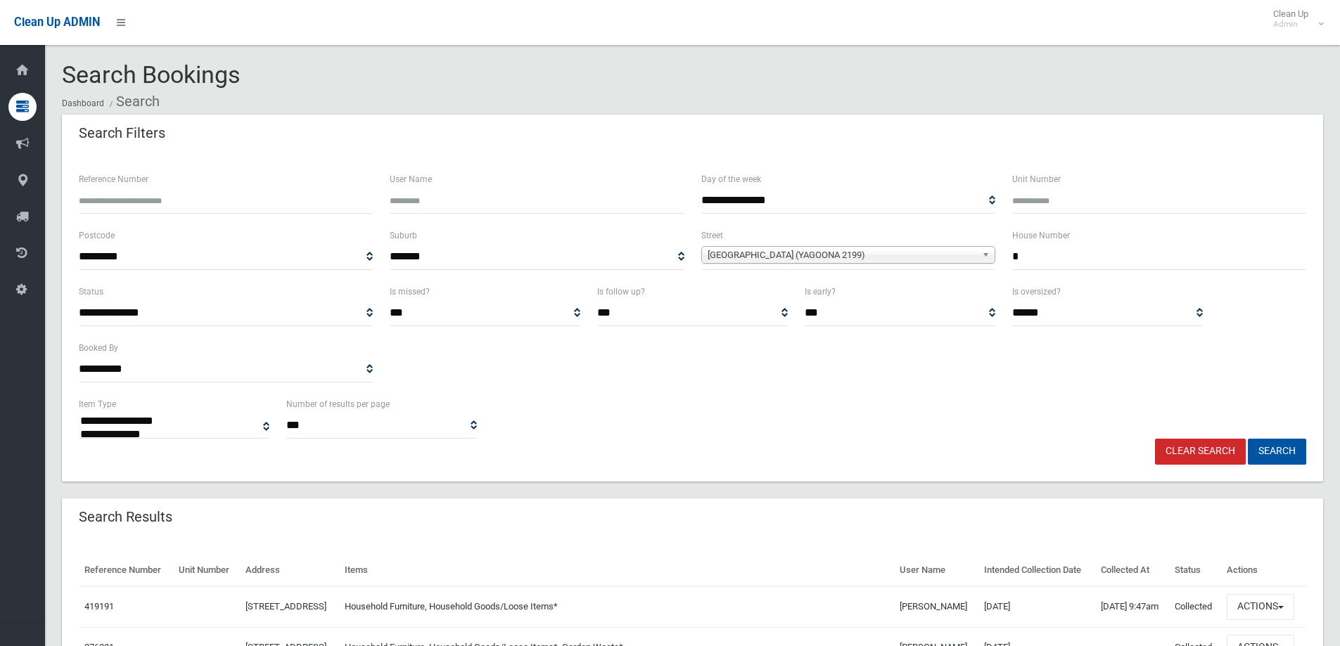
select select
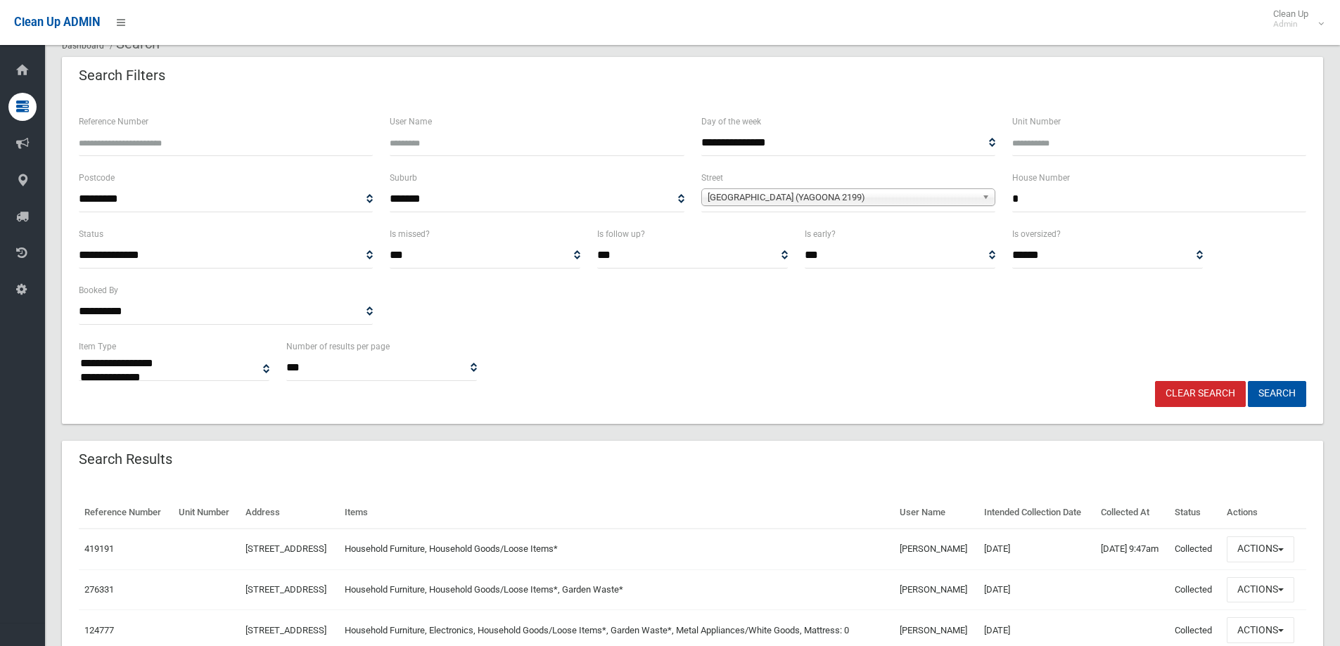
scroll to position [170, 0]
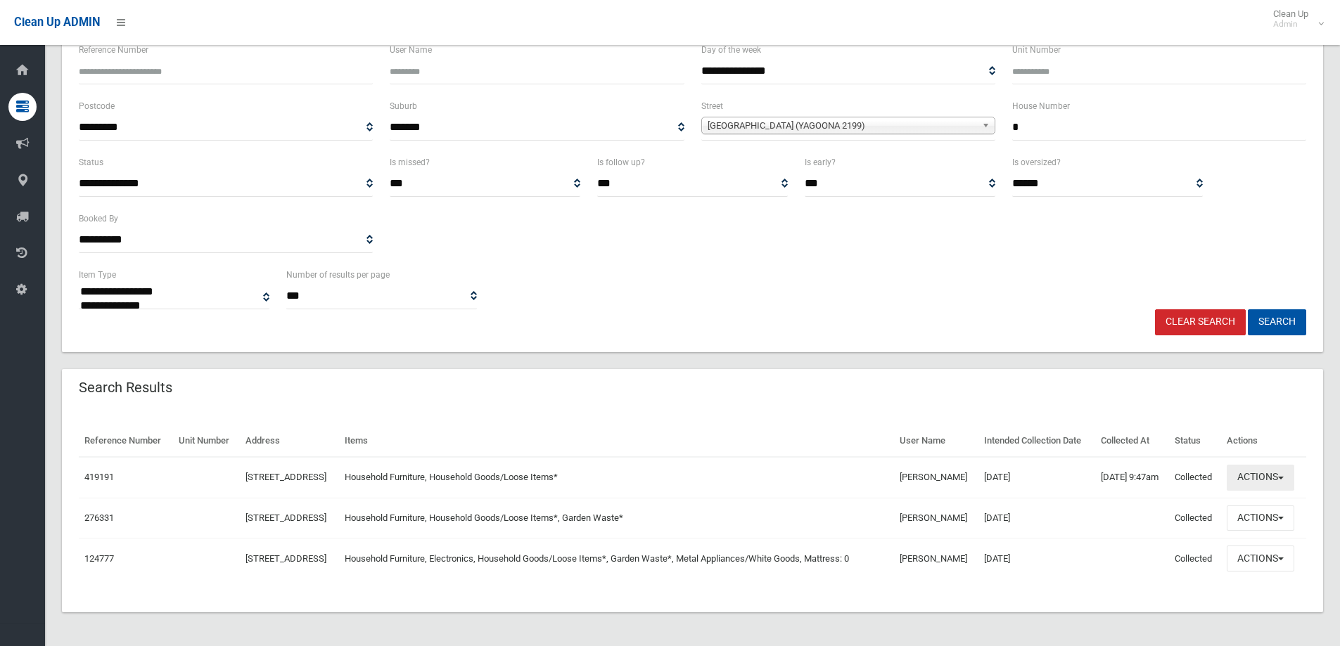
click at [1262, 465] on button "Actions" at bounding box center [1261, 478] width 68 height 26
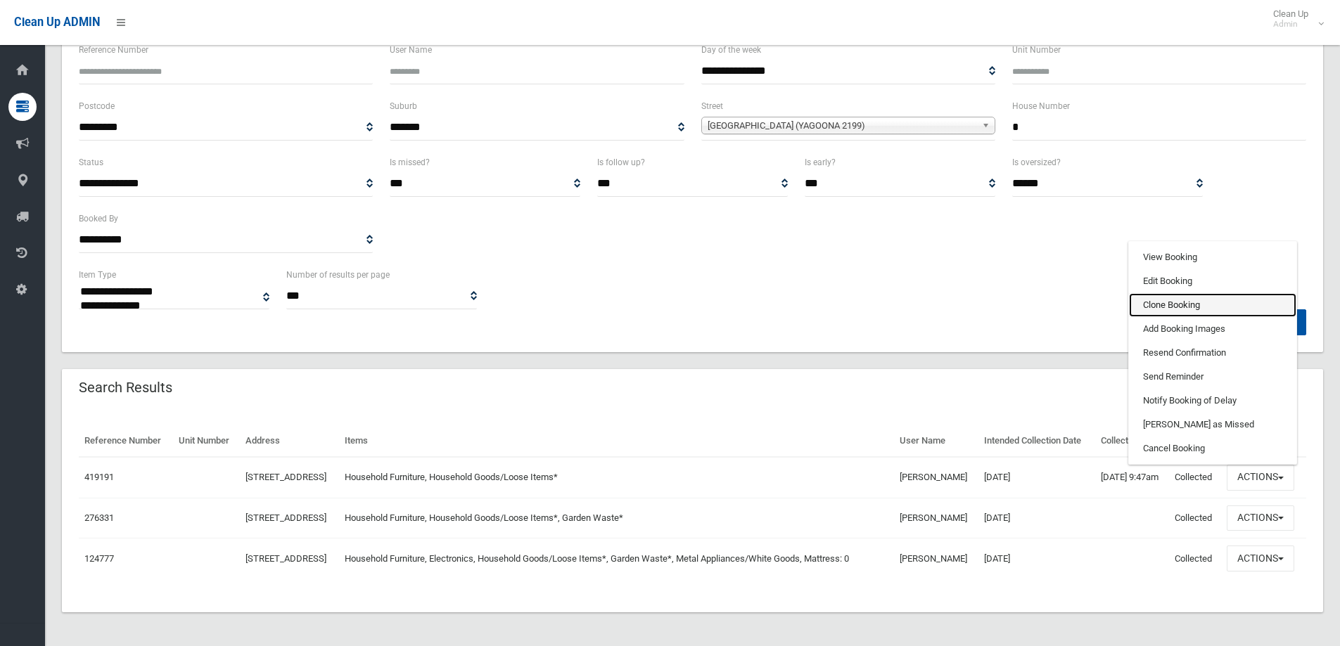
click at [1172, 293] on link "Clone Booking" at bounding box center [1212, 305] width 167 height 24
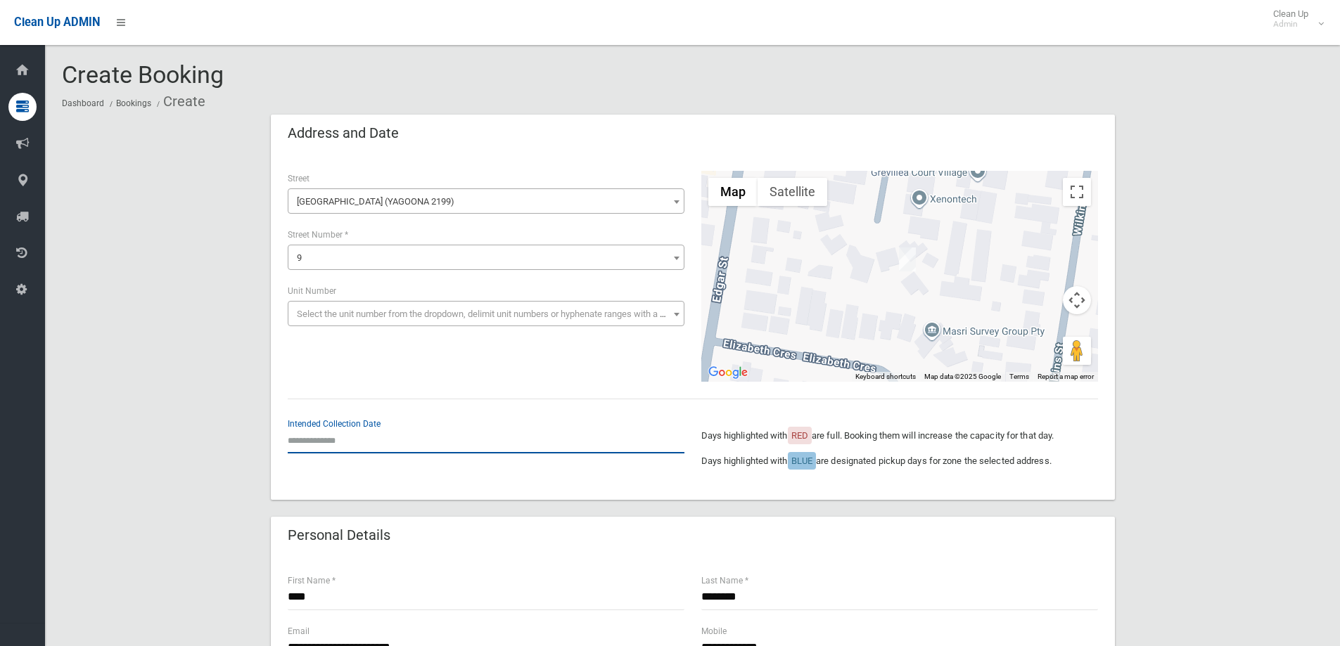
click at [369, 450] on input "text" at bounding box center [486, 441] width 397 height 26
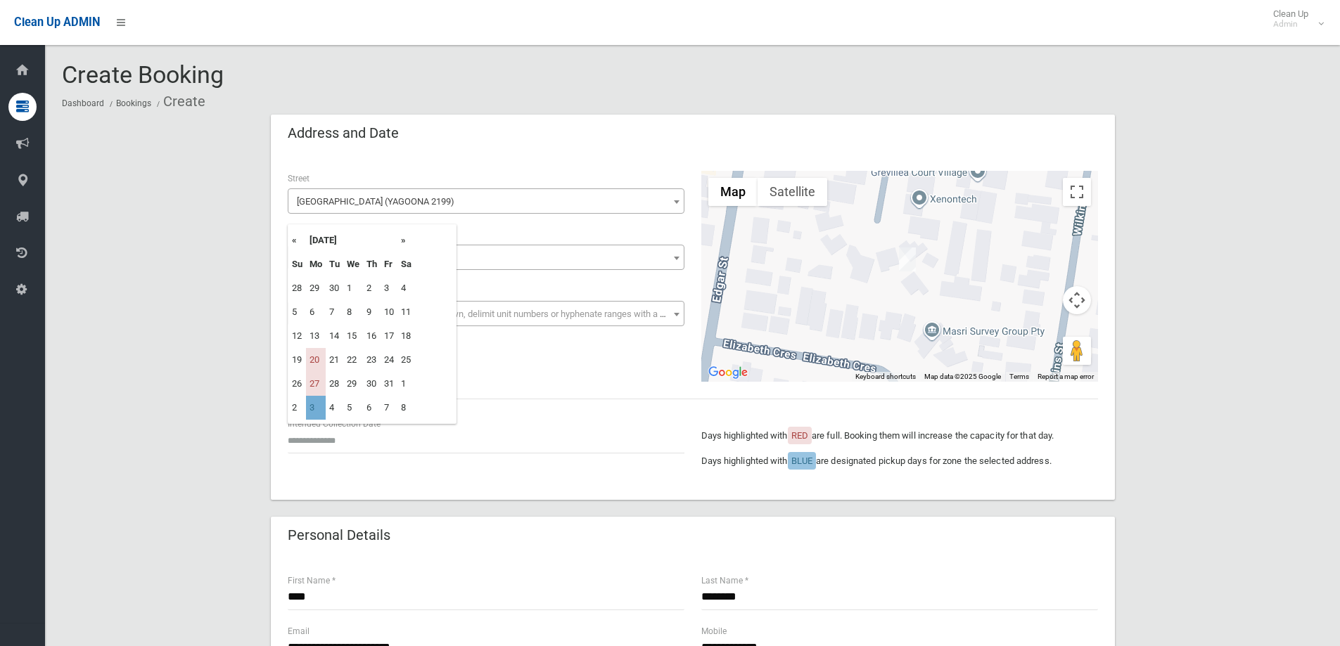
click at [314, 412] on td "3" at bounding box center [316, 408] width 20 height 24
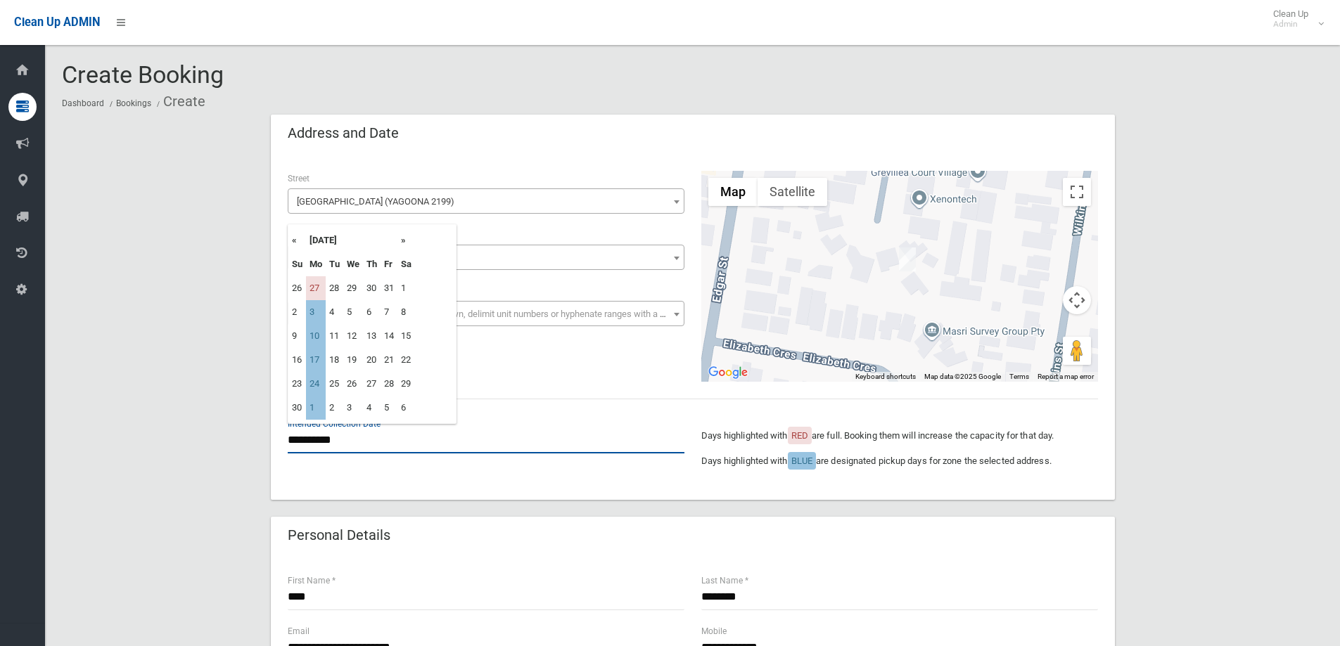
click at [340, 442] on input "**********" at bounding box center [486, 441] width 397 height 26
click at [403, 238] on th "»" at bounding box center [406, 241] width 18 height 24
click at [318, 386] on td "29" at bounding box center [316, 384] width 20 height 24
type input "**********"
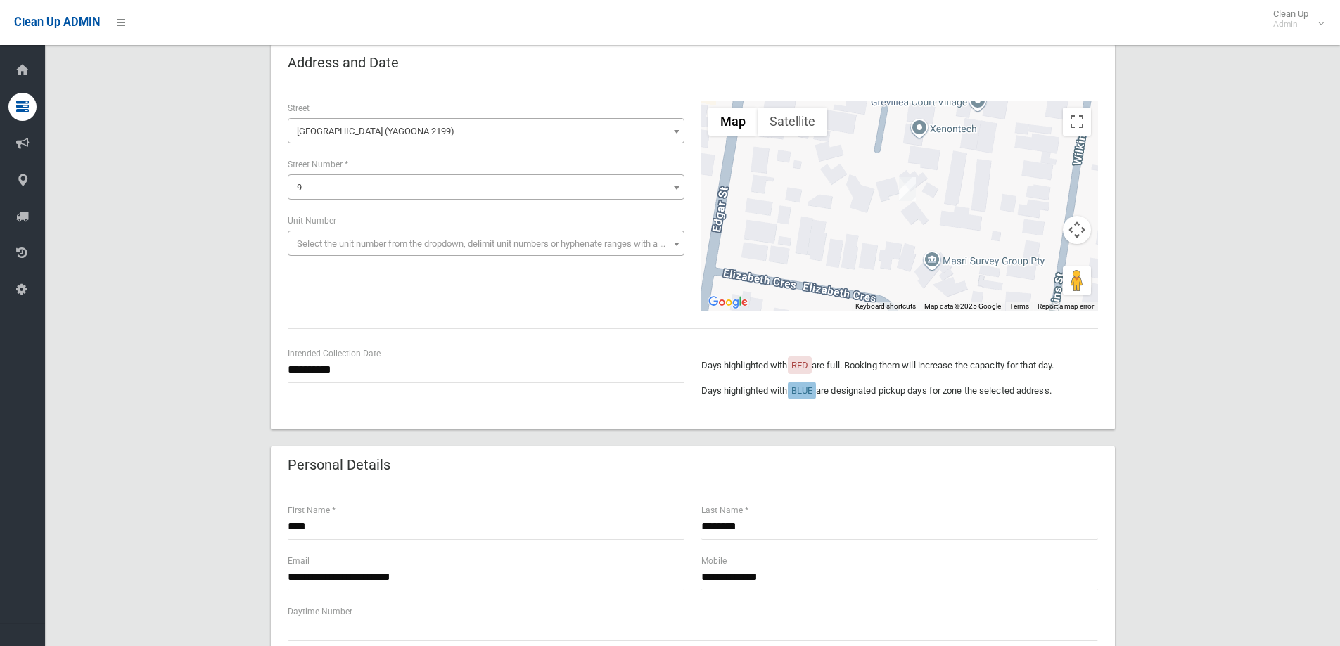
scroll to position [352, 0]
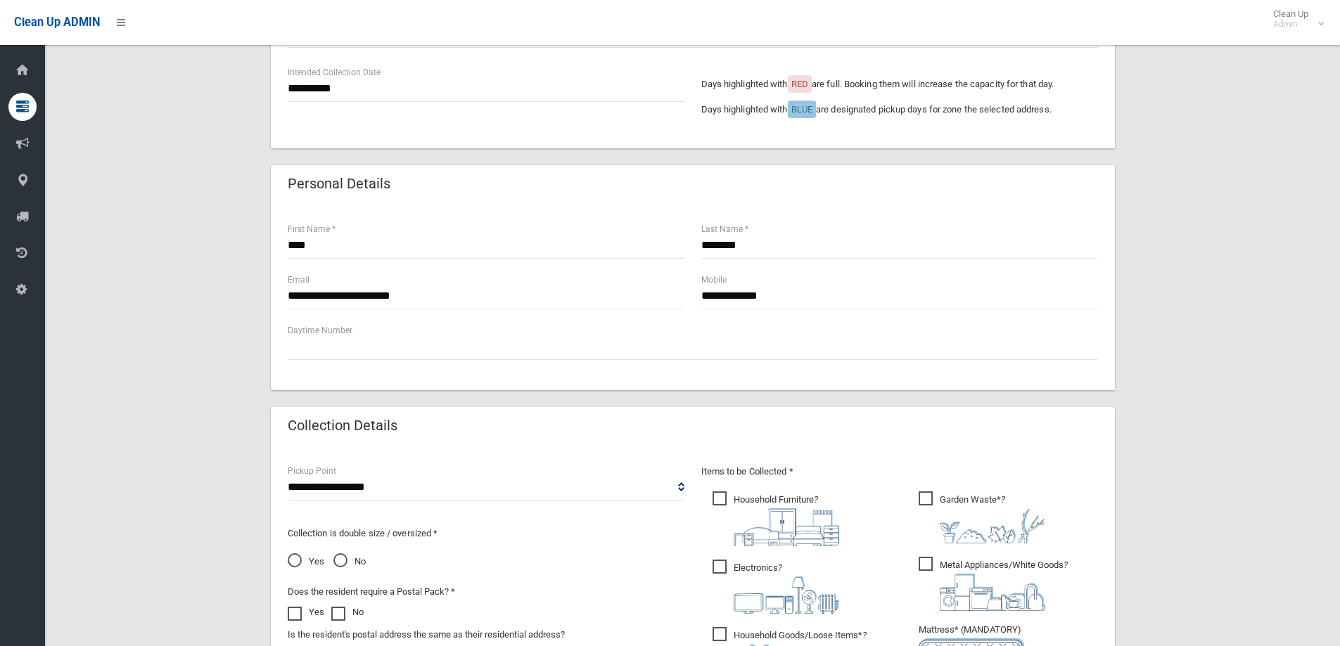
click at [314, 559] on span "Yes" at bounding box center [306, 562] width 37 height 17
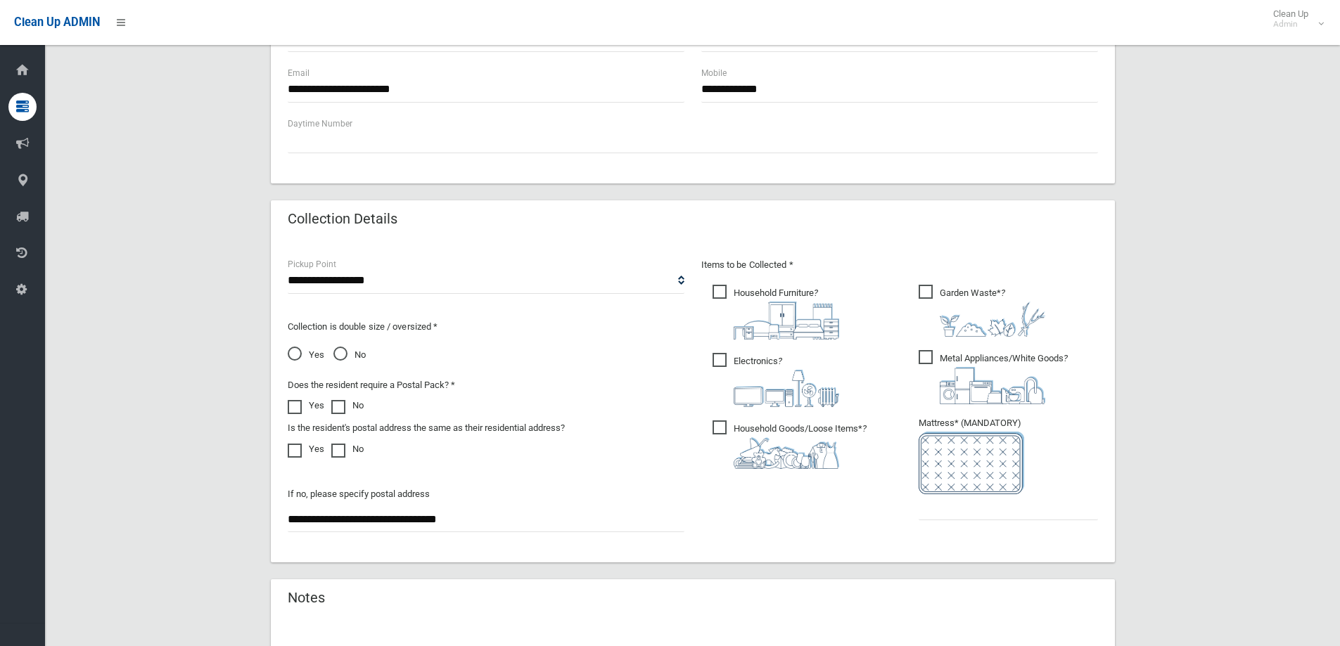
scroll to position [703, 0]
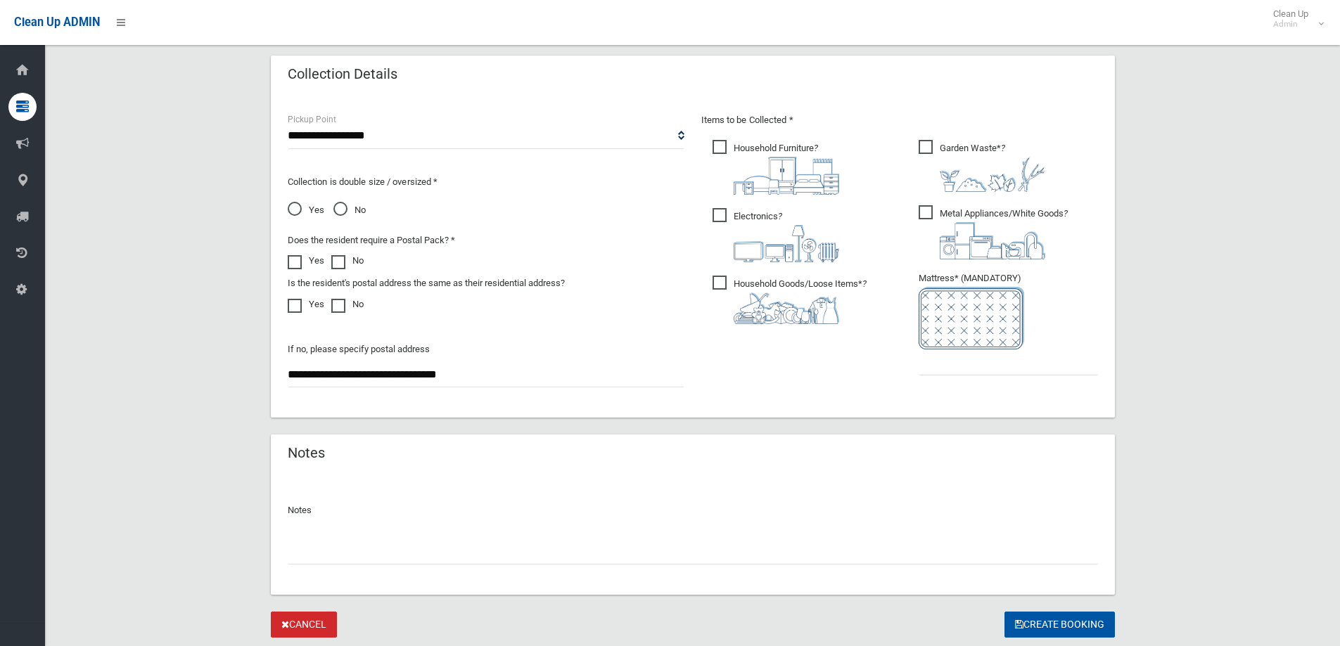
click at [966, 162] on img at bounding box center [992, 174] width 105 height 35
click at [719, 247] on span "Electronics ?" at bounding box center [775, 235] width 127 height 54
click at [935, 364] on input "text" at bounding box center [1008, 363] width 179 height 26
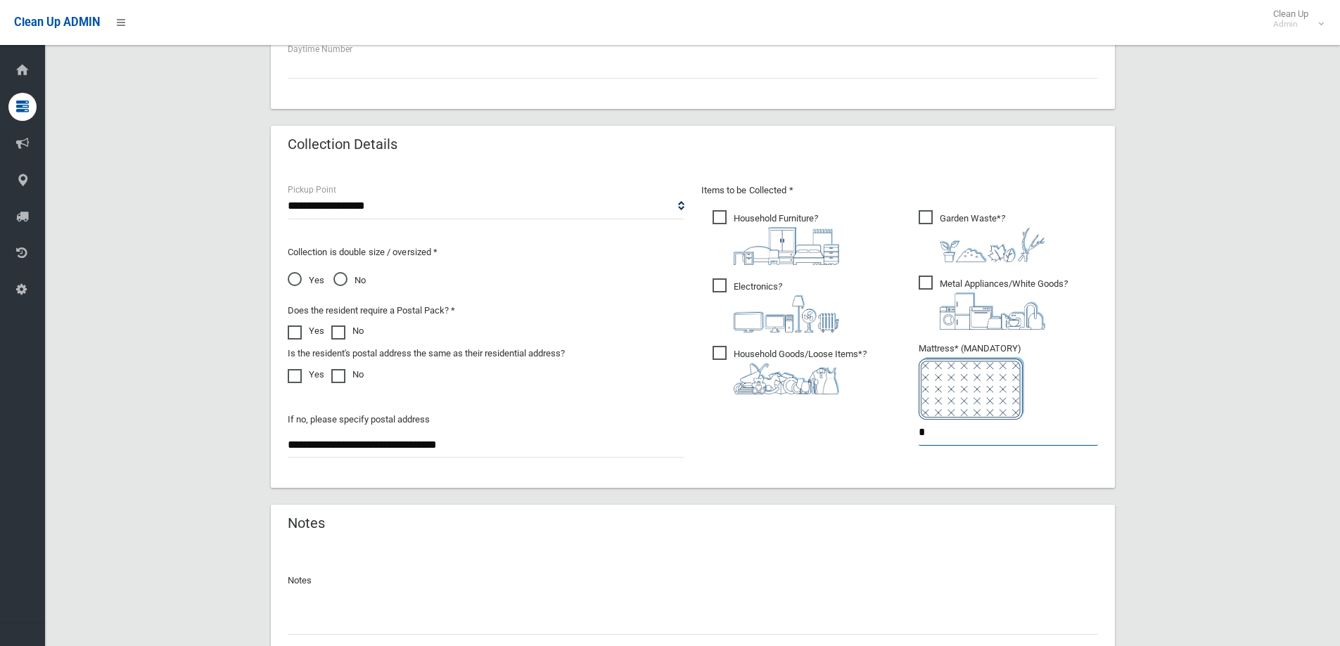
scroll to position [563, 0]
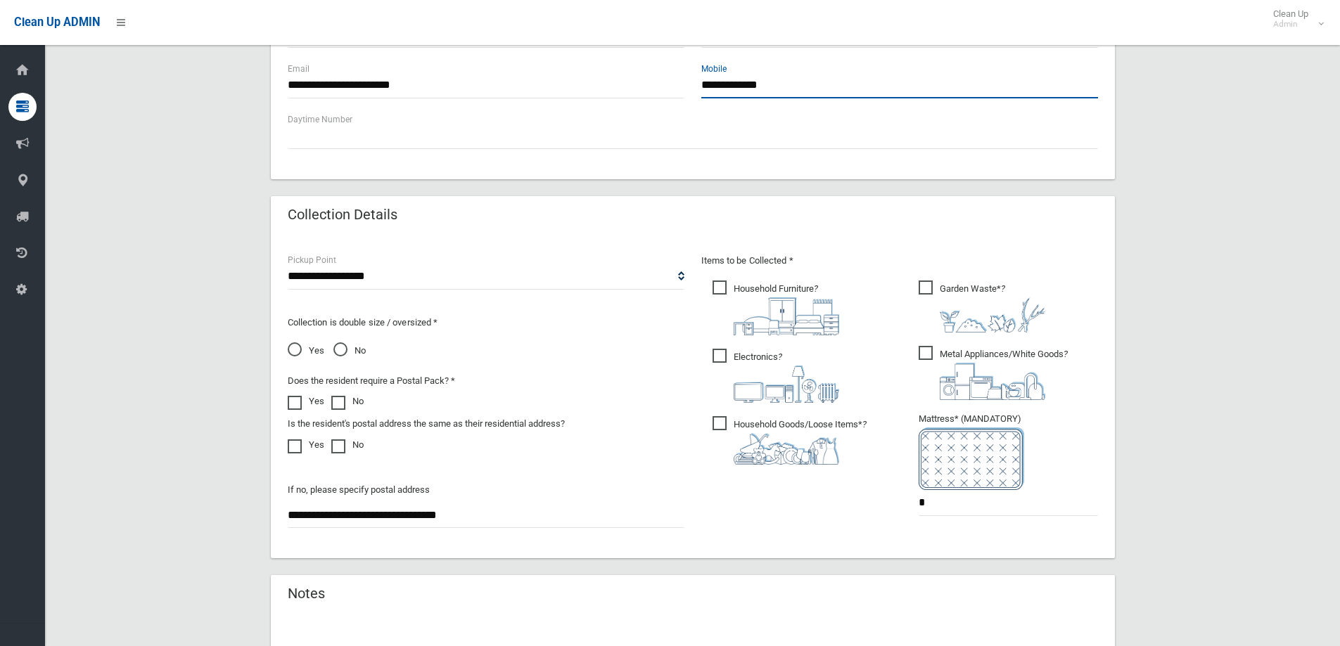
drag, startPoint x: 703, startPoint y: 82, endPoint x: 803, endPoint y: 92, distance: 101.1
click at [803, 92] on input "**********" at bounding box center [899, 85] width 397 height 26
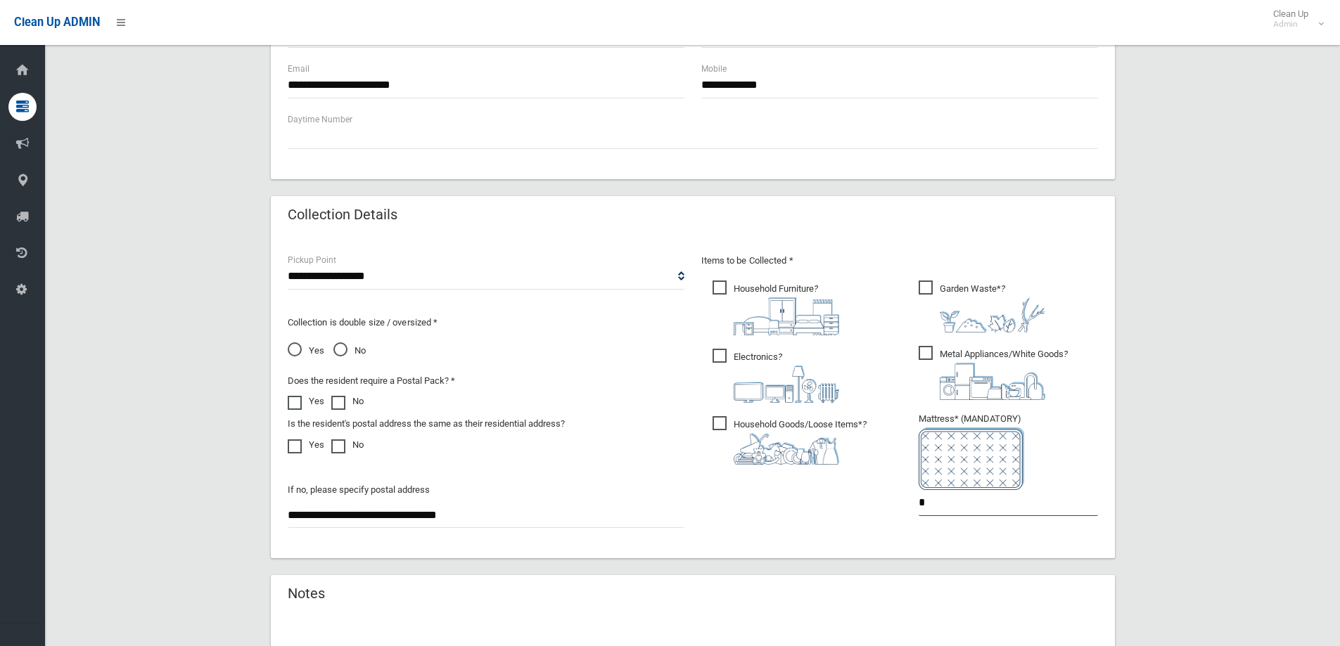
drag, startPoint x: 950, startPoint y: 516, endPoint x: 912, endPoint y: 525, distance: 38.9
click at [912, 525] on ul "Garden Waste* ? *" at bounding box center [1002, 402] width 191 height 249
type input "*"
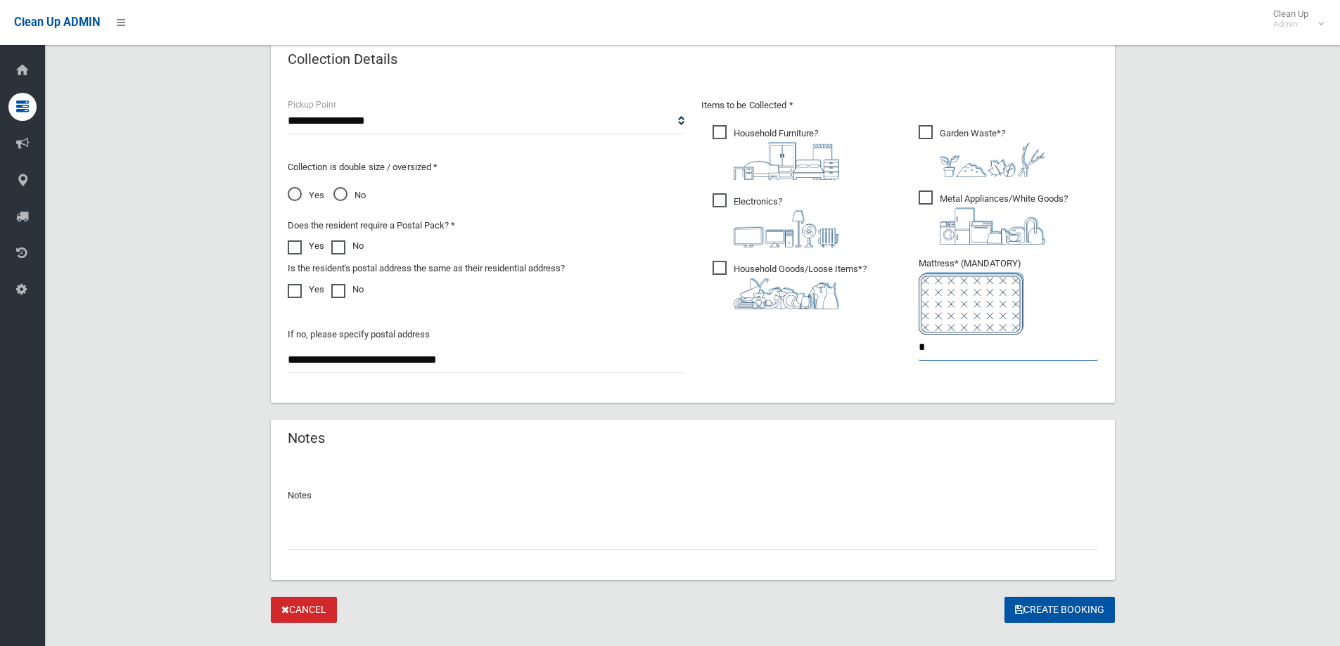
scroll to position [746, 0]
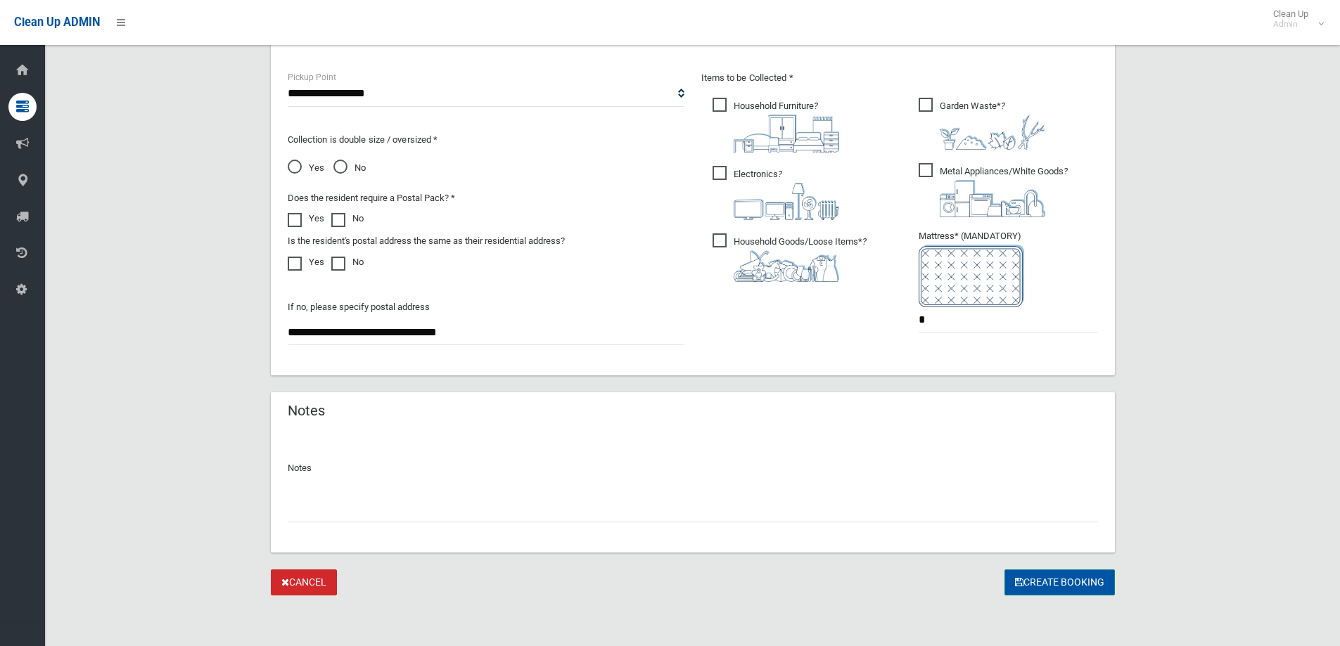
click at [1060, 580] on button "Create Booking" at bounding box center [1059, 583] width 110 height 26
click at [1004, 181] on img at bounding box center [992, 198] width 105 height 37
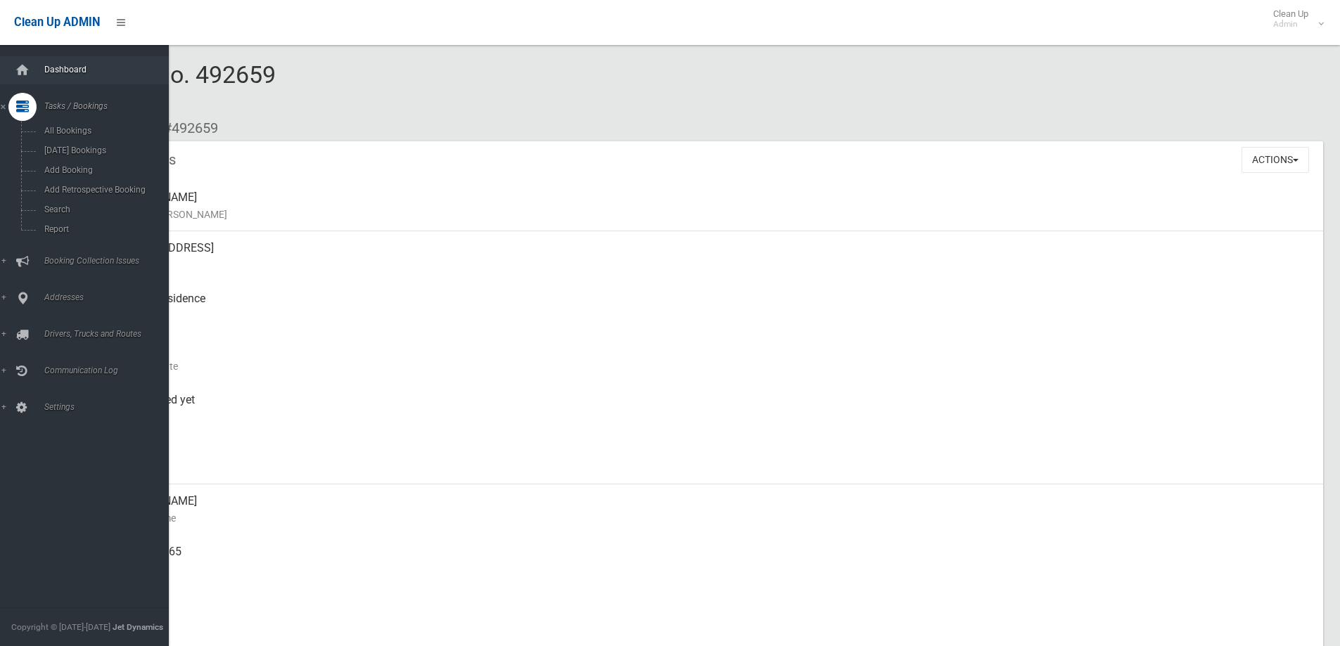
click at [70, 72] on span "Dashboard" at bounding box center [109, 70] width 139 height 10
